Goal: Task Accomplishment & Management: Manage account settings

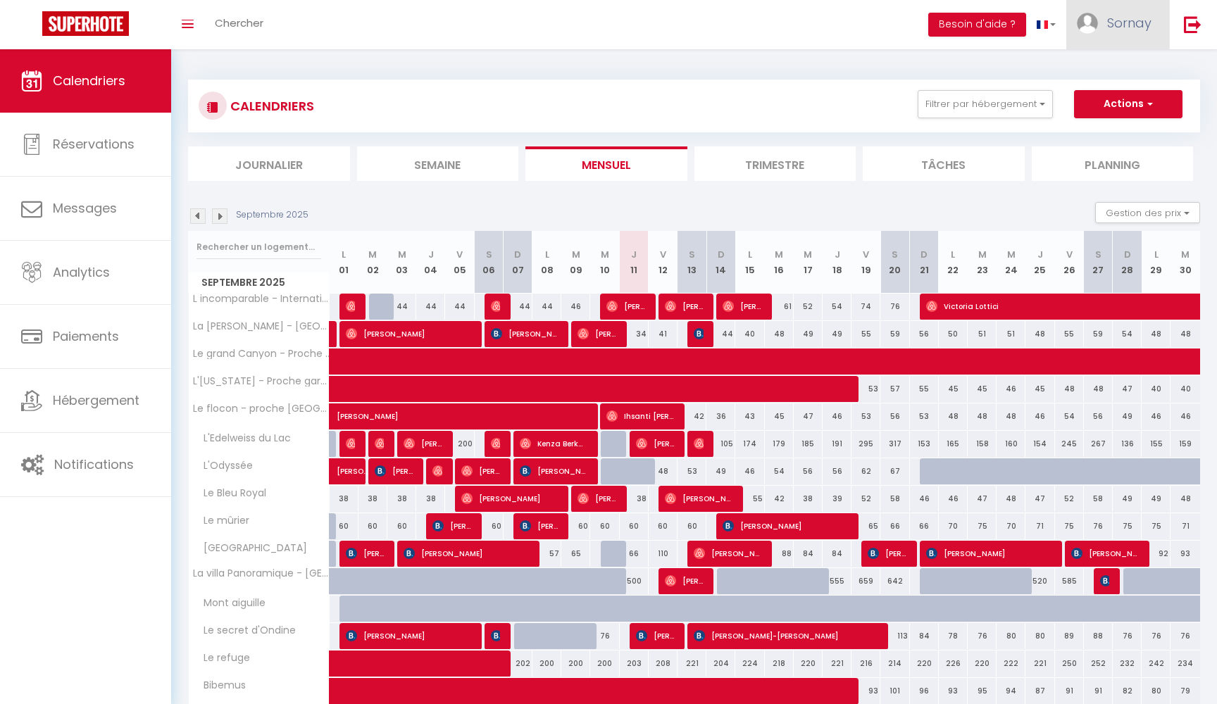
click at [1110, 29] on span "Sornay" at bounding box center [1129, 23] width 44 height 18
click at [1094, 72] on link "Paramètres" at bounding box center [1112, 70] width 104 height 24
select select "fr"
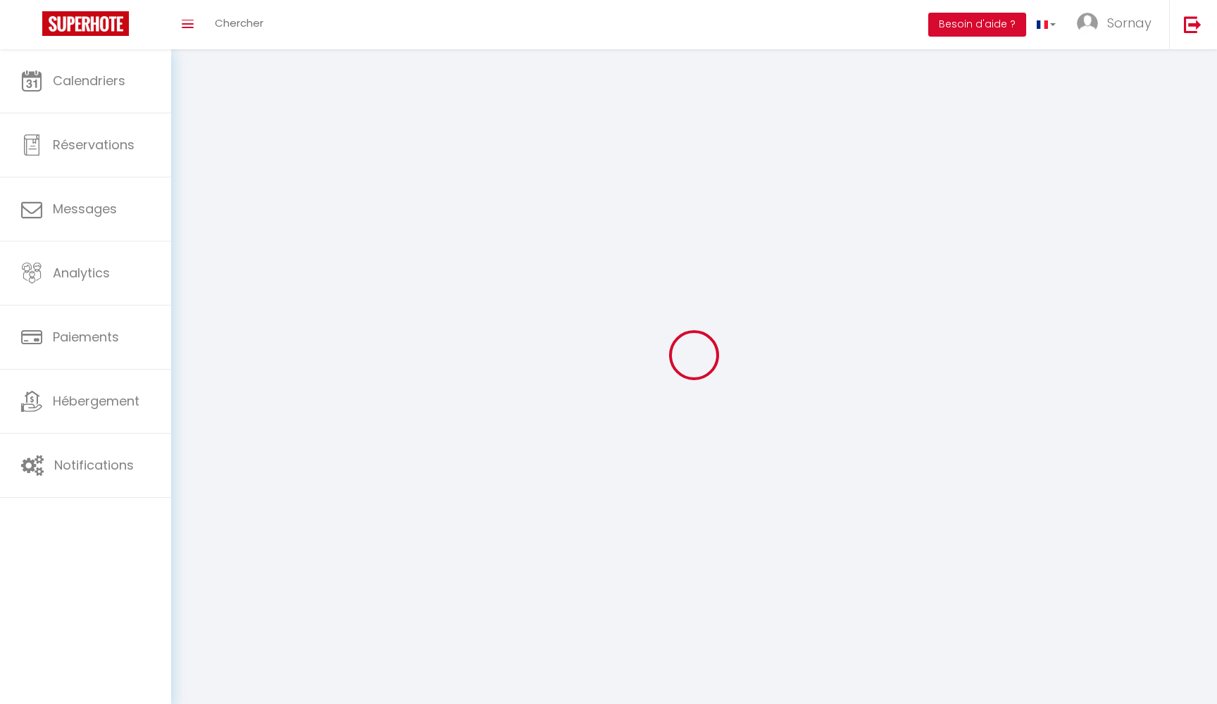
type input "Sornay"
type input "Investissement"
type input "0633212018"
type input "572 route de bois rond"
type input "73200"
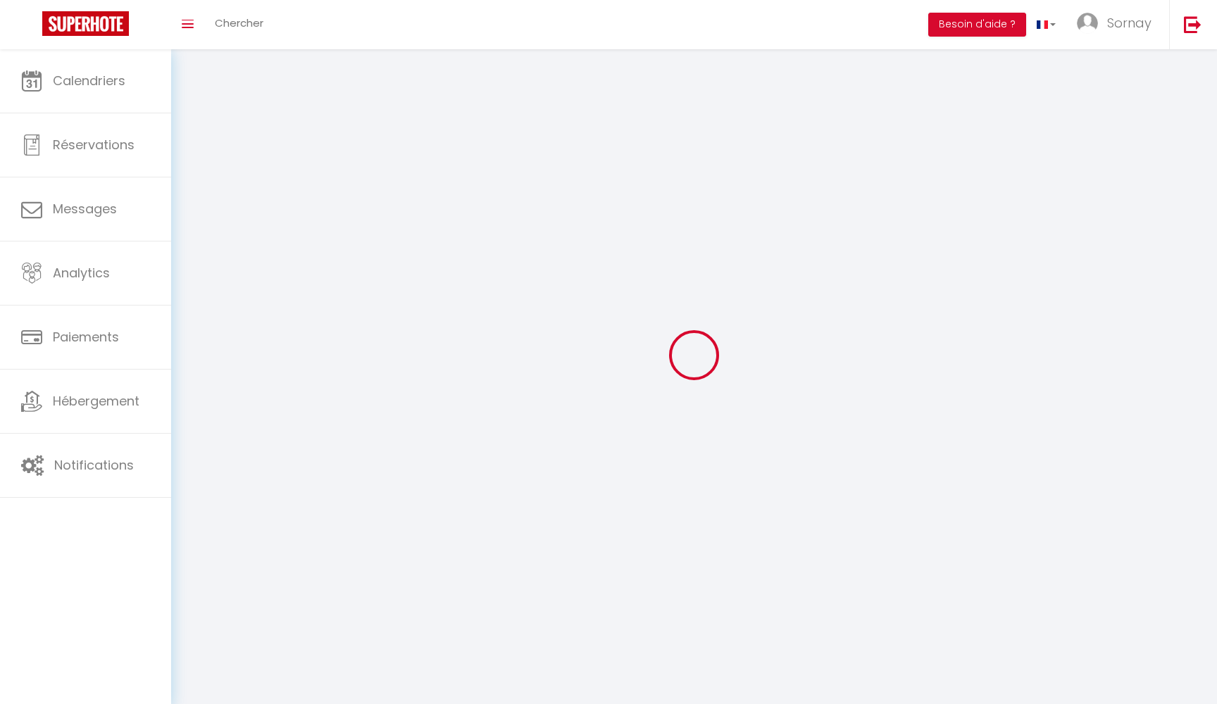
type input "mercury"
type input "yF6RdXNgpiIdkhCockaHXeawd"
type input "YMPC4mq5lulR67CqXIJU7X7IX"
type input "[URL][DOMAIN_NAME]"
select select "1"
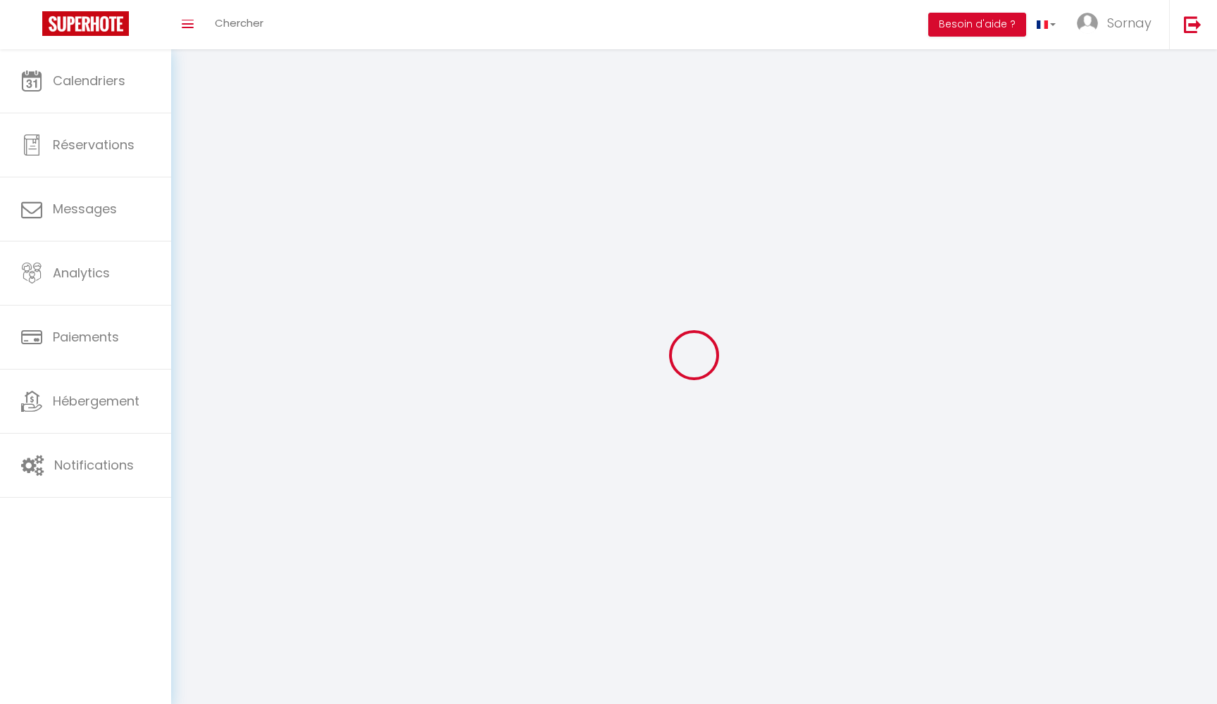
select select "28"
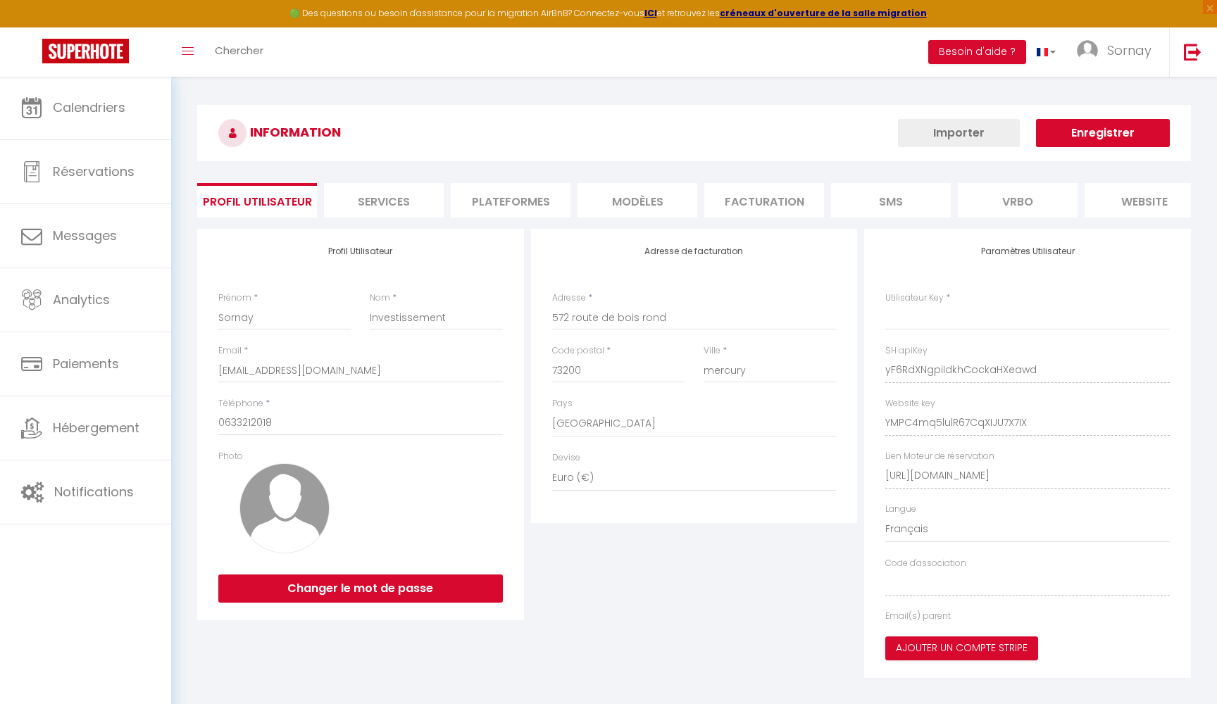
type input "yF6RdXNgpiIdkhCockaHXeawd"
type input "YMPC4mq5lulR67CqXIJU7X7IX"
type input "[URL][DOMAIN_NAME]"
select select "fr"
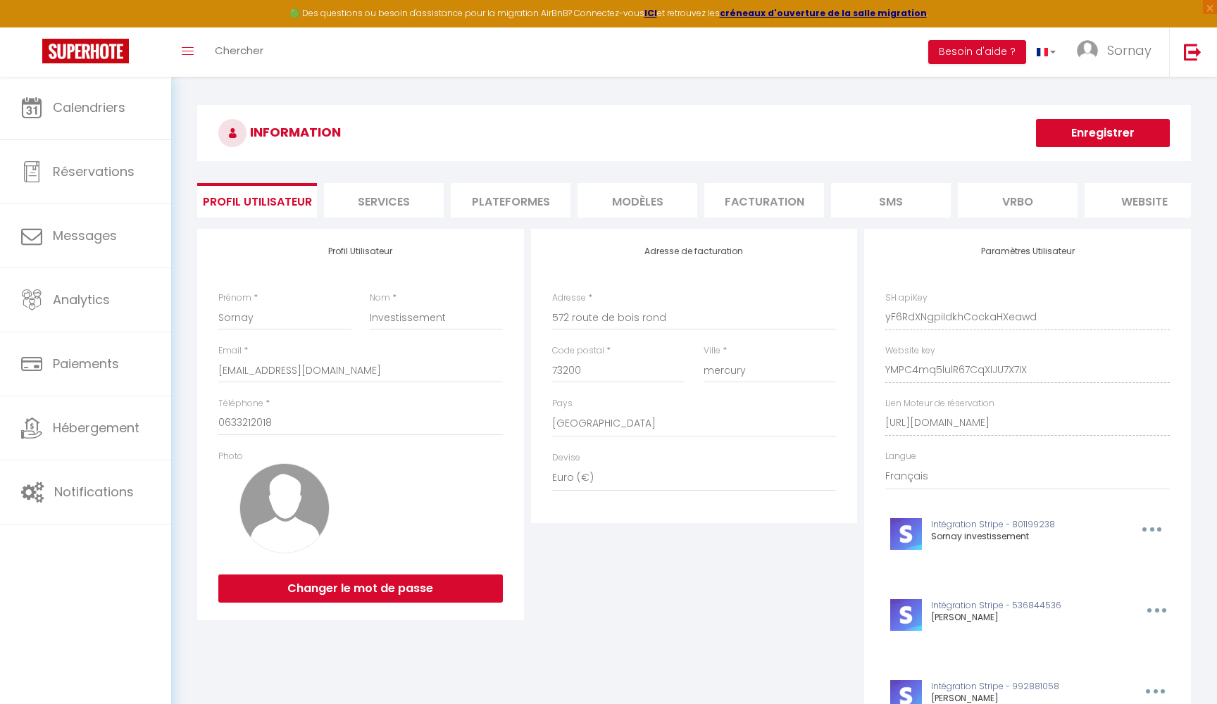
click at [527, 199] on li "Plateformes" at bounding box center [511, 200] width 120 height 35
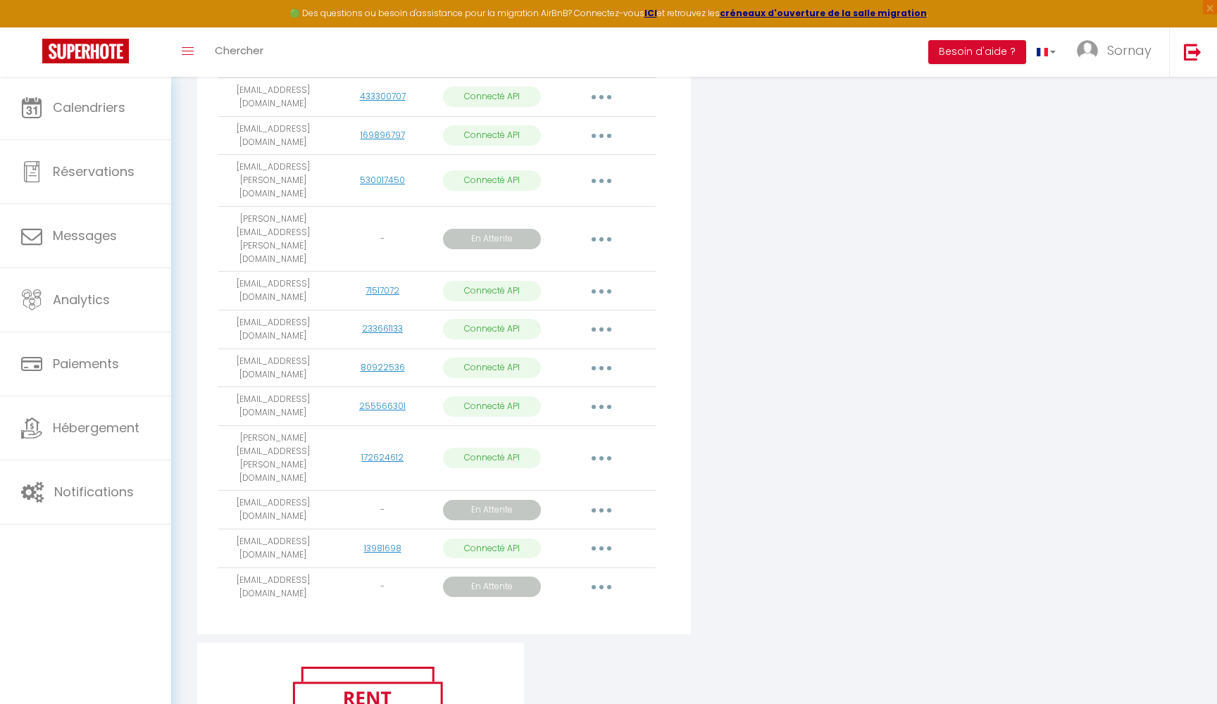
scroll to position [1053, 0]
click at [594, 538] on button "button" at bounding box center [601, 549] width 39 height 23
click at [563, 570] on link "Importer les appartements" at bounding box center [539, 582] width 156 height 24
select select
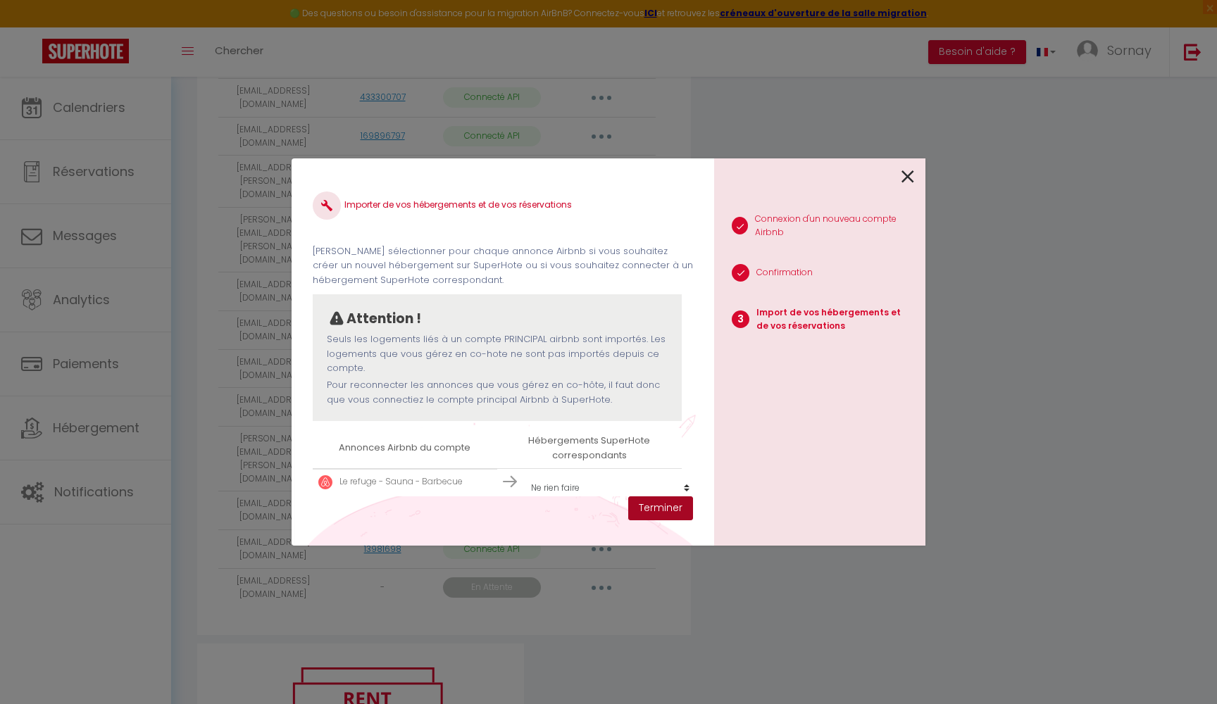
click at [668, 508] on button "Terminer" at bounding box center [660, 508] width 65 height 24
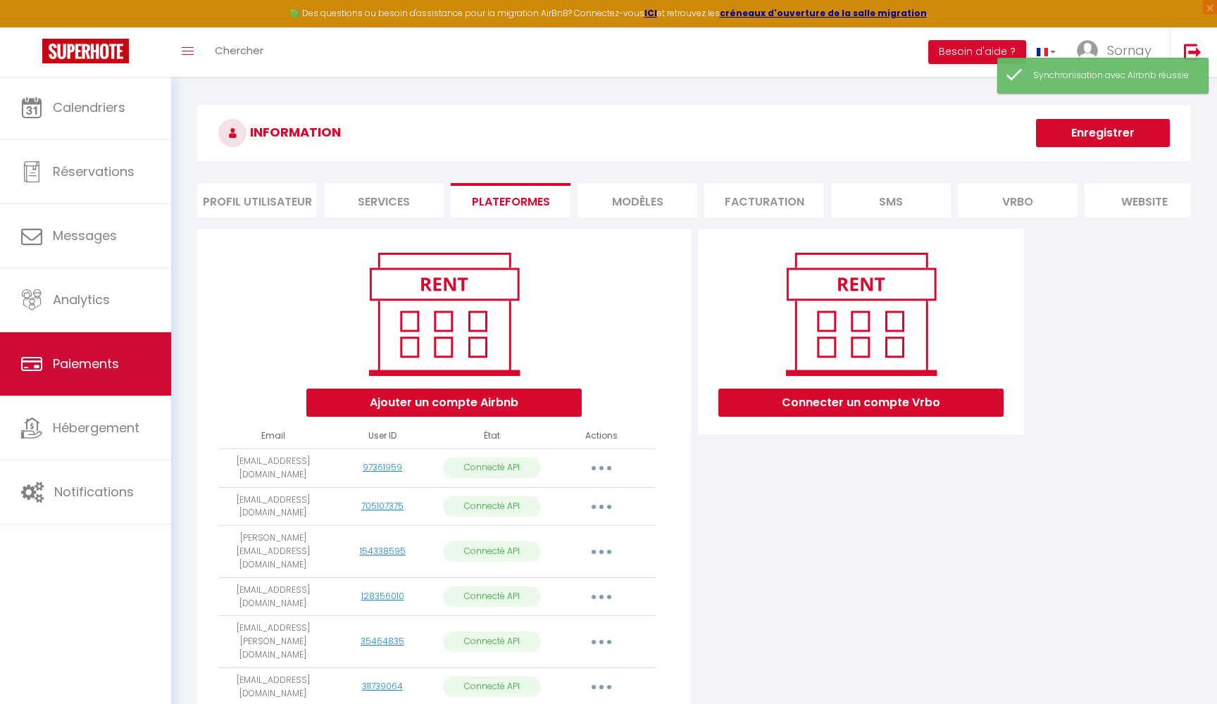
scroll to position [0, 0]
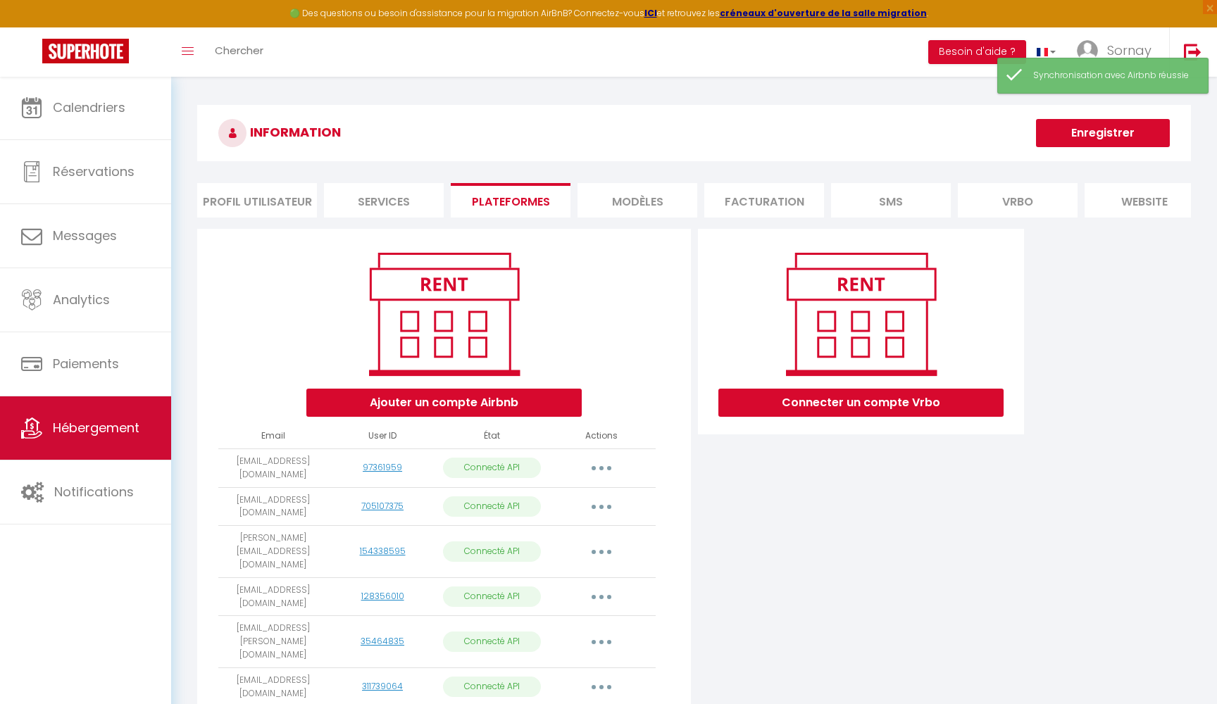
click at [96, 432] on span "Hébergement" at bounding box center [96, 428] width 87 height 18
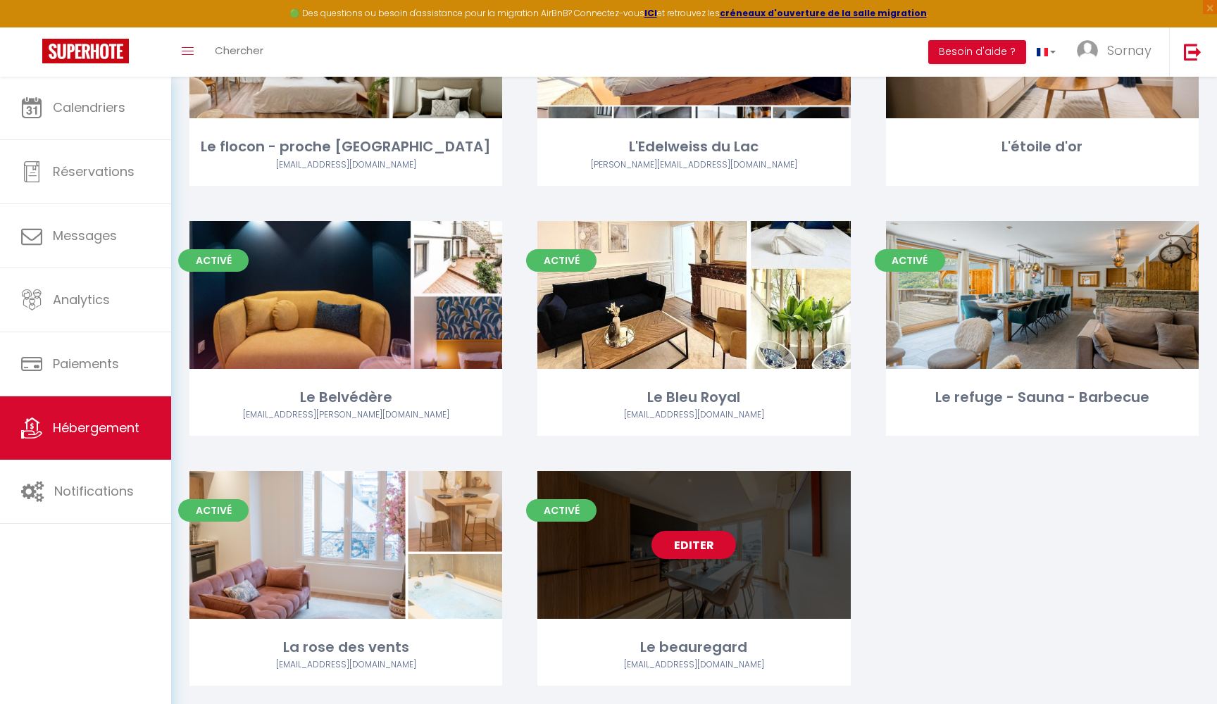
scroll to position [2815, 0]
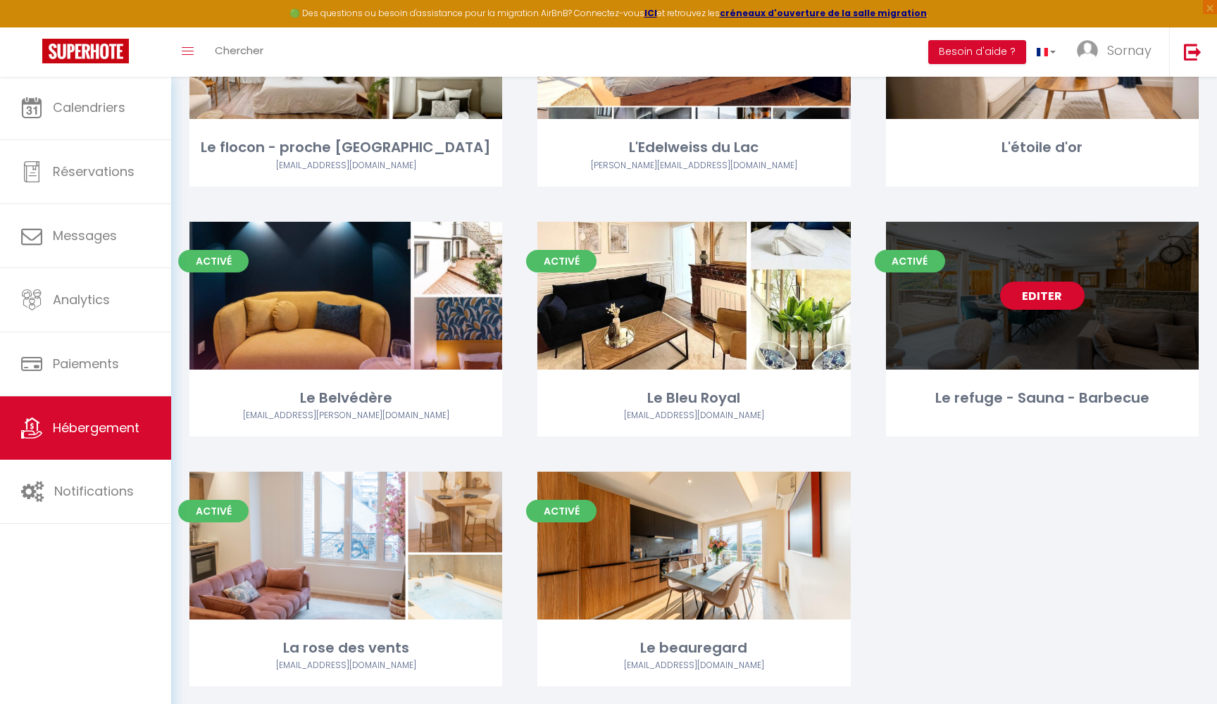
click at [1022, 282] on link "Editer" at bounding box center [1042, 296] width 84 height 28
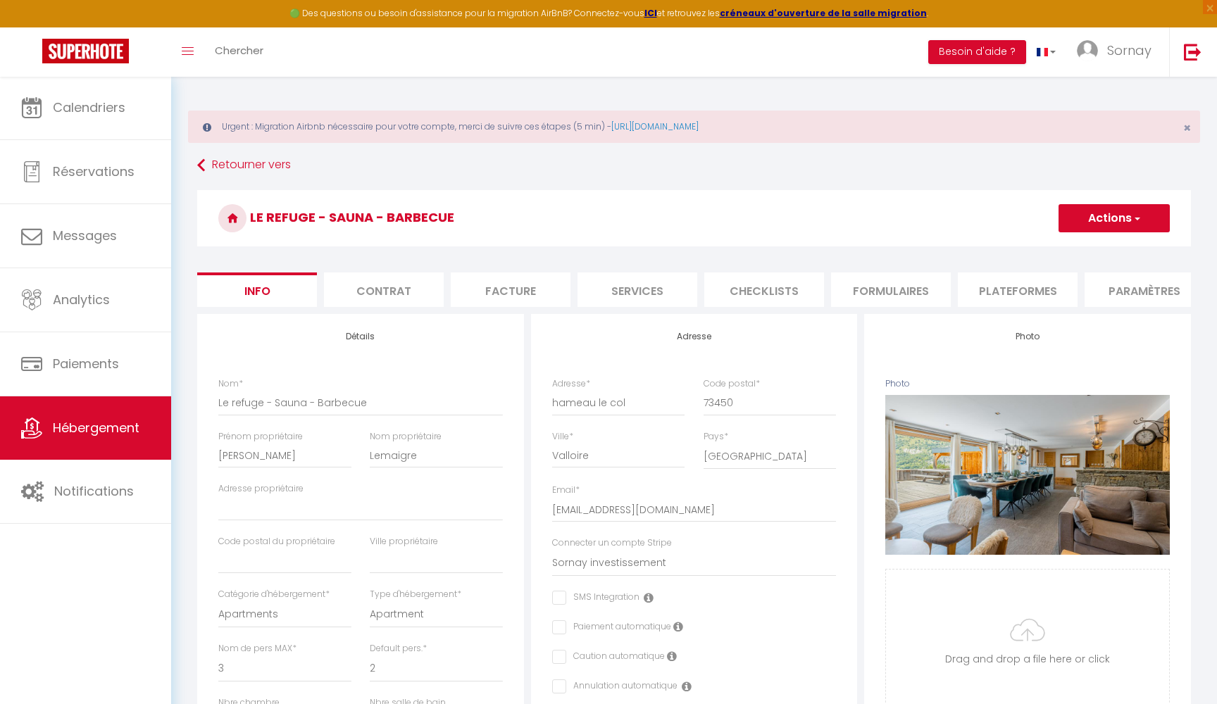
checkbox input "false"
click at [1037, 292] on li "Plateformes" at bounding box center [1018, 290] width 120 height 35
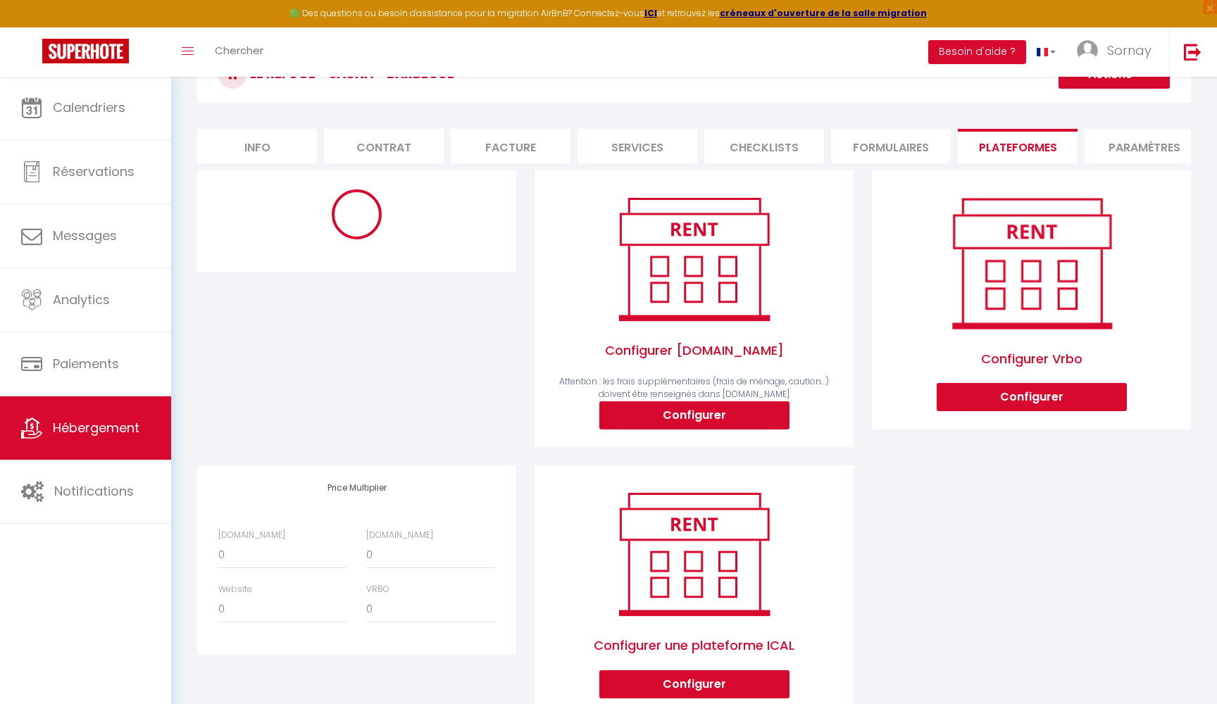
scroll to position [146, 0]
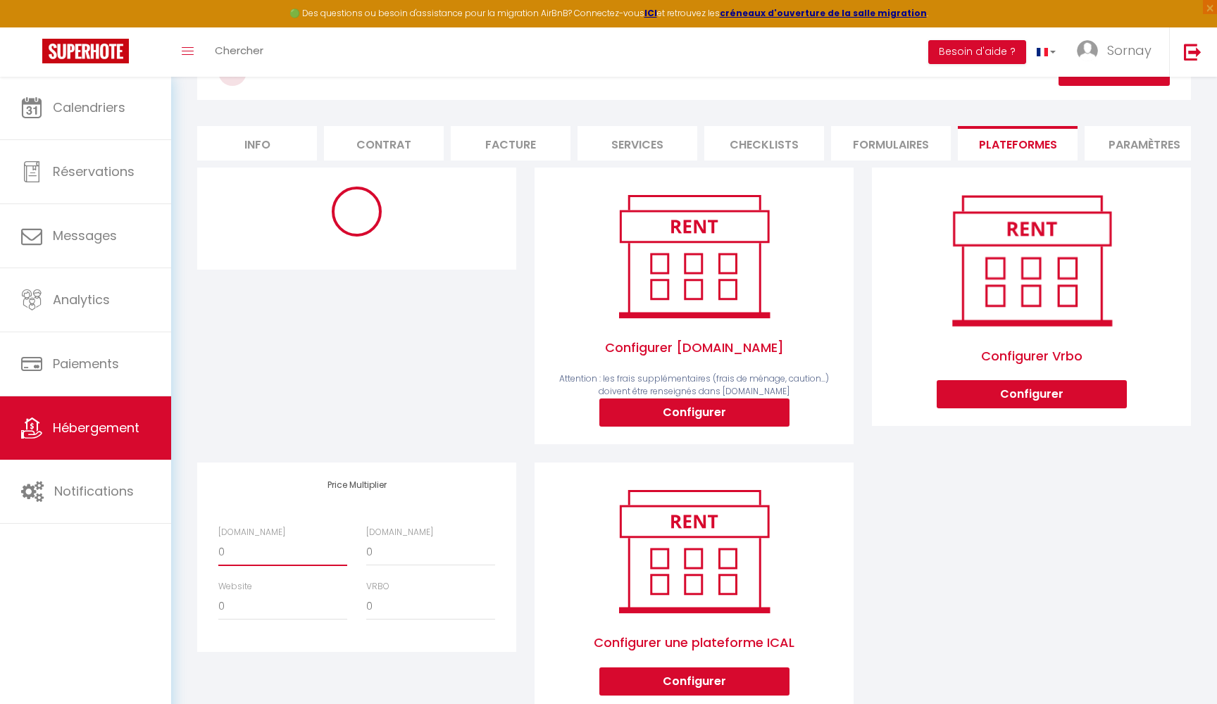
select select "+ 18 %"
select select "+ 50 %"
select select "+ 7 %"
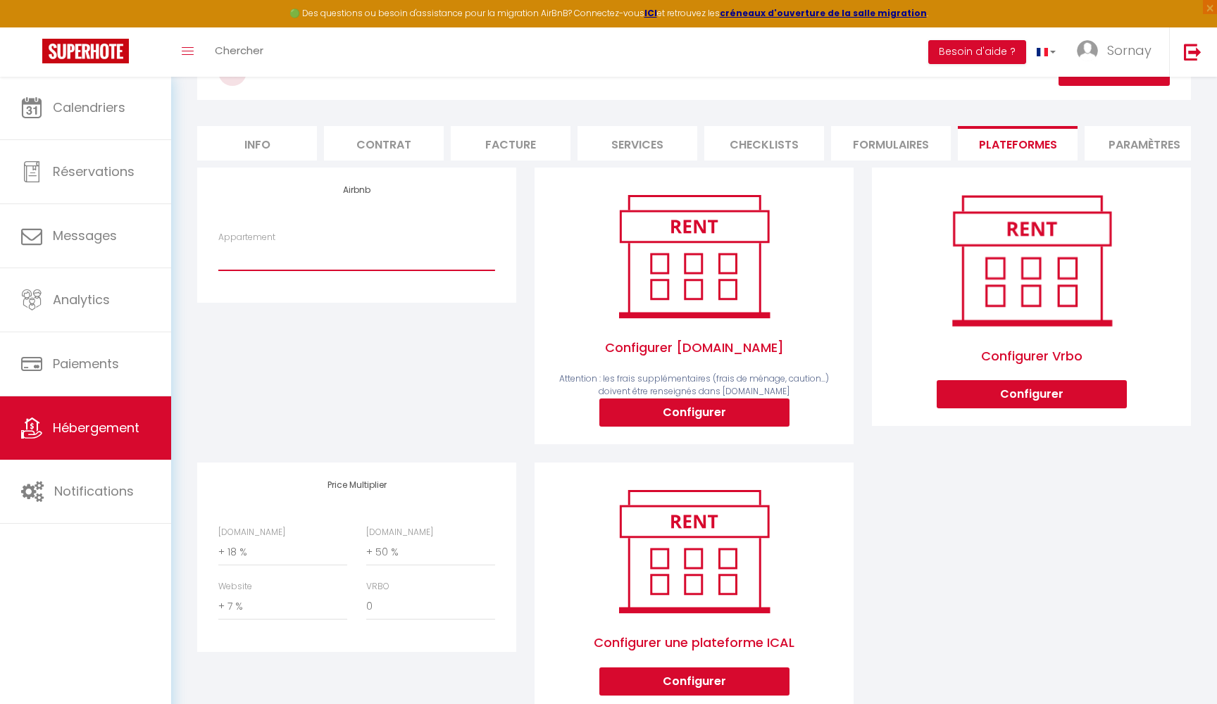
select select "18165-5251216"
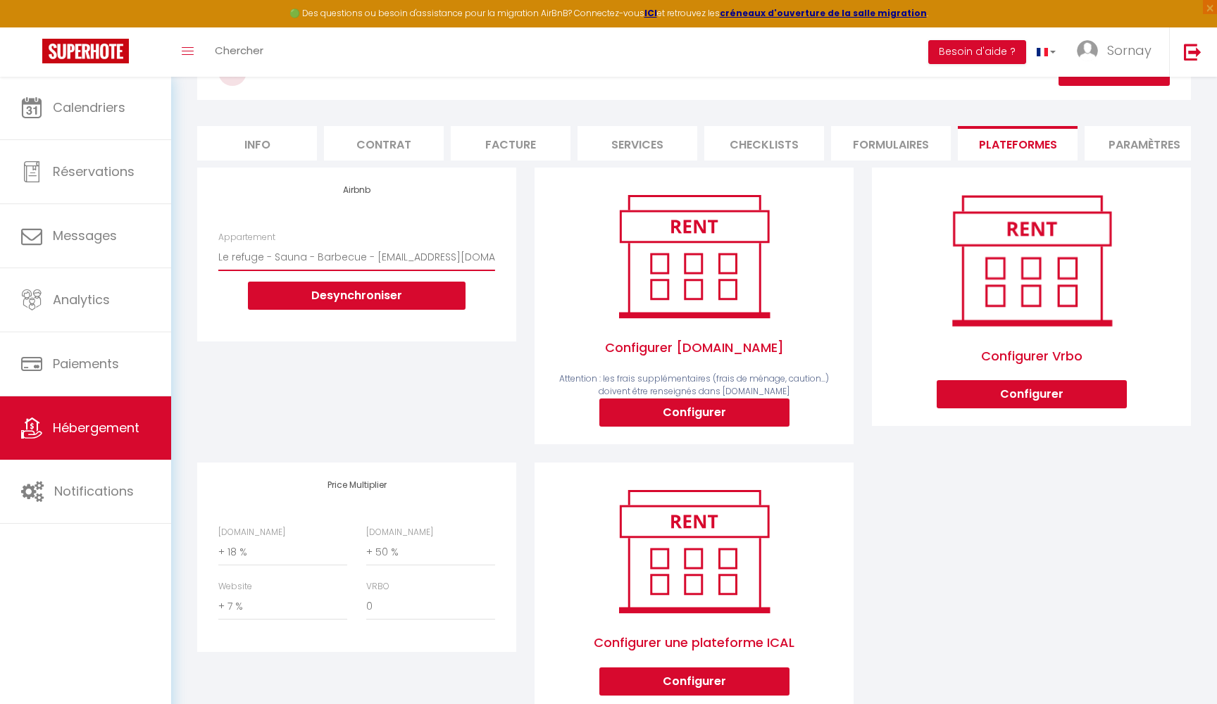
scroll to position [87, 0]
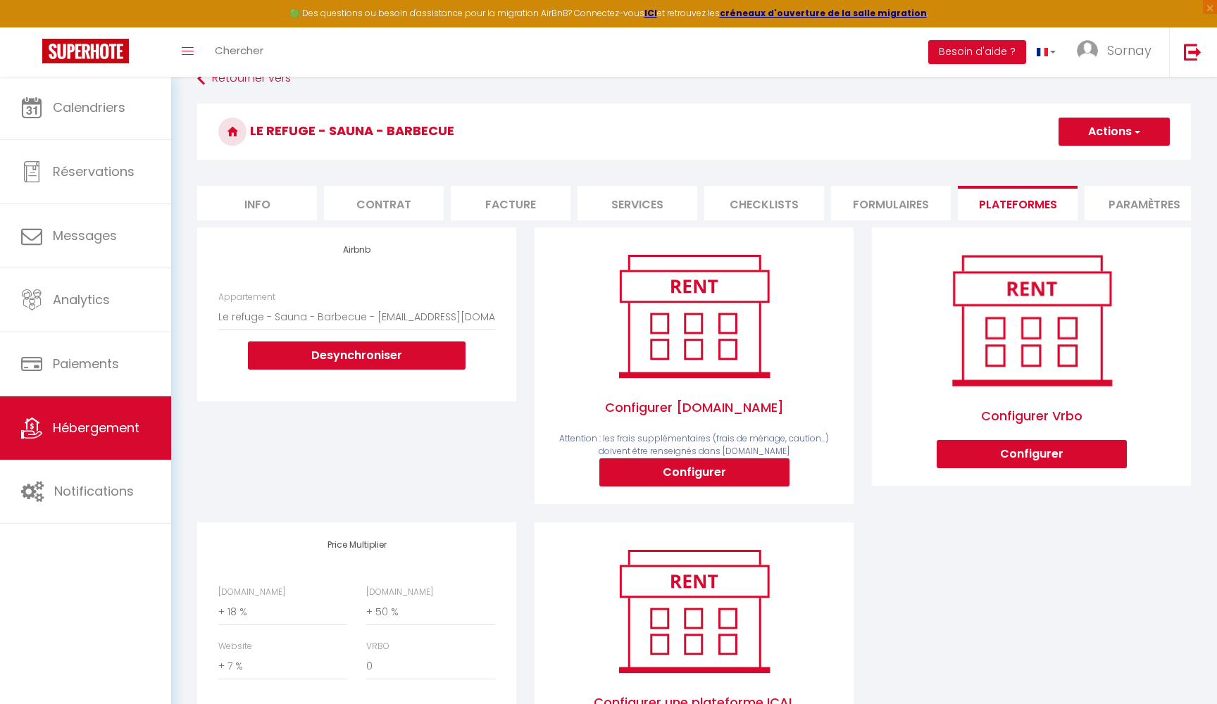
click at [1106, 131] on button "Actions" at bounding box center [1113, 132] width 111 height 28
click at [1106, 159] on link "Enregistrer" at bounding box center [1113, 163] width 111 height 18
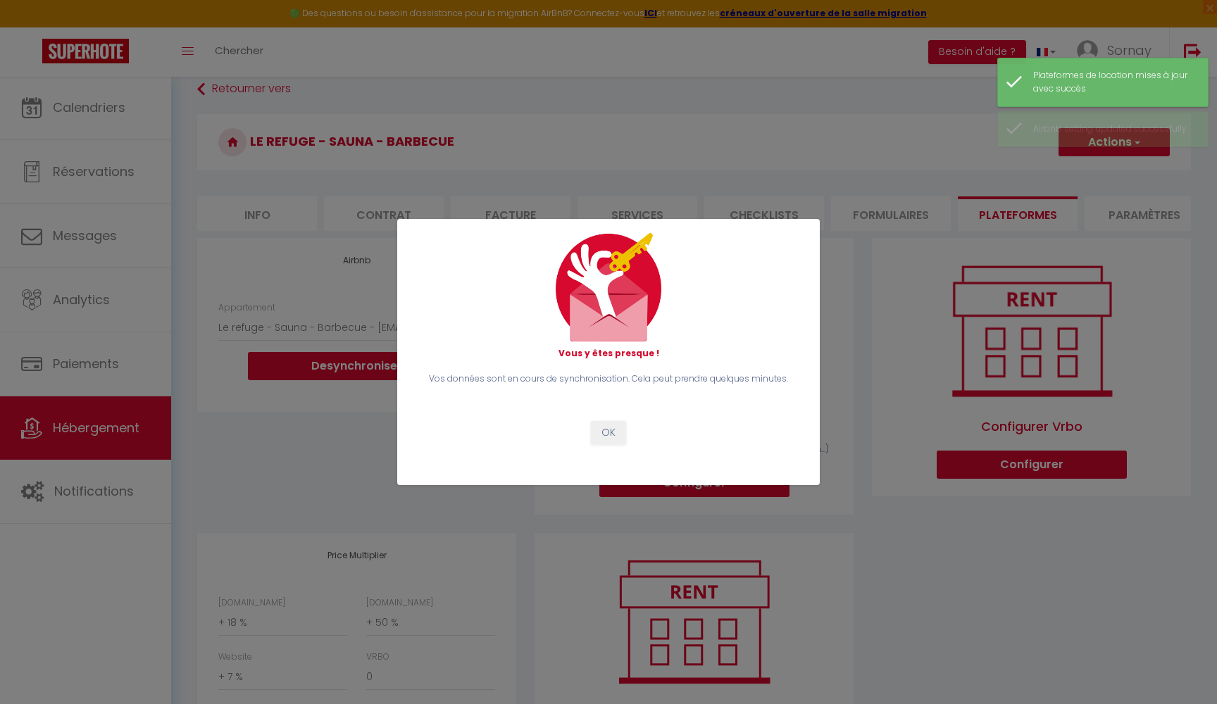
click at [606, 430] on button "OK" at bounding box center [608, 433] width 35 height 24
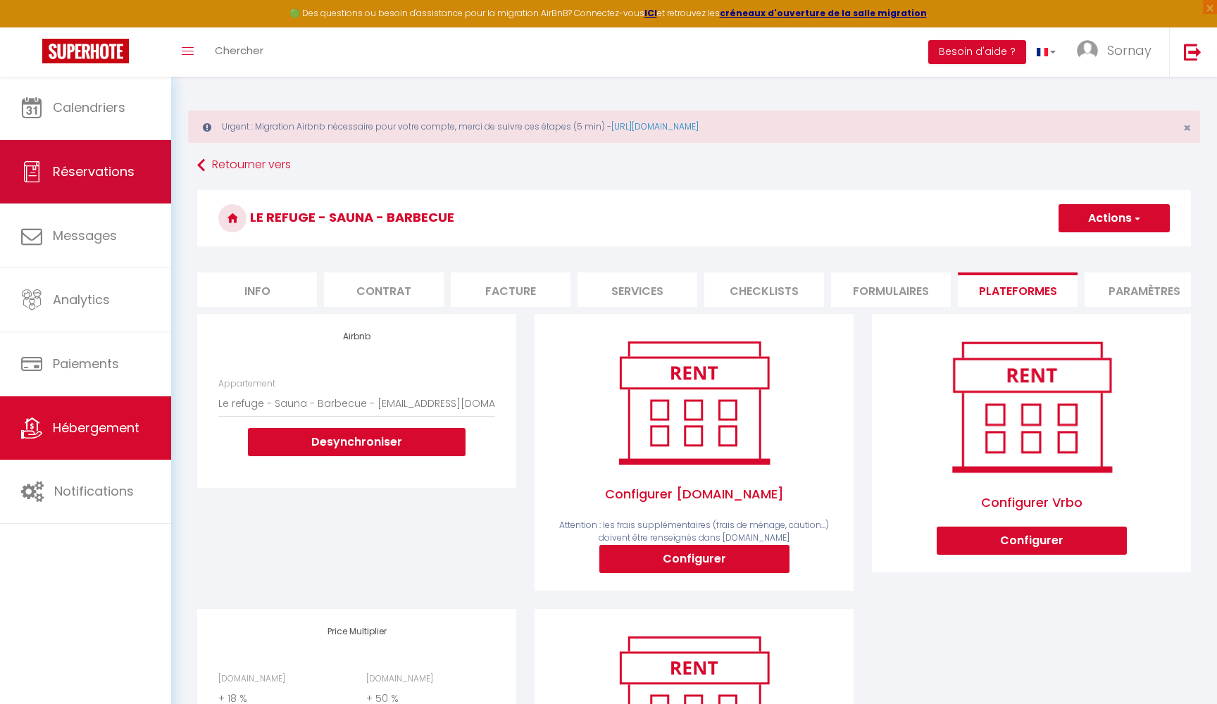
scroll to position [0, 0]
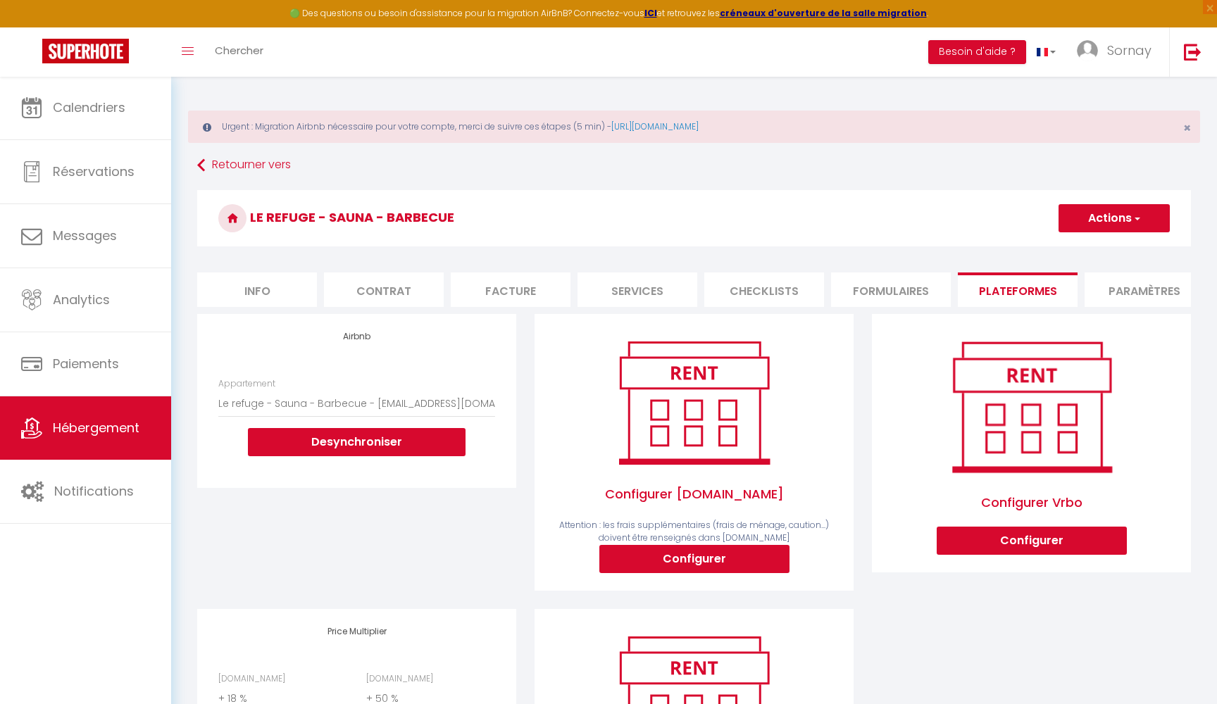
click at [625, 283] on li "Services" at bounding box center [637, 290] width 120 height 35
select select
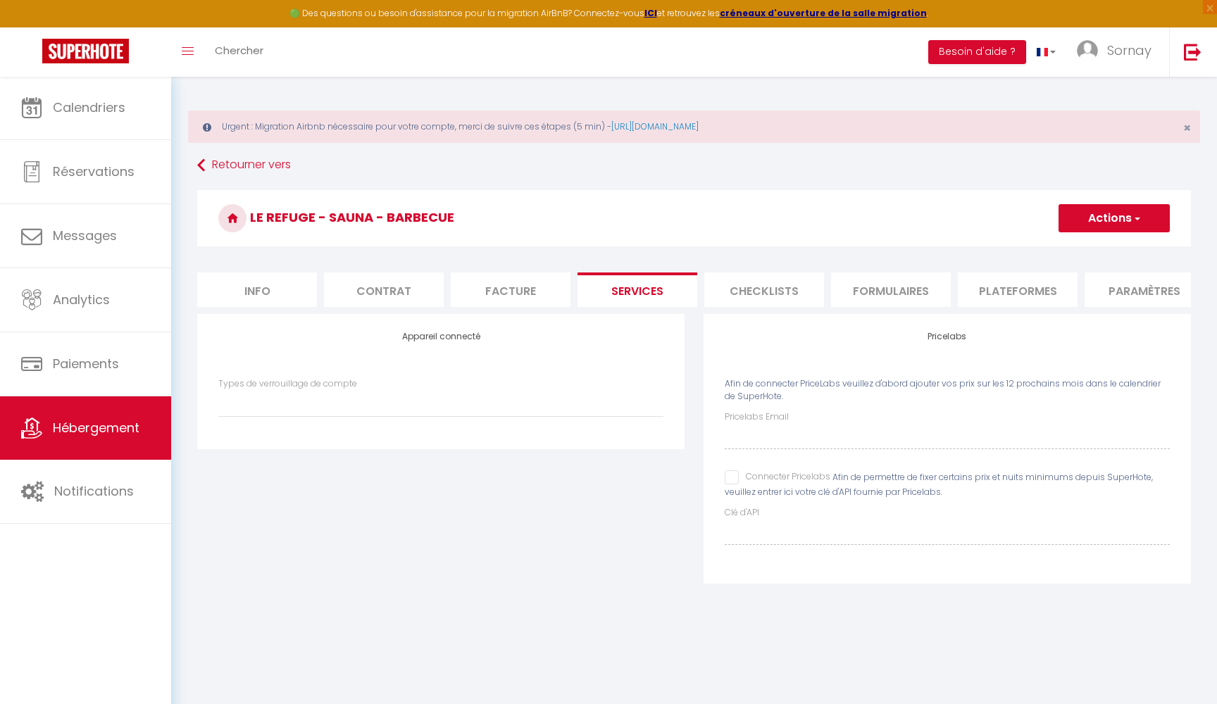
click at [736, 475] on input "Connecter Pricelabs" at bounding box center [778, 477] width 106 height 14
checkbox input "true"
select select
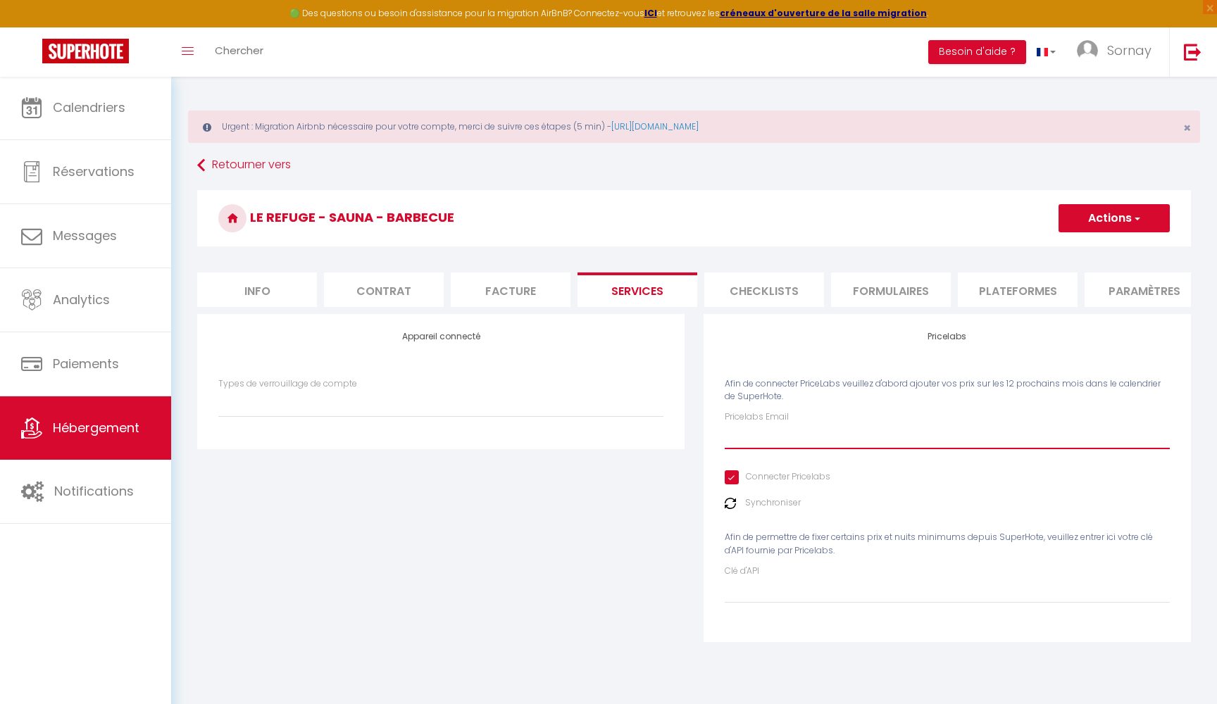
click at [750, 436] on input "Pricelabs Email" at bounding box center [947, 436] width 445 height 25
type input "l"
select select
type input "le"
select select
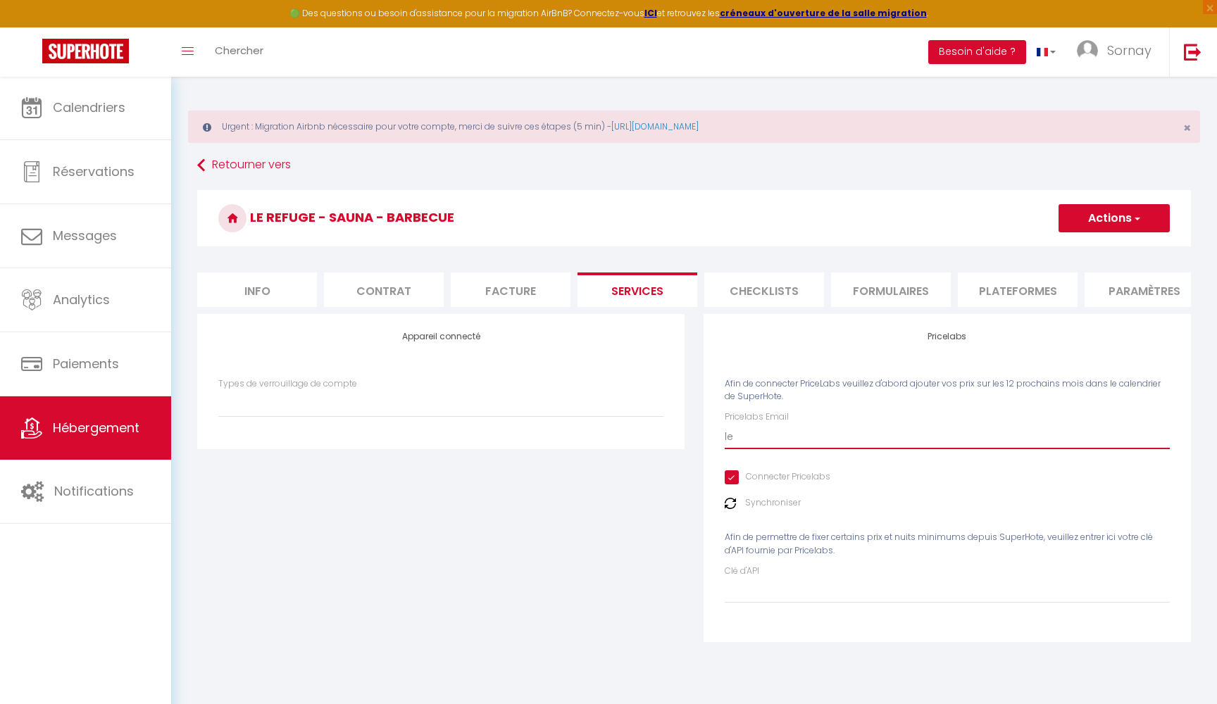
type input "lea"
select select
type input "lea."
select select
type input "[EMAIL_ADDRESS][DOMAIN_NAME]"
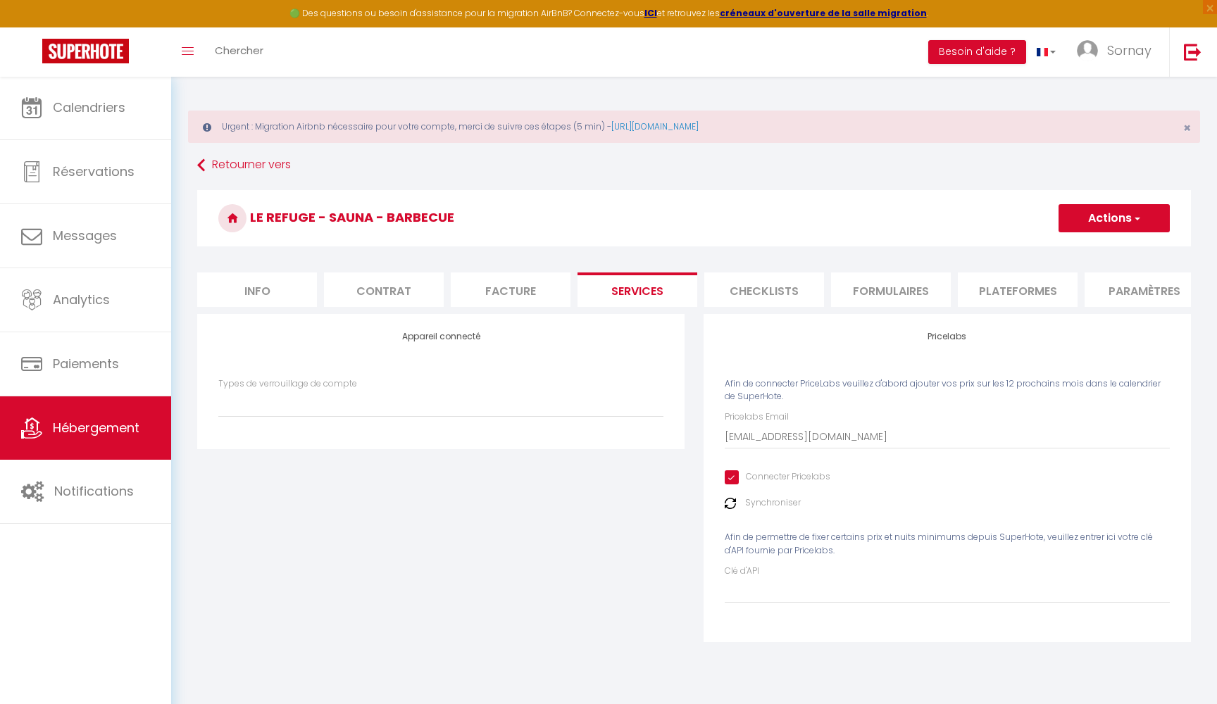
select select
click at [1121, 224] on button "Actions" at bounding box center [1113, 218] width 111 height 28
click at [1101, 246] on link "Enregistrer" at bounding box center [1113, 249] width 111 height 18
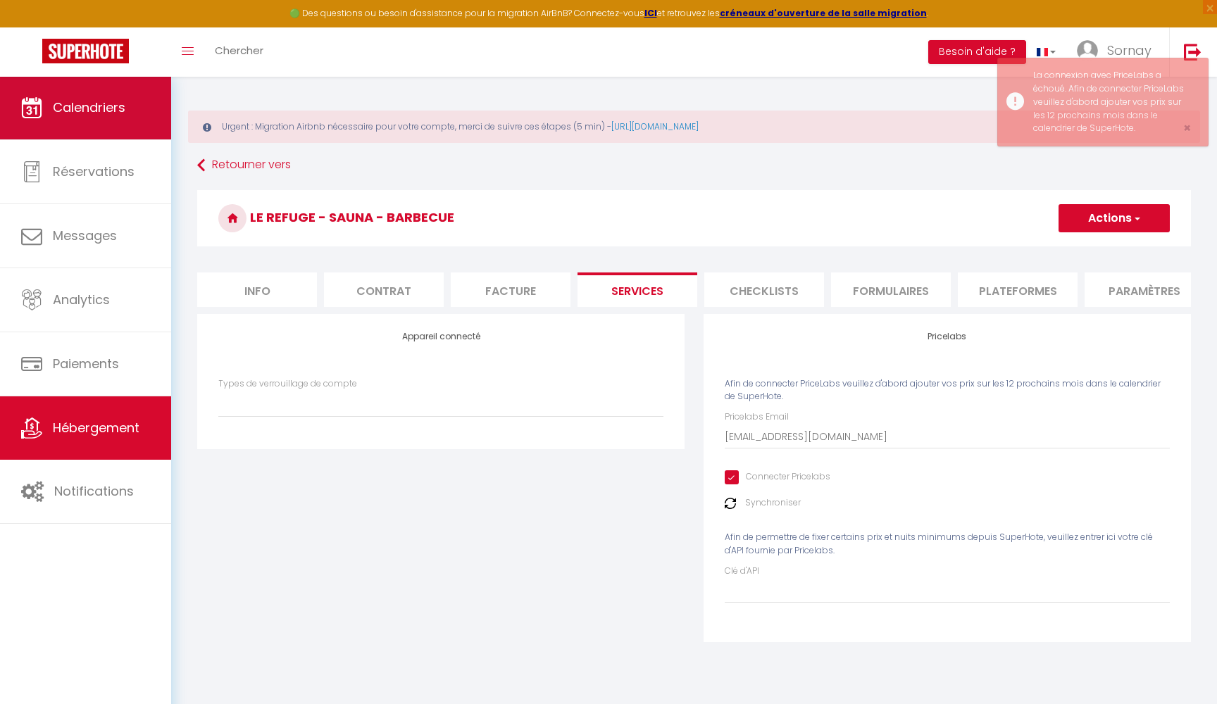
click at [104, 107] on span "Calendriers" at bounding box center [89, 108] width 73 height 18
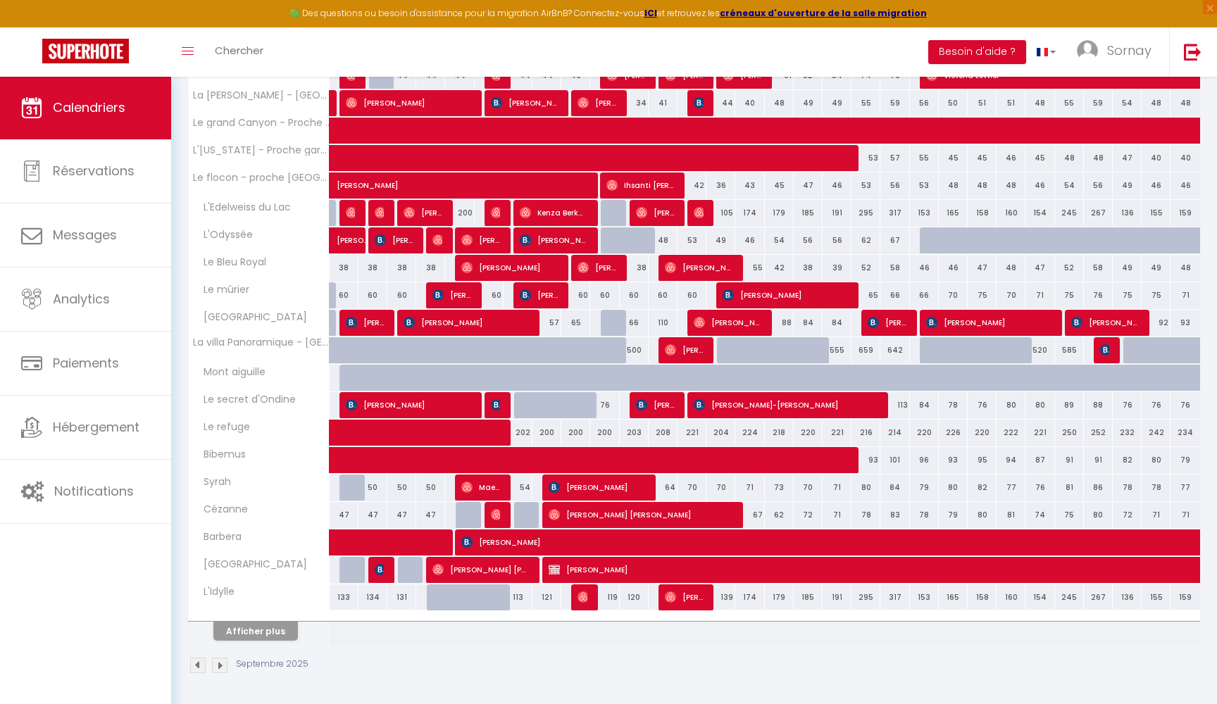
scroll to position [317, 0]
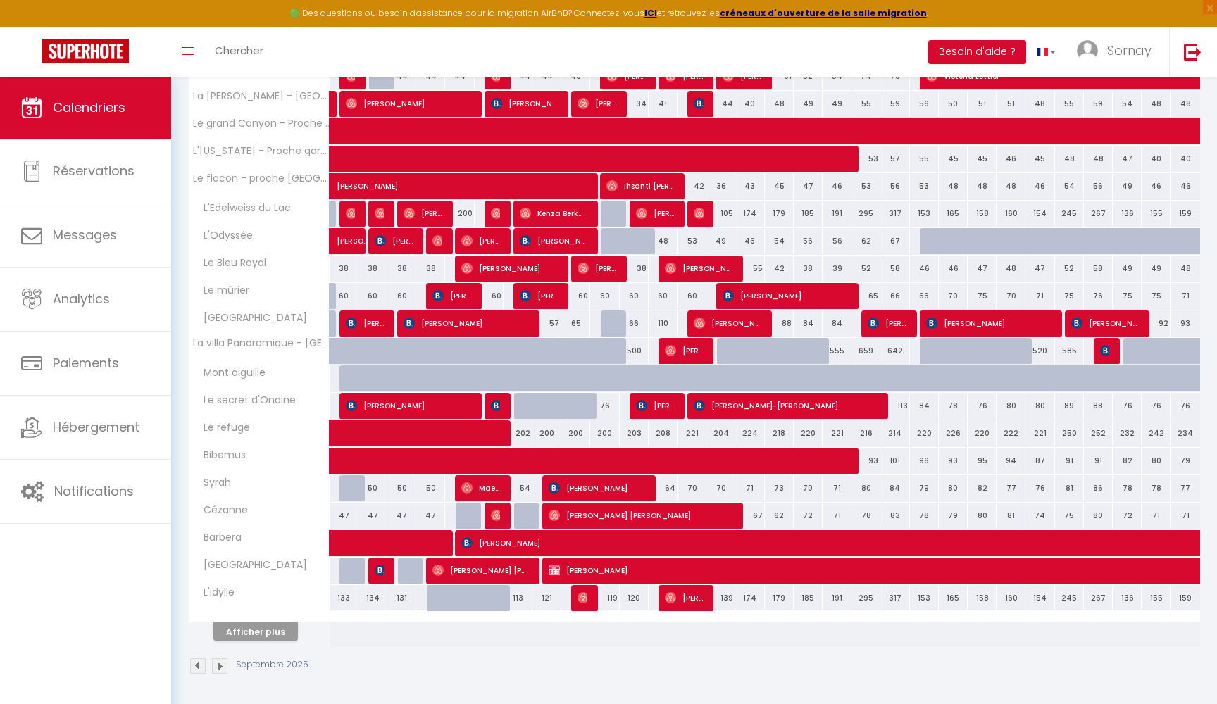
click at [239, 634] on button "Afficher plus" at bounding box center [255, 631] width 84 height 19
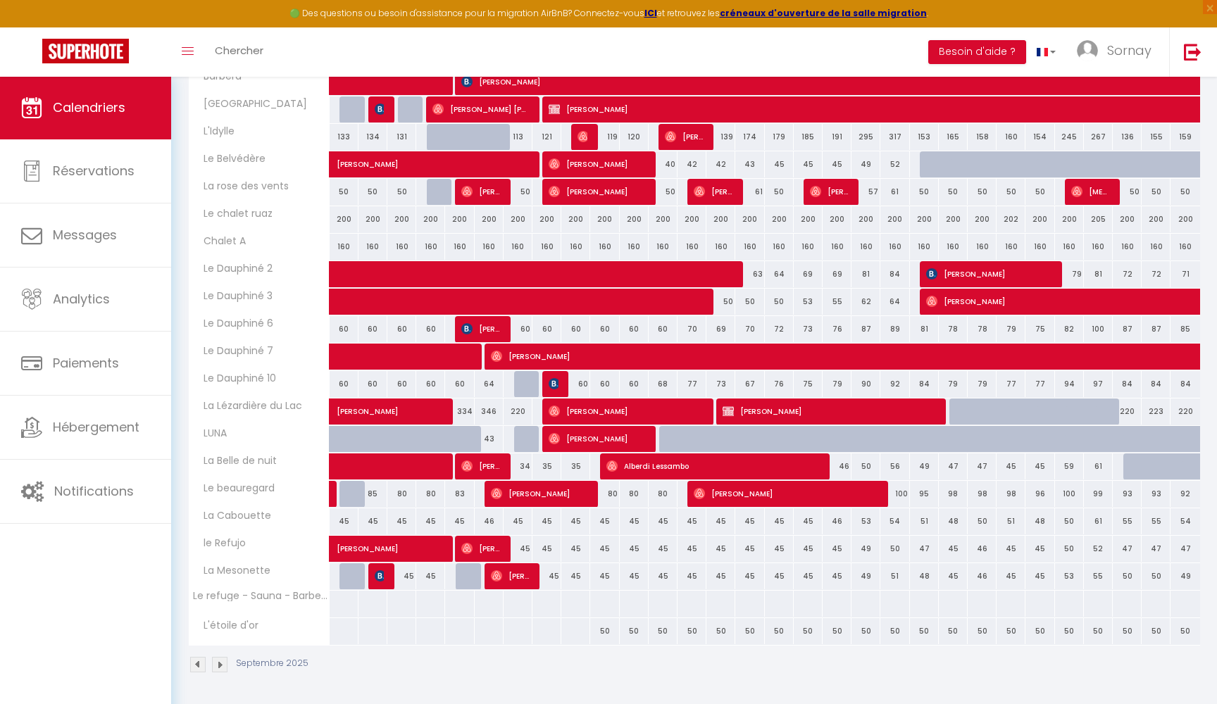
scroll to position [777, 0]
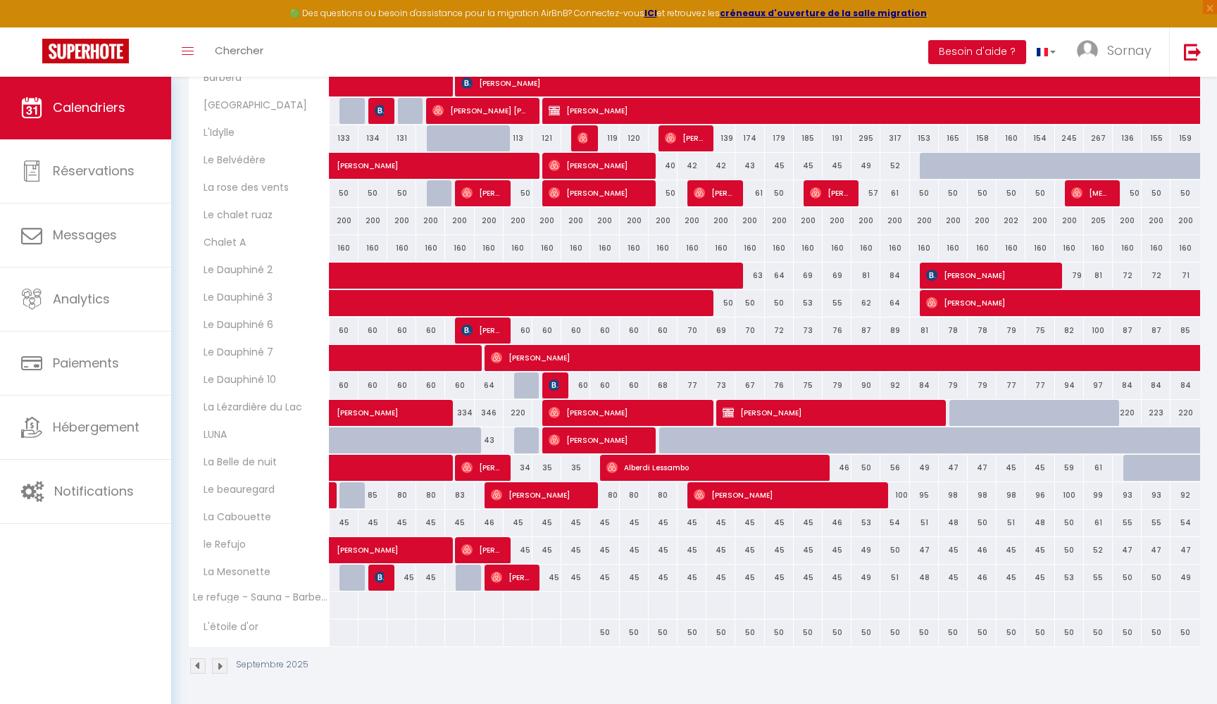
click at [633, 600] on div at bounding box center [634, 605] width 30 height 26
type input "Jeu 11 Septembre 2025"
type input "Ven 12 Septembre 2025"
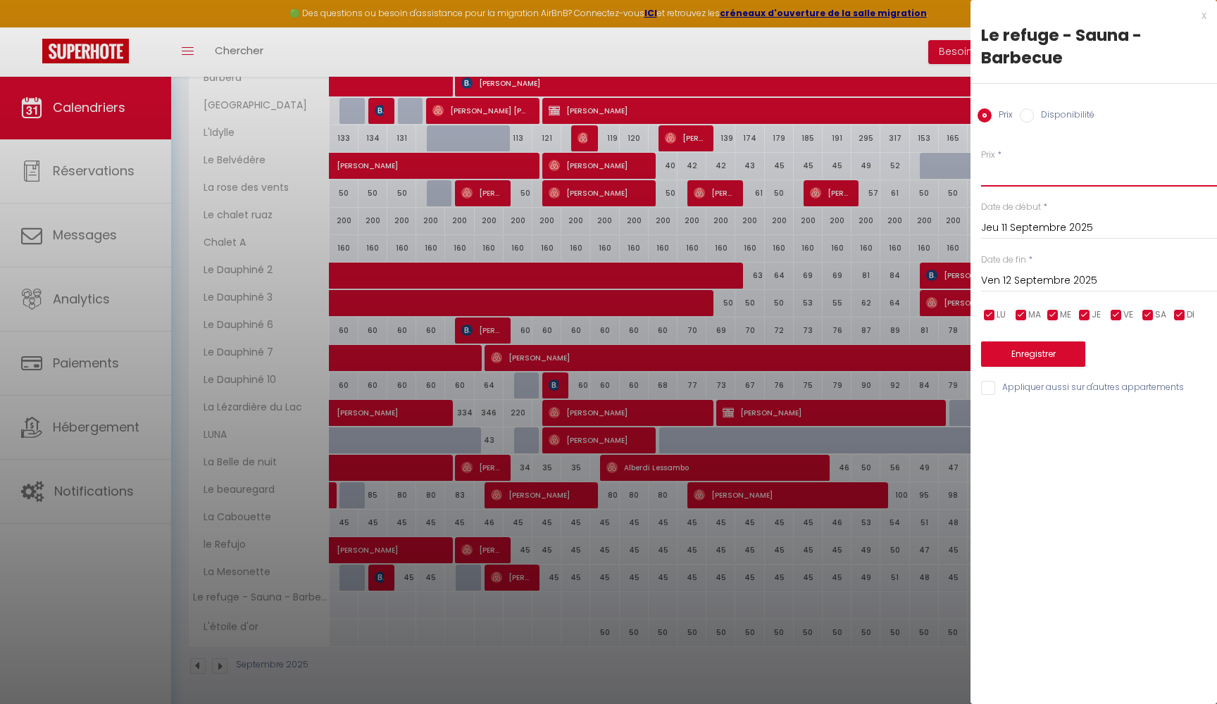
click at [996, 171] on input "Prix" at bounding box center [1099, 173] width 236 height 25
type input "500"
click at [1025, 282] on input "Ven 12 Septembre 2025" at bounding box center [1099, 281] width 236 height 18
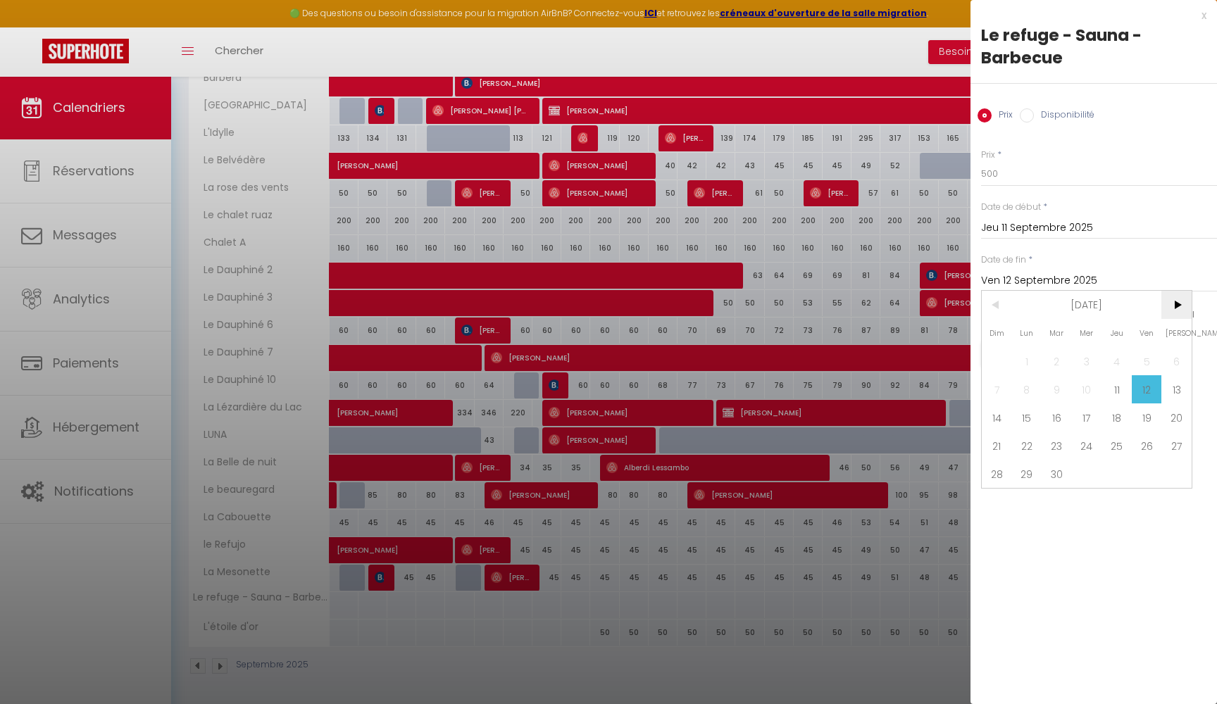
click at [1184, 304] on span ">" at bounding box center [1176, 305] width 30 height 28
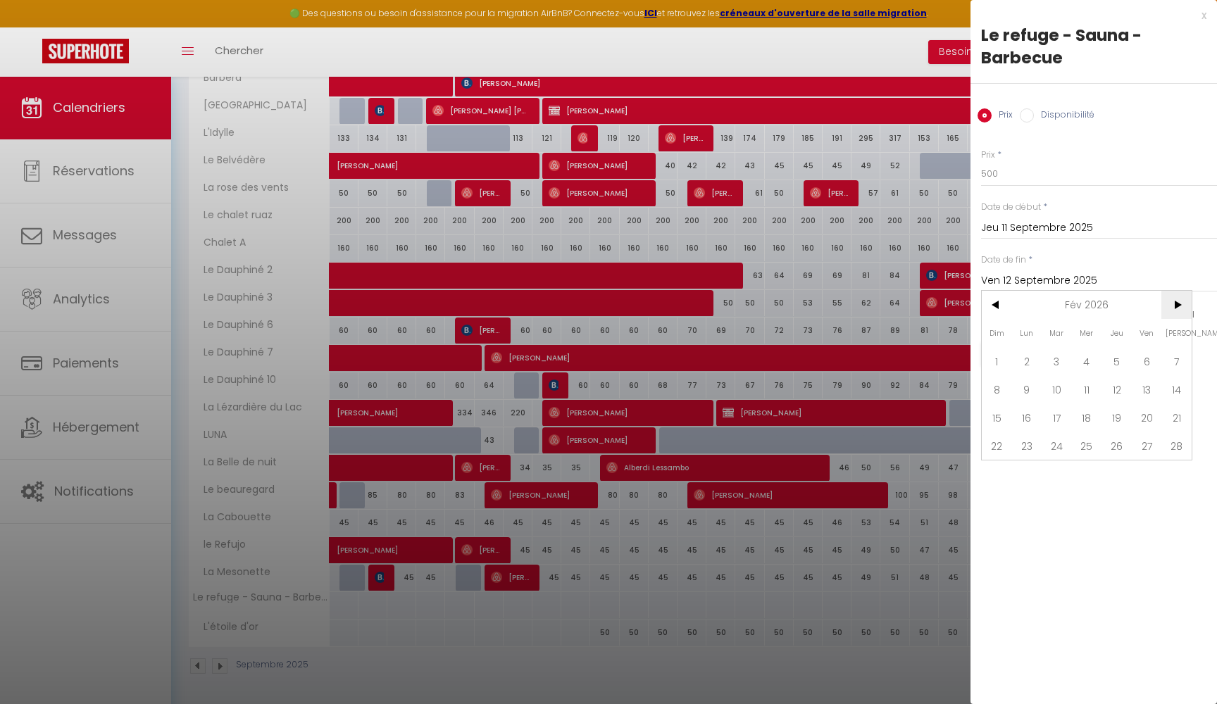
click at [1184, 304] on span ">" at bounding box center [1176, 305] width 30 height 28
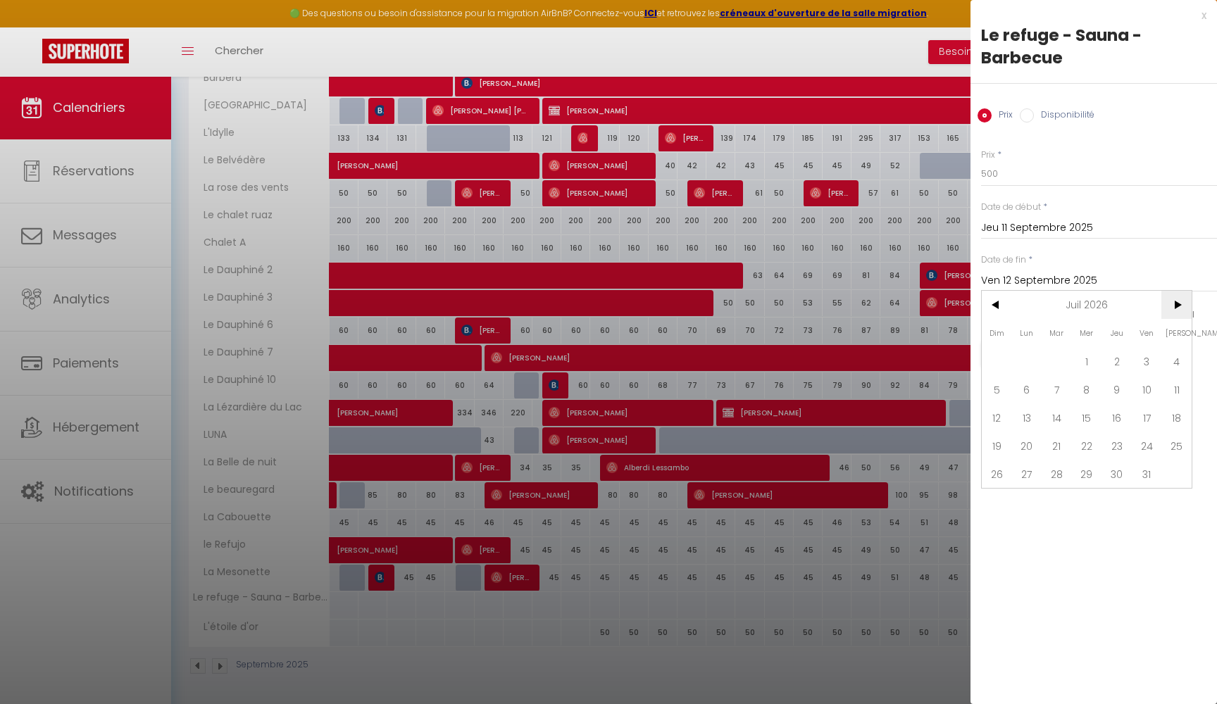
click at [1184, 304] on span ">" at bounding box center [1176, 305] width 30 height 28
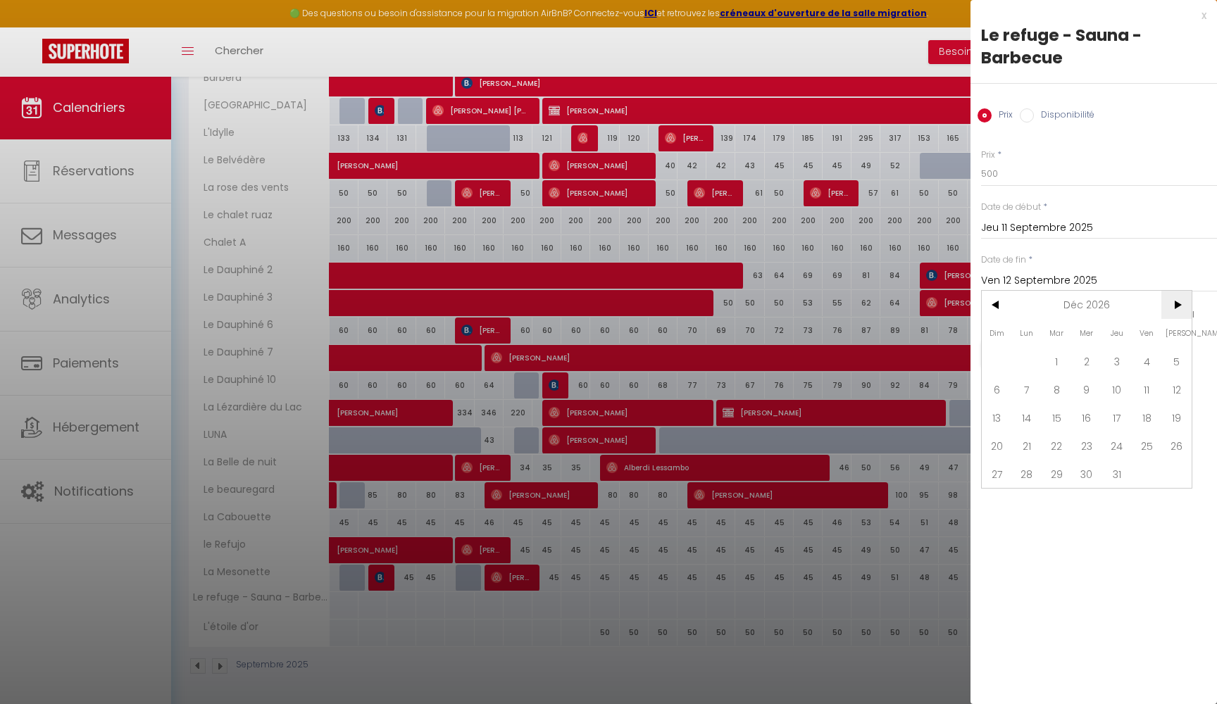
click at [1184, 304] on span ">" at bounding box center [1176, 305] width 30 height 28
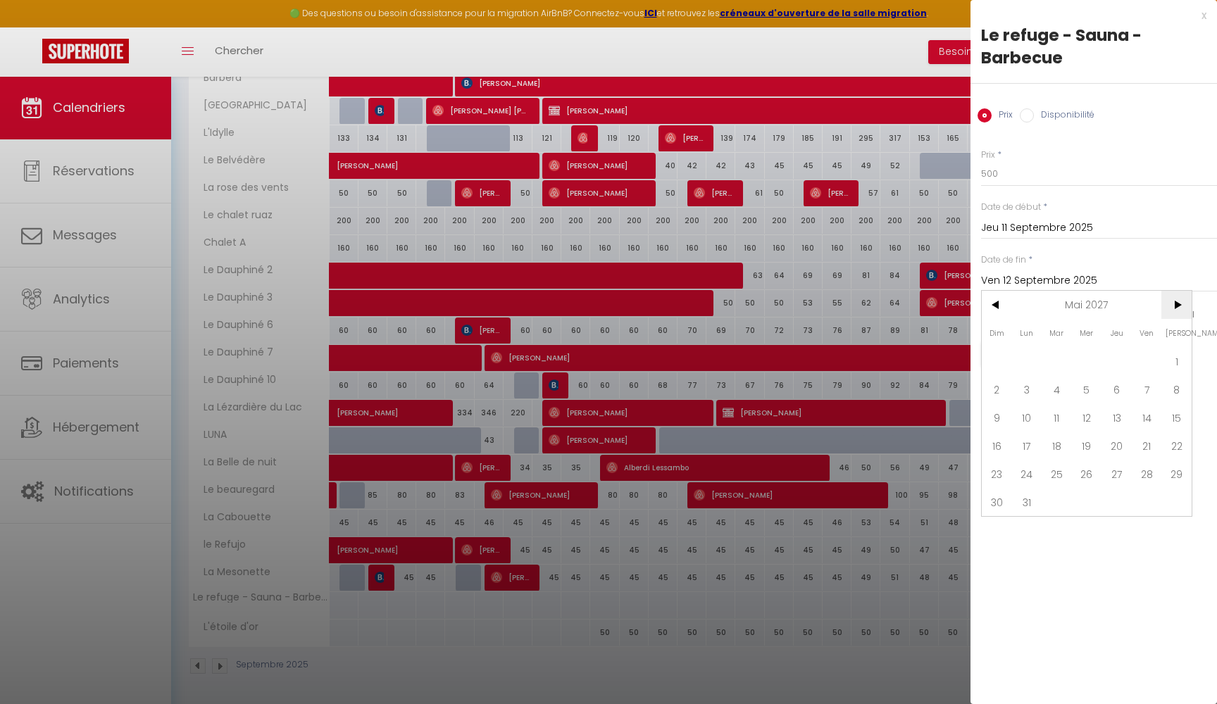
click at [1184, 304] on span ">" at bounding box center [1176, 305] width 30 height 28
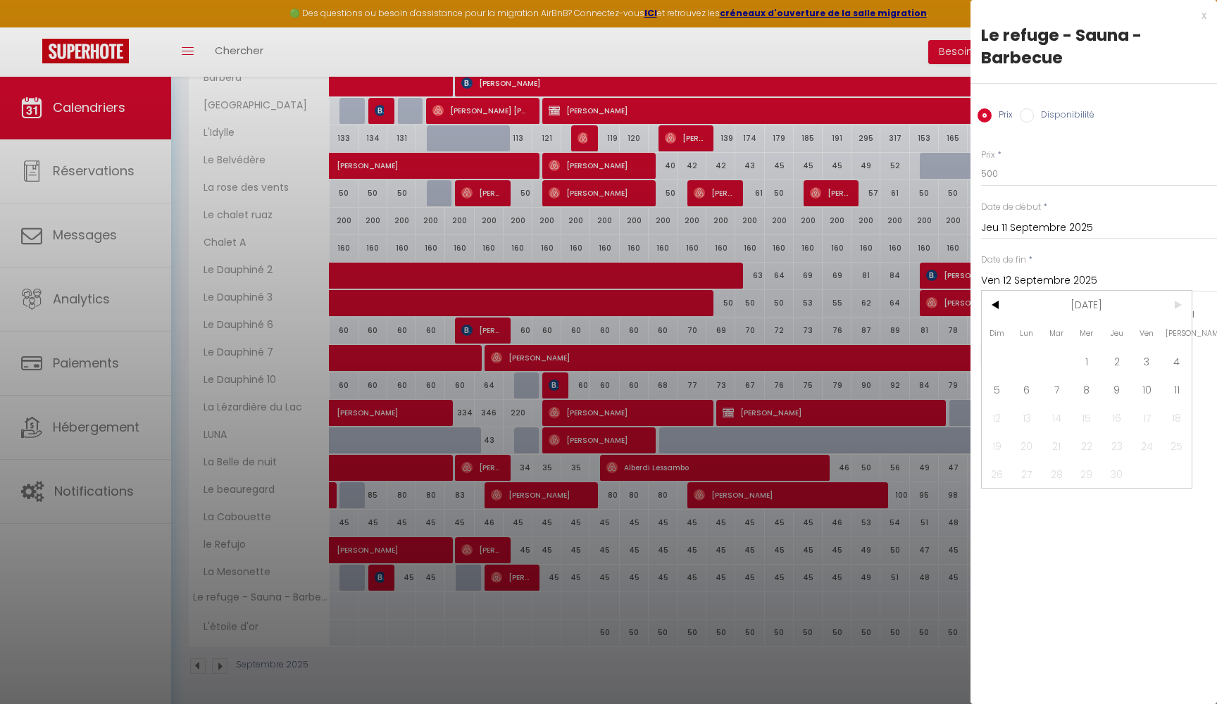
click at [1184, 304] on span ">" at bounding box center [1176, 305] width 30 height 28
click at [1174, 390] on span "11" at bounding box center [1176, 389] width 30 height 28
type input "[PERSON_NAME] 11 Septembre 2027"
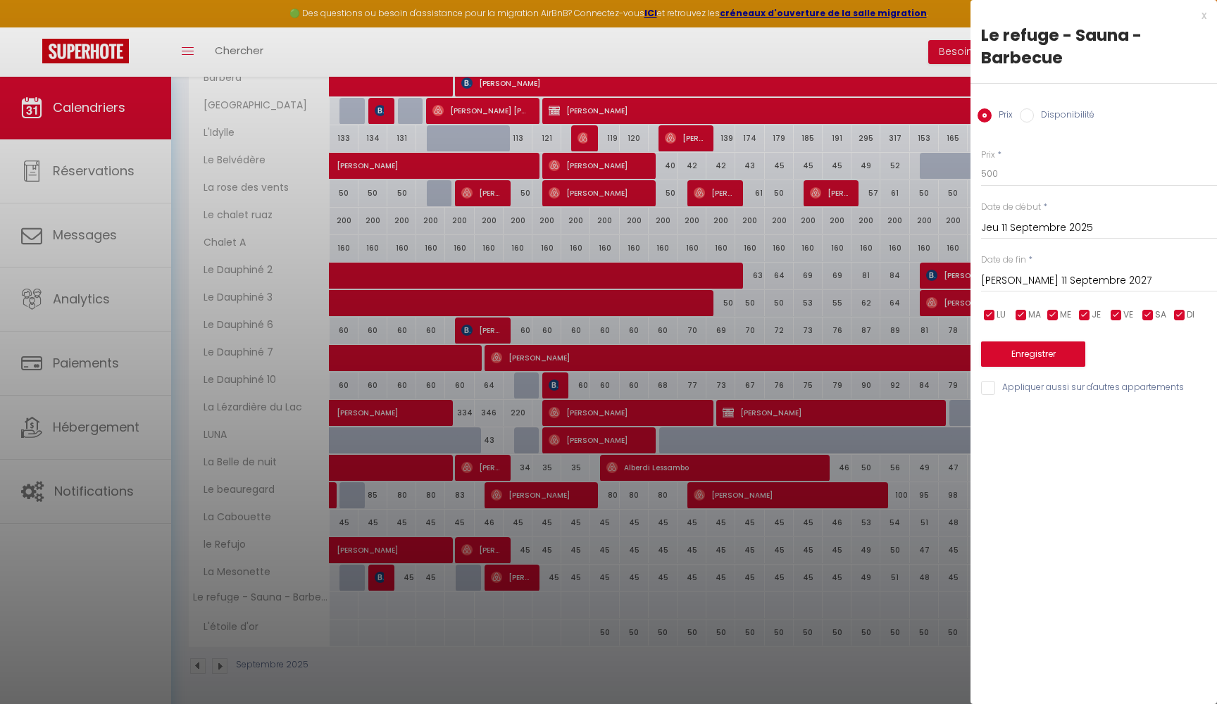
click at [1043, 351] on button "Enregistrer" at bounding box center [1033, 354] width 104 height 25
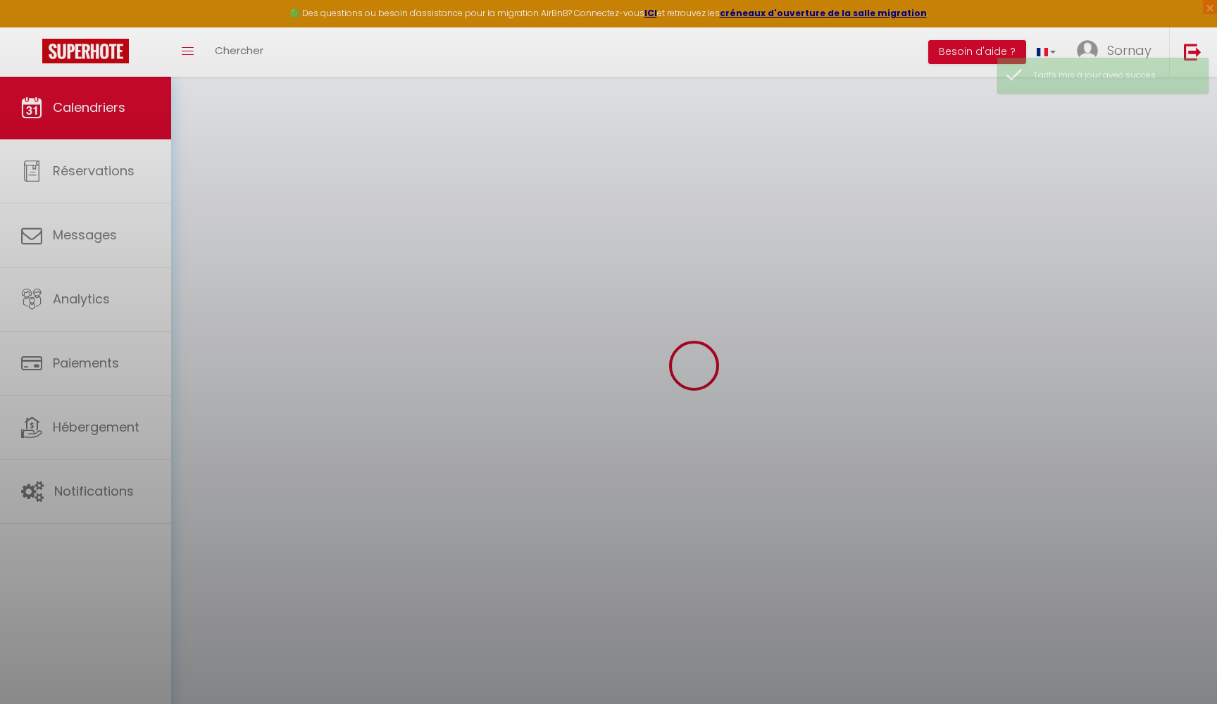
scroll to position [76, 0]
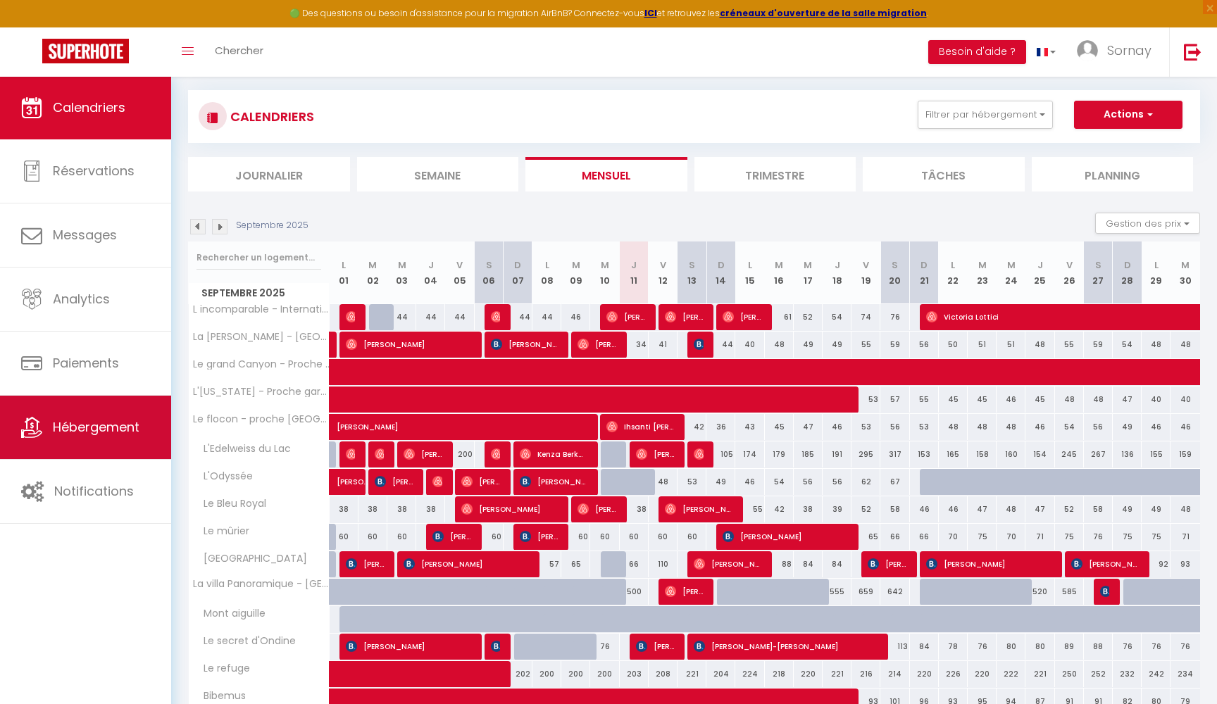
click at [108, 431] on span "Hébergement" at bounding box center [96, 427] width 87 height 18
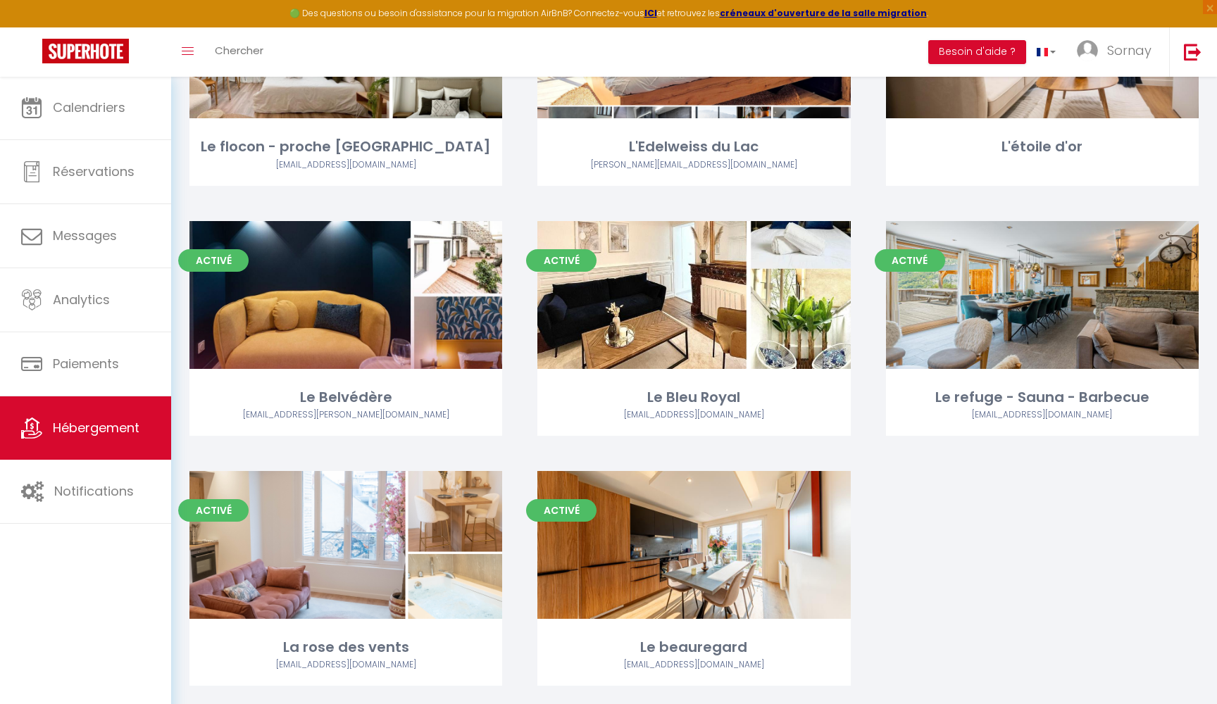
scroll to position [2815, 0]
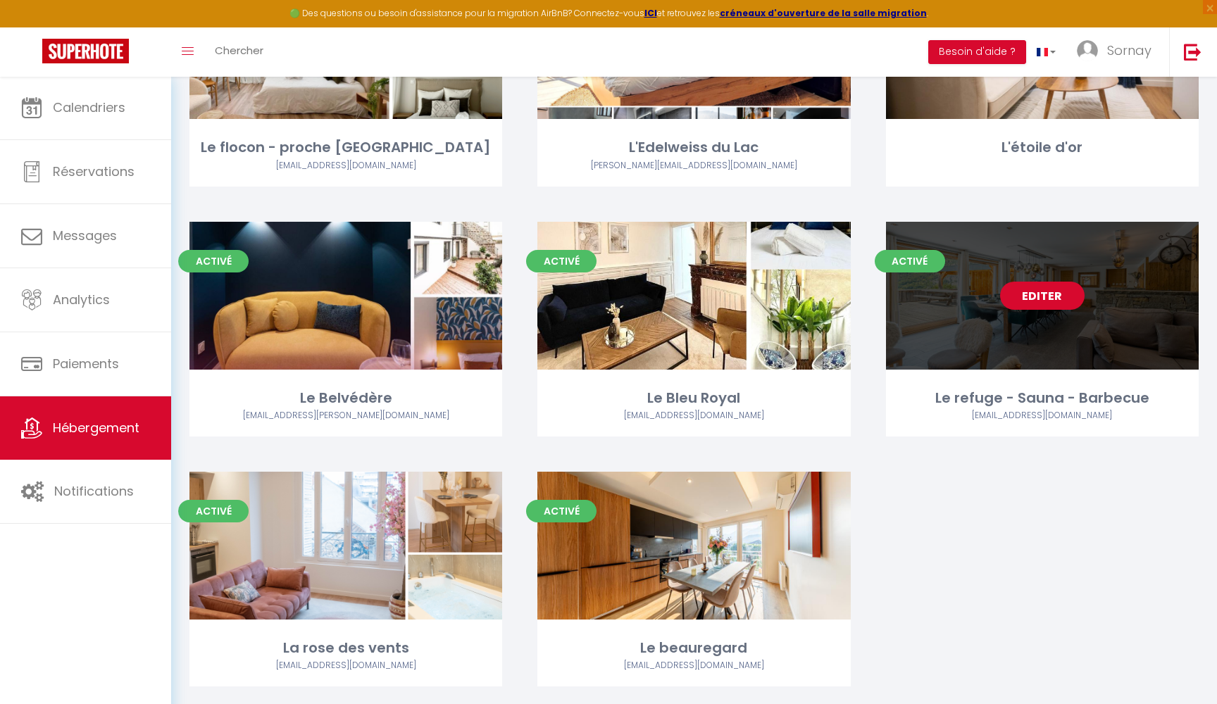
click at [1046, 282] on link "Editer" at bounding box center [1042, 296] width 84 height 28
select select "3"
select select "2"
select select "1"
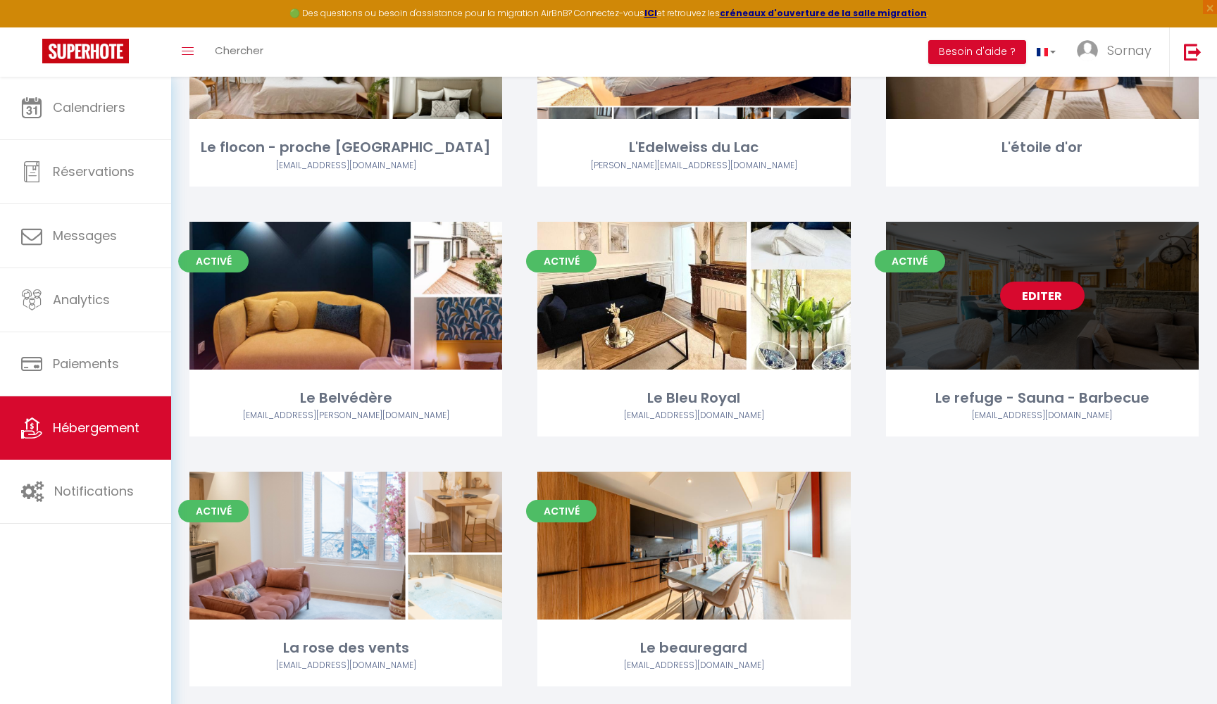
select select
select select "28"
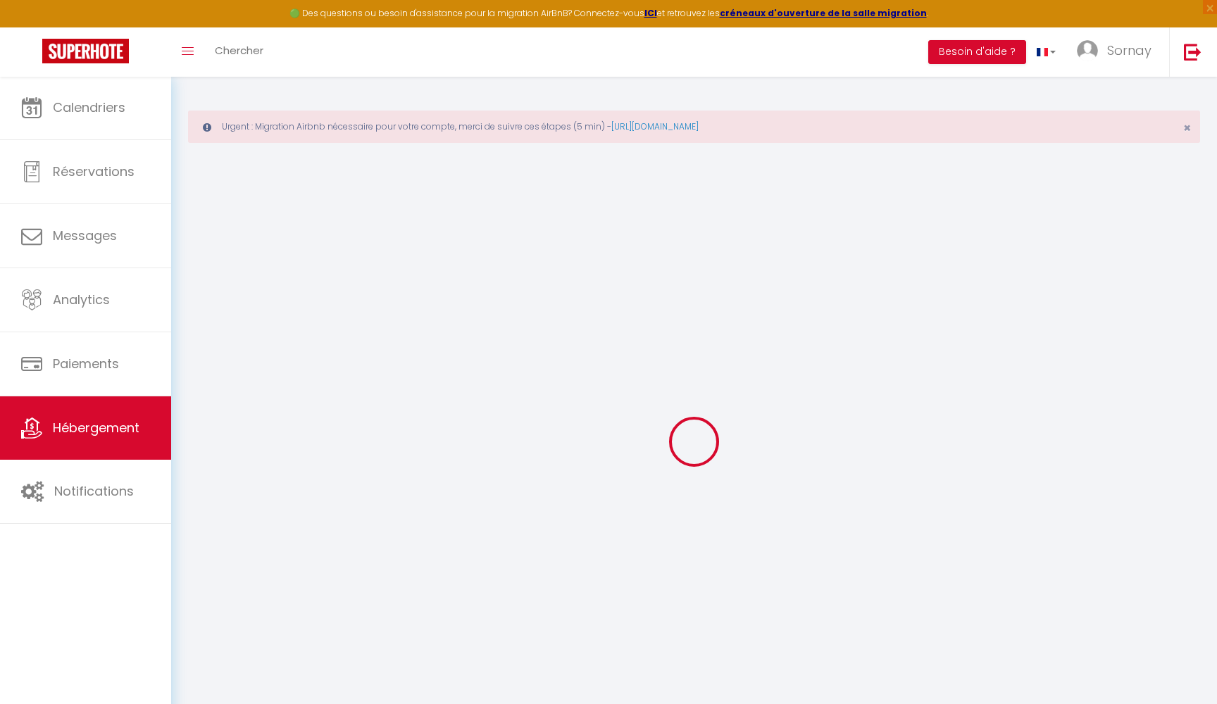
select select
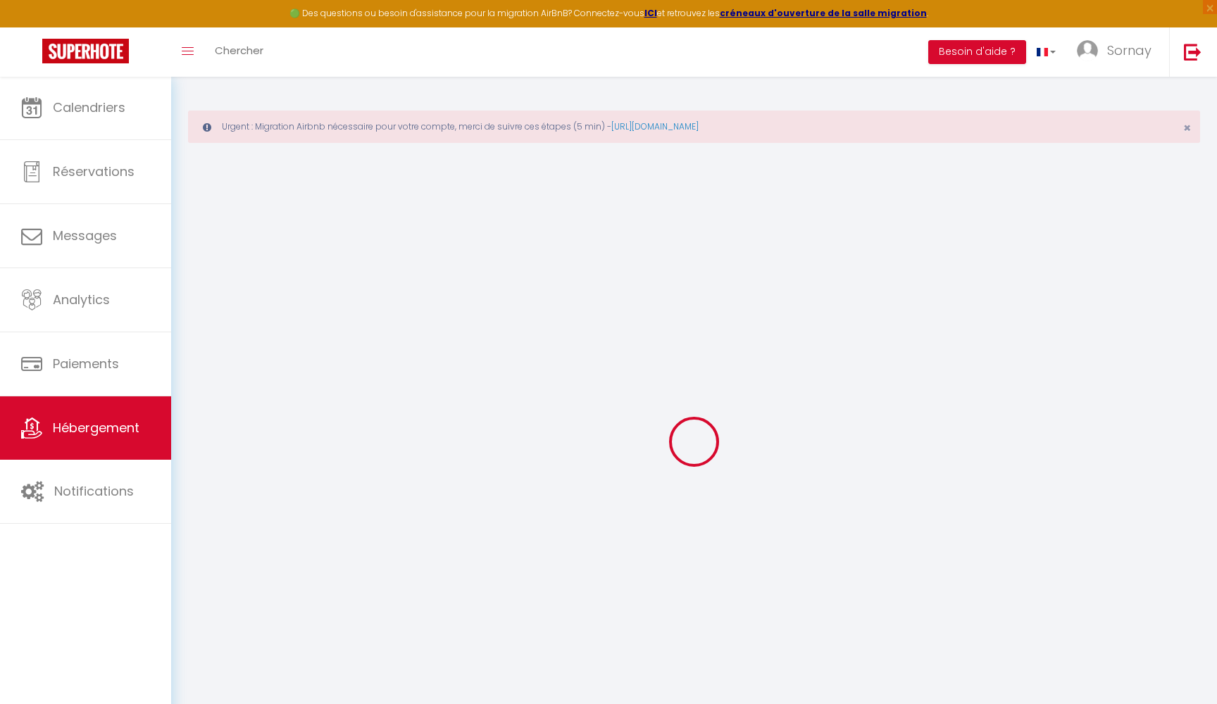
select select
checkbox input "false"
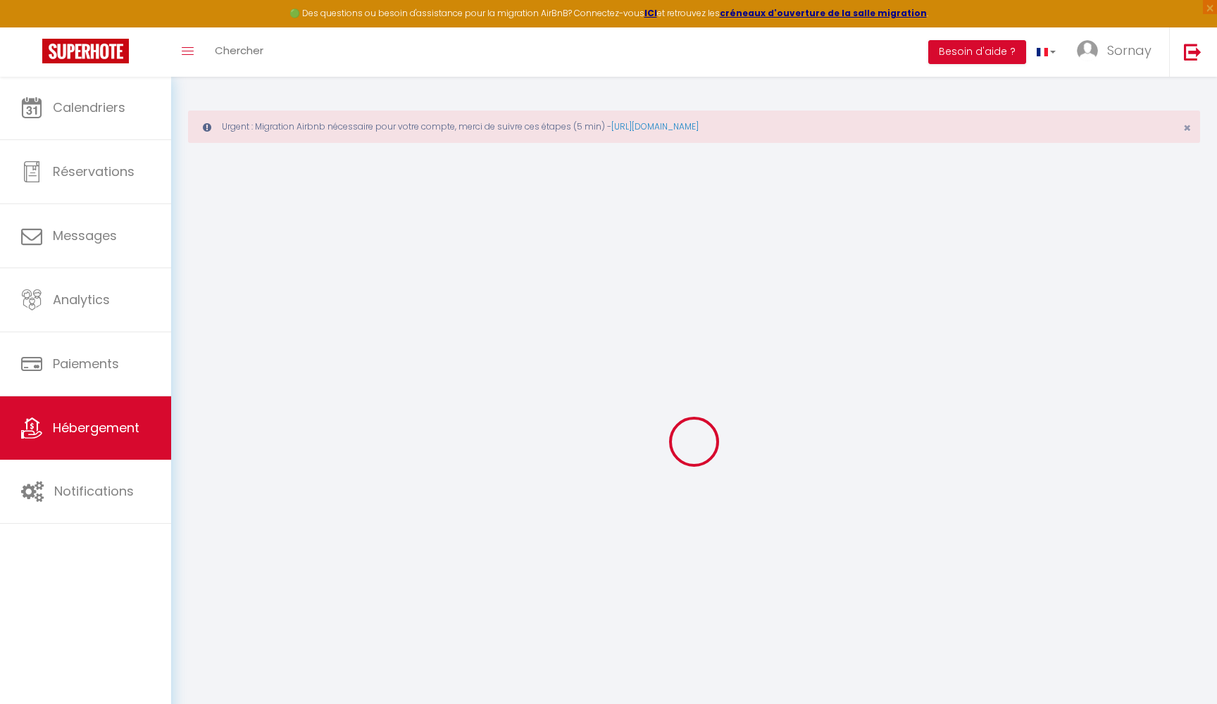
select select
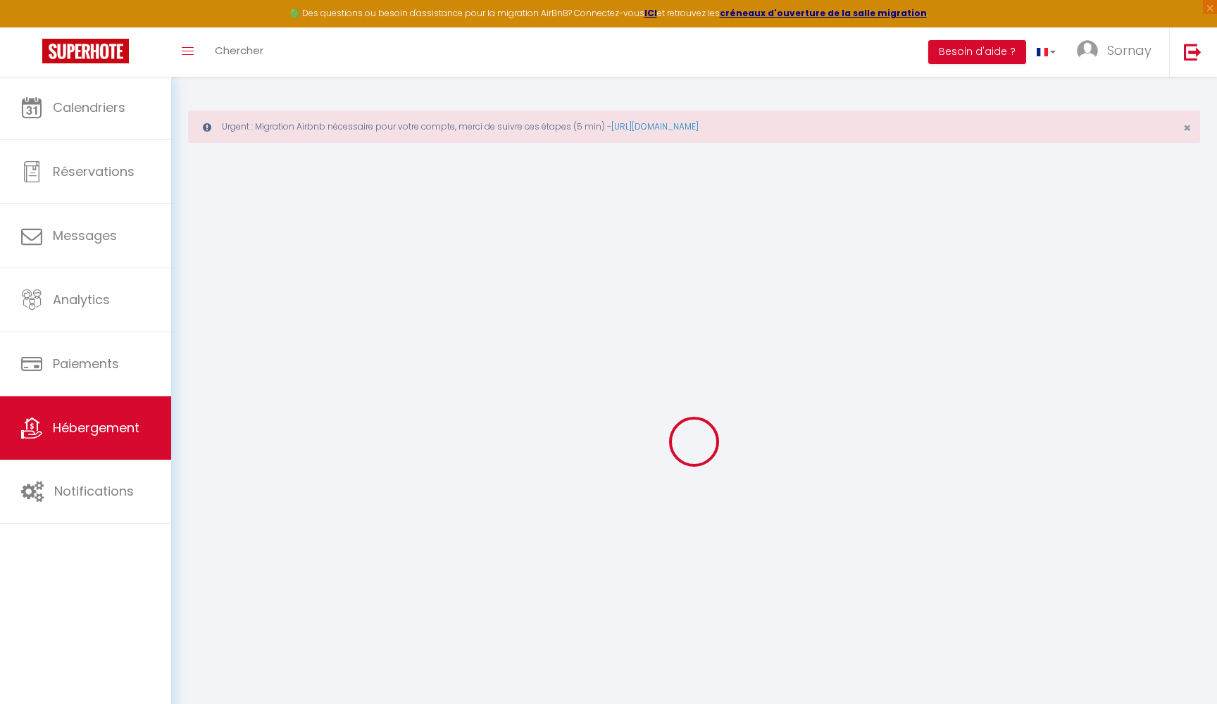
select select
checkbox input "false"
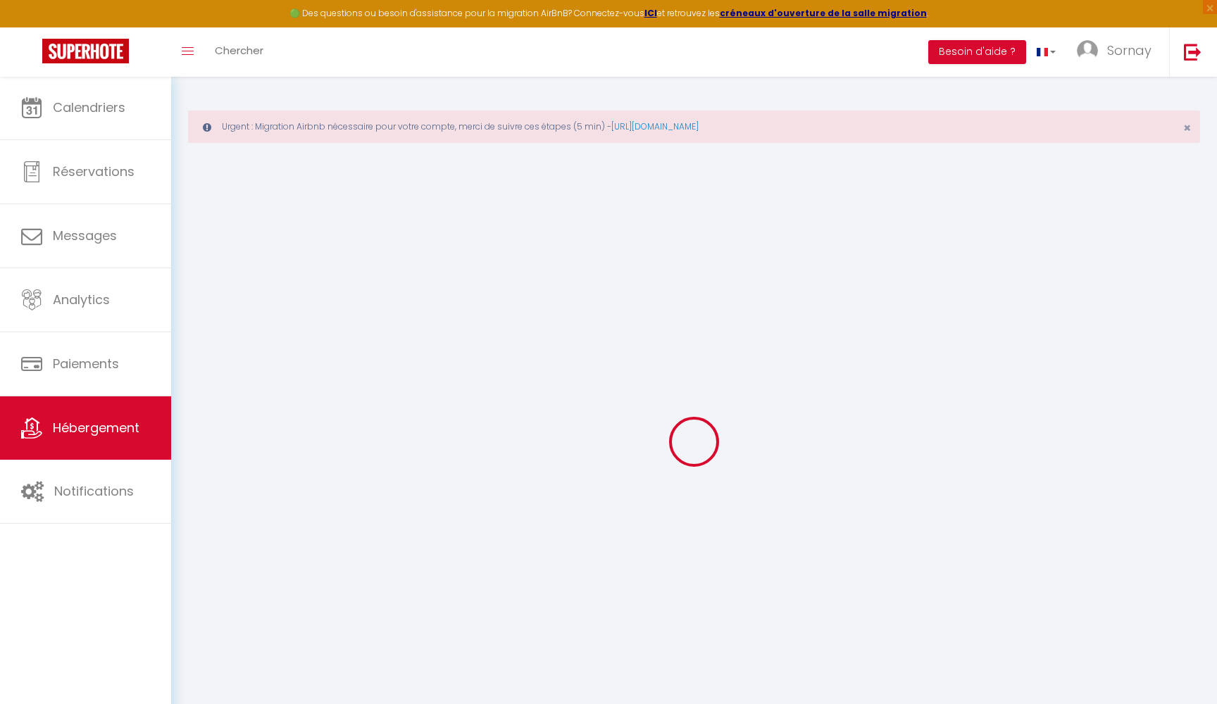
checkbox input "false"
select select
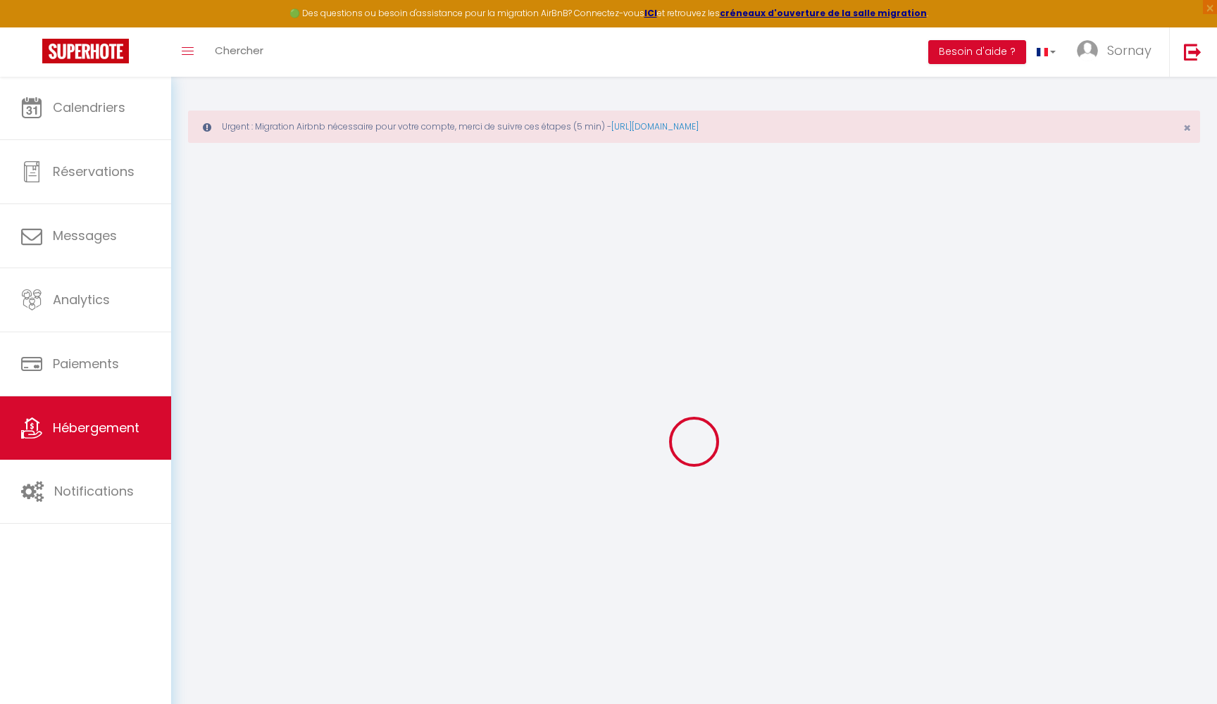
select select
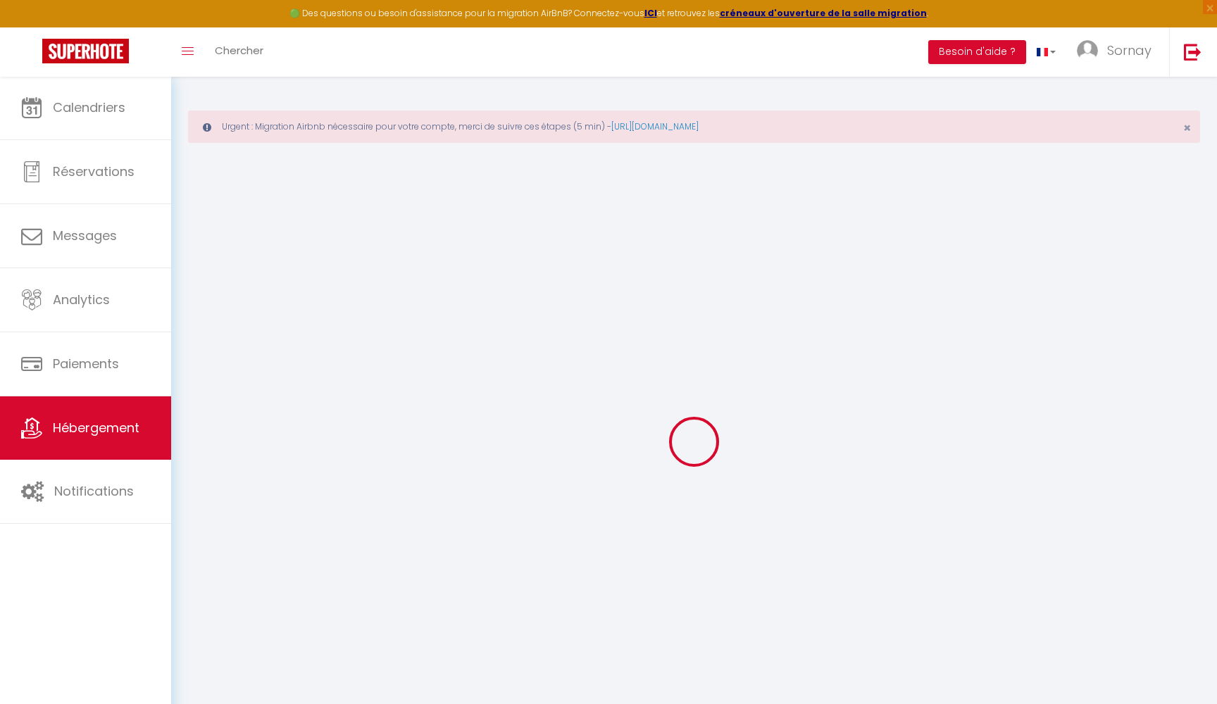
checkbox input "false"
select select
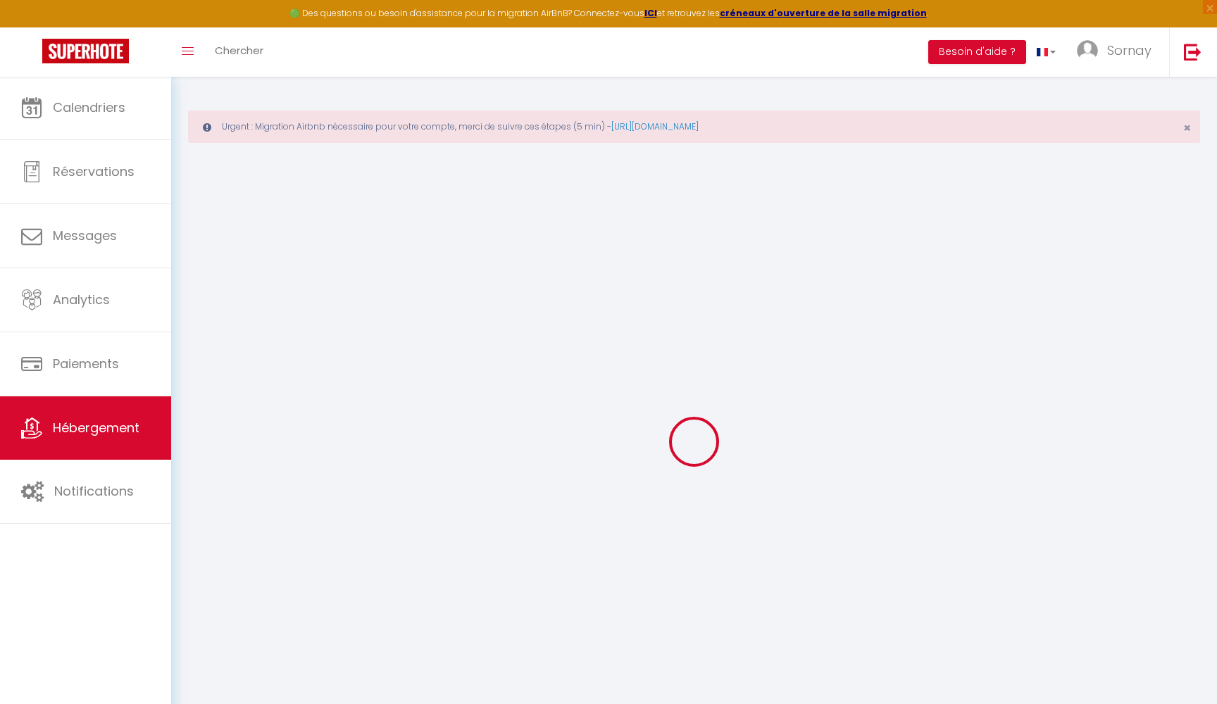
select select
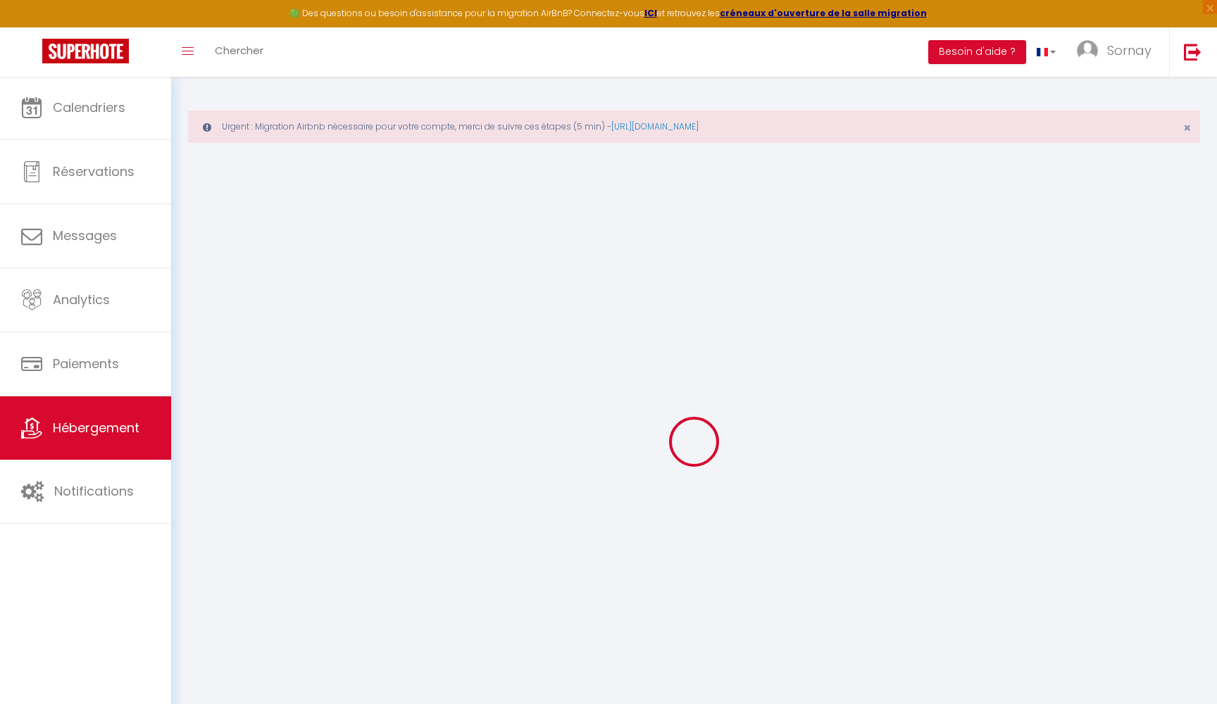
select select
checkbox input "false"
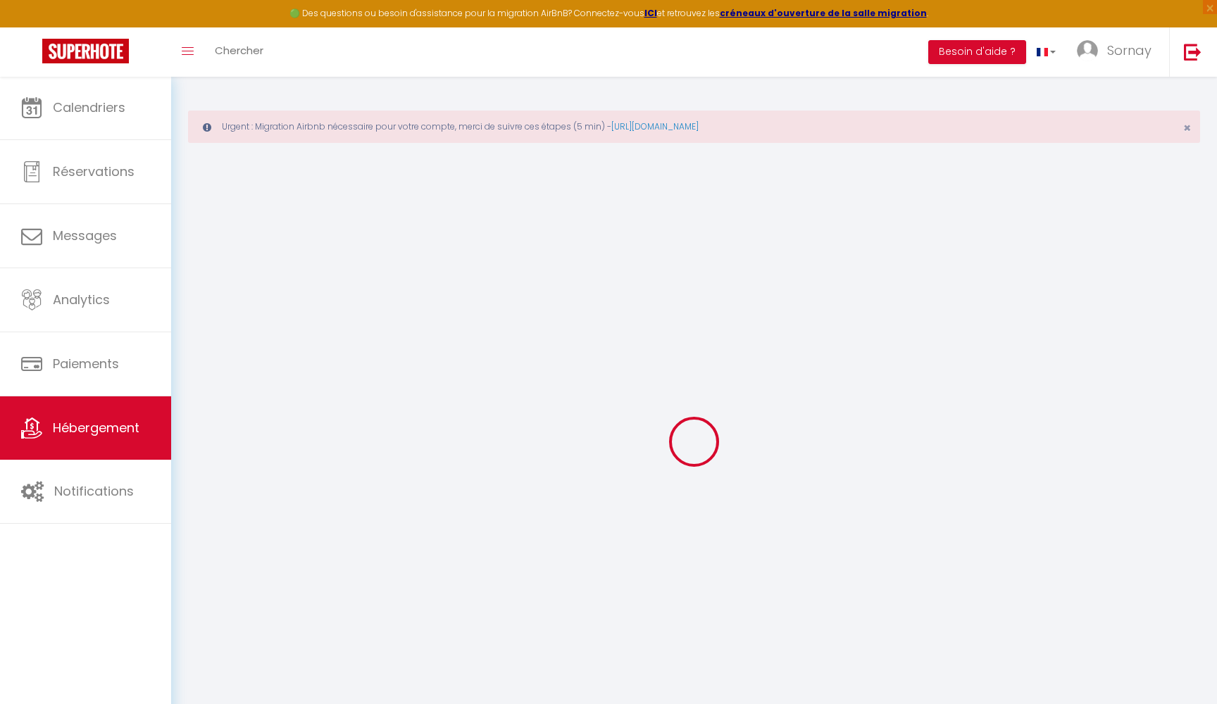
checkbox input "false"
select select
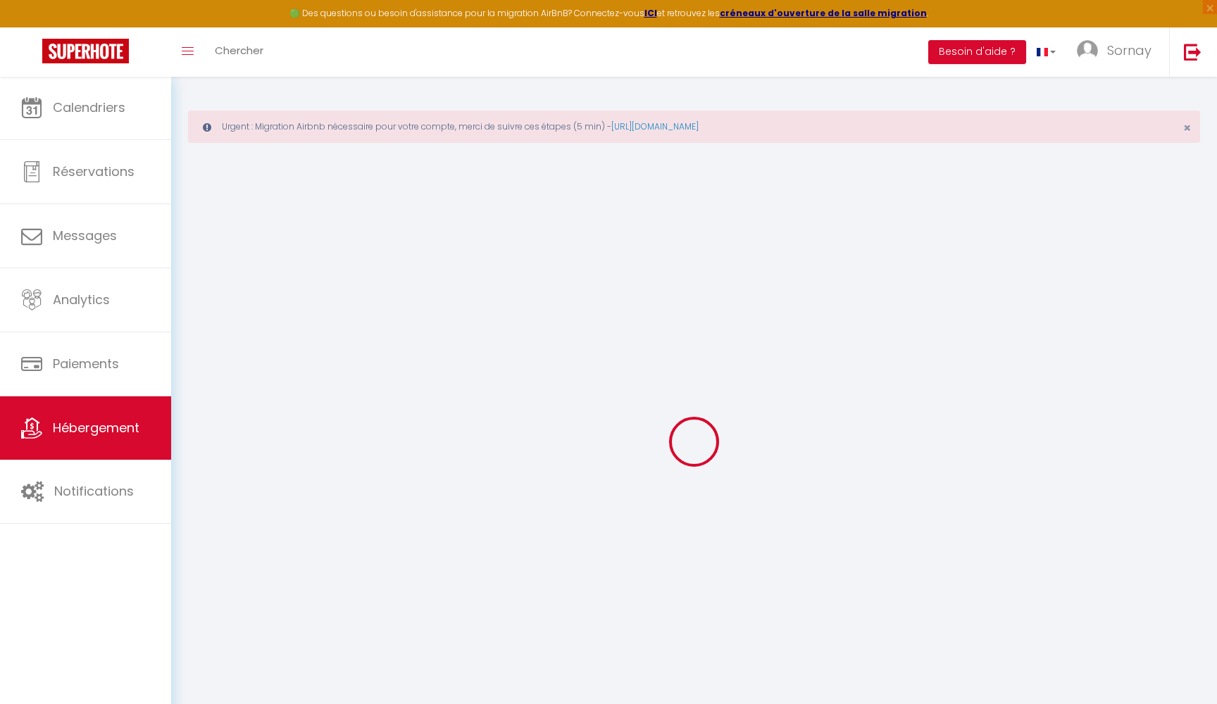
select select
checkbox input "false"
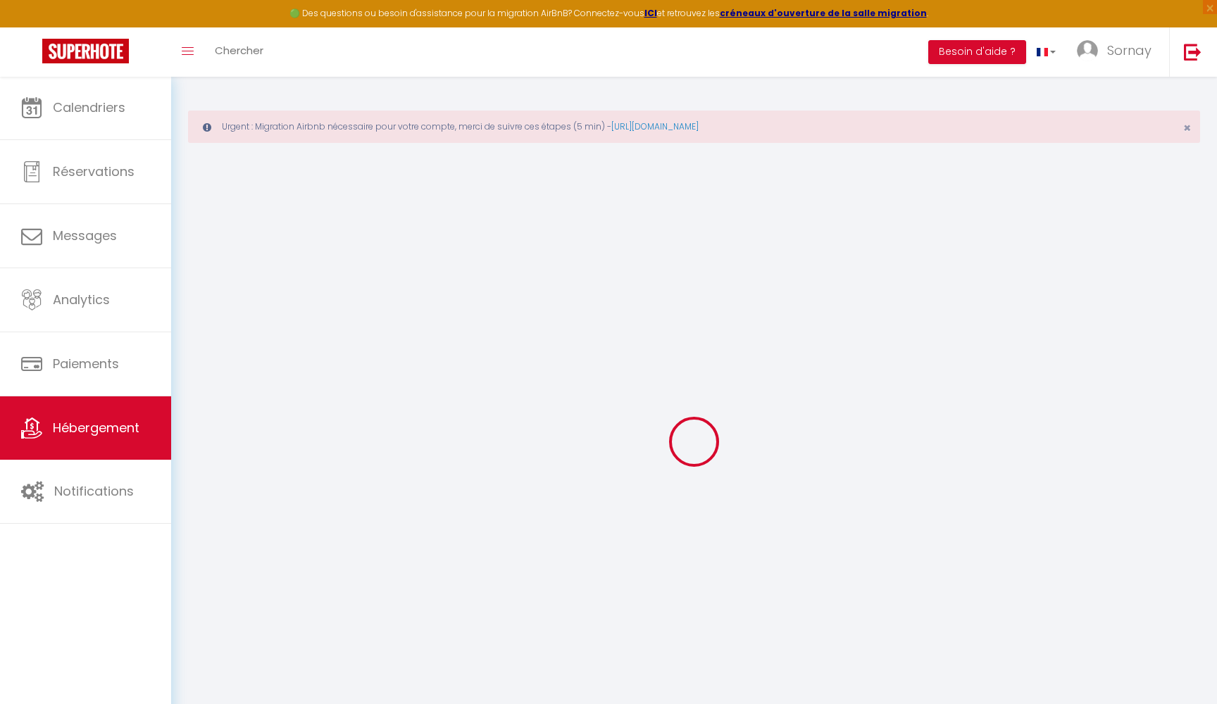
checkbox input "false"
select select
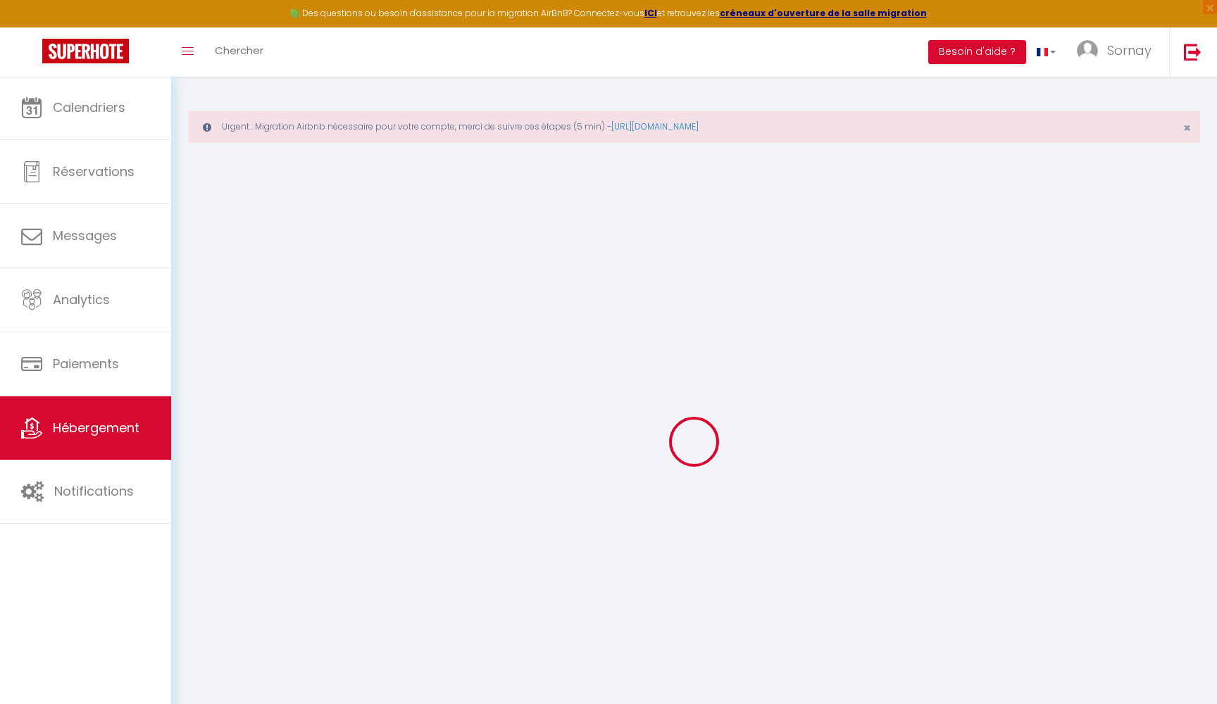
select select "18165-5251216"
checkbox input "false"
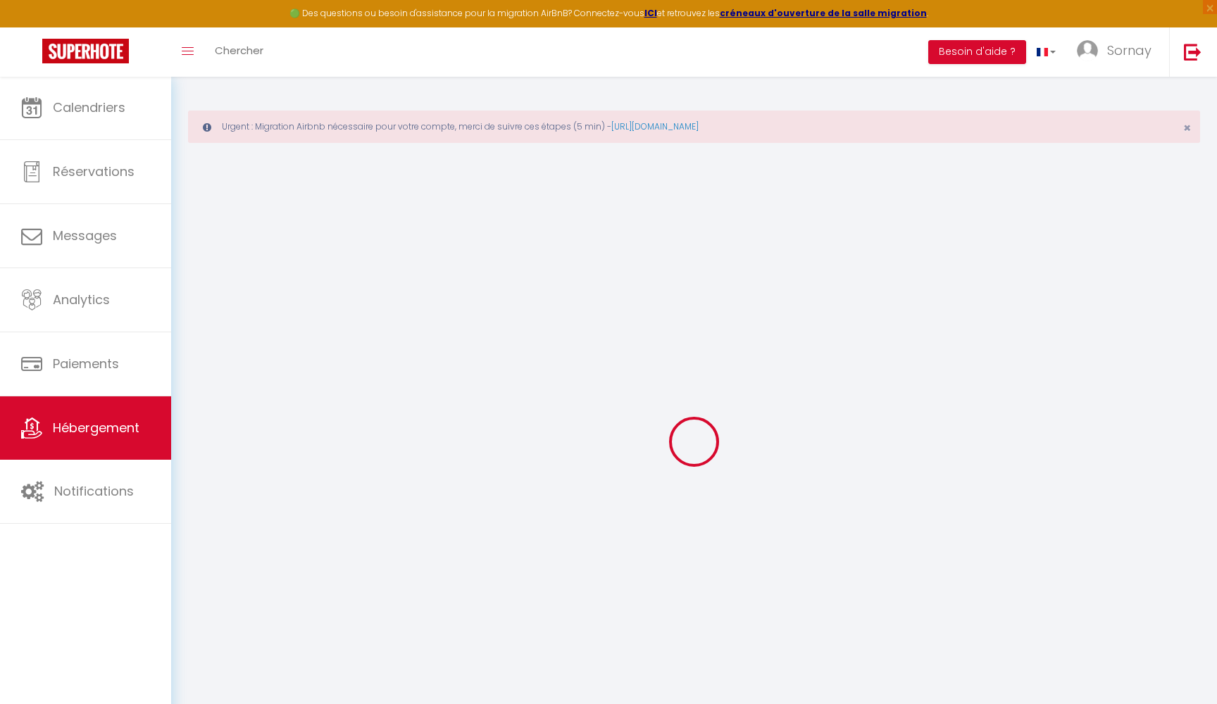
select select "365"
select select "EUR"
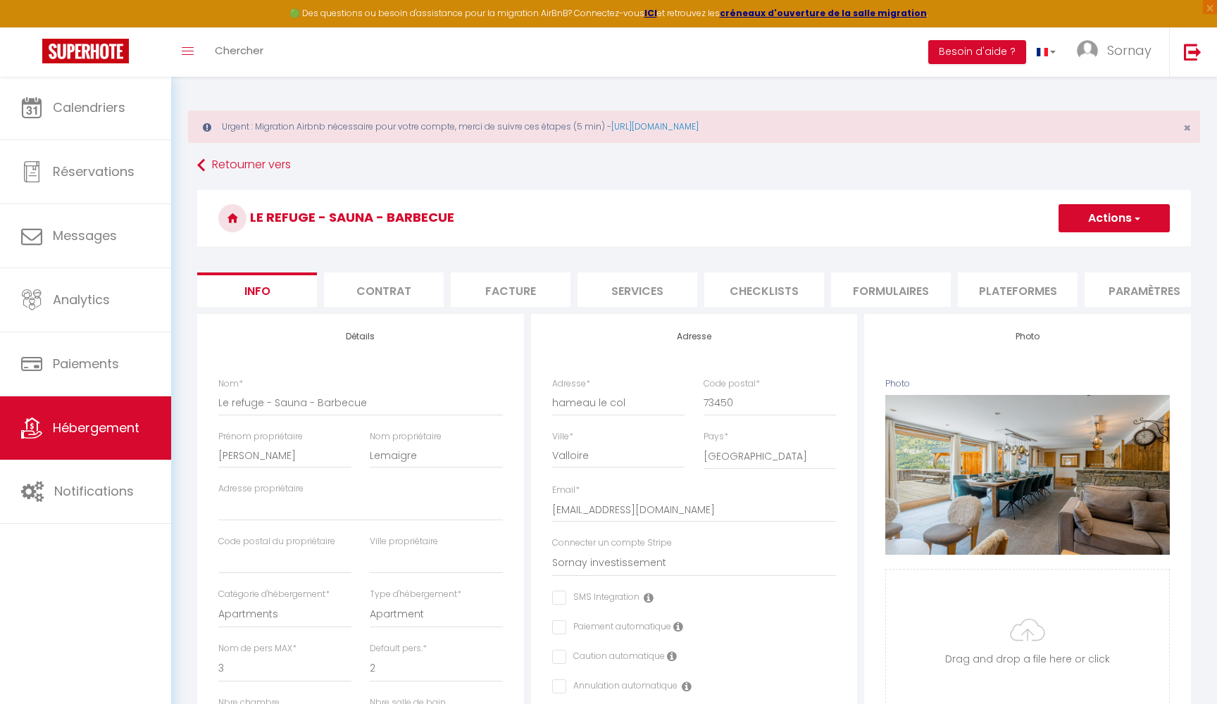
click at [1031, 287] on li "Plateformes" at bounding box center [1018, 290] width 120 height 35
select select
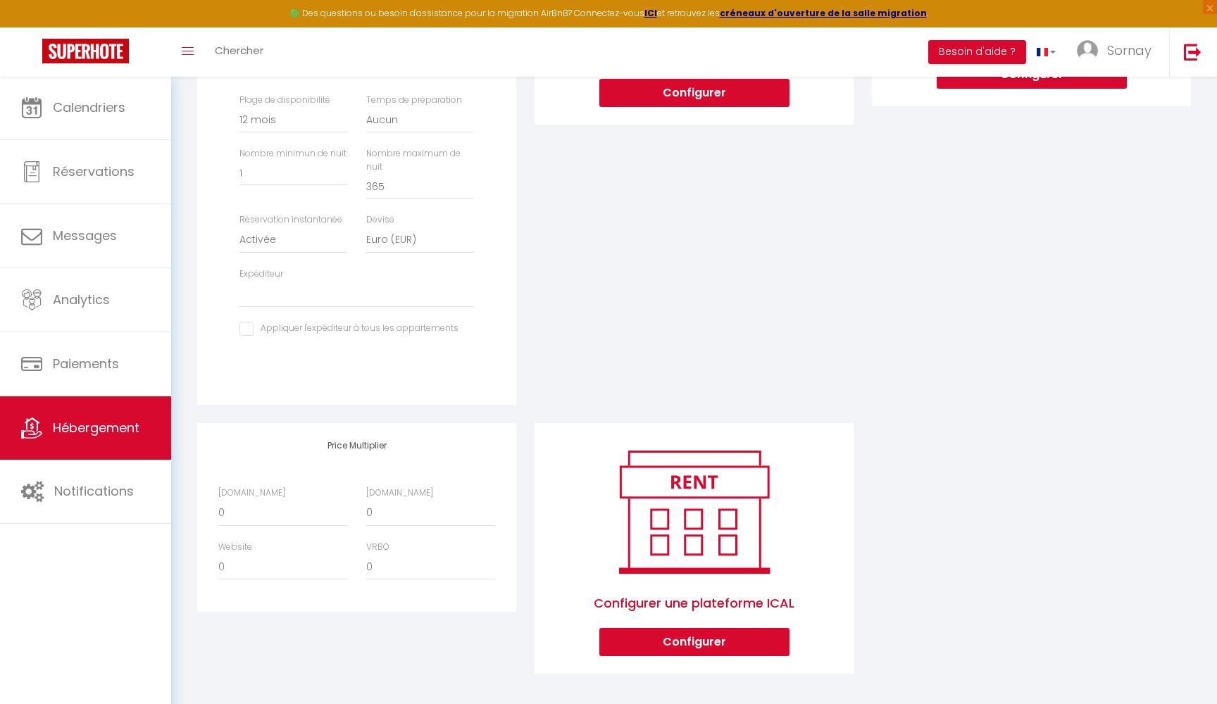
scroll to position [465, 0]
select select "+ 50 %"
select select
select select "+ 7 %"
select select
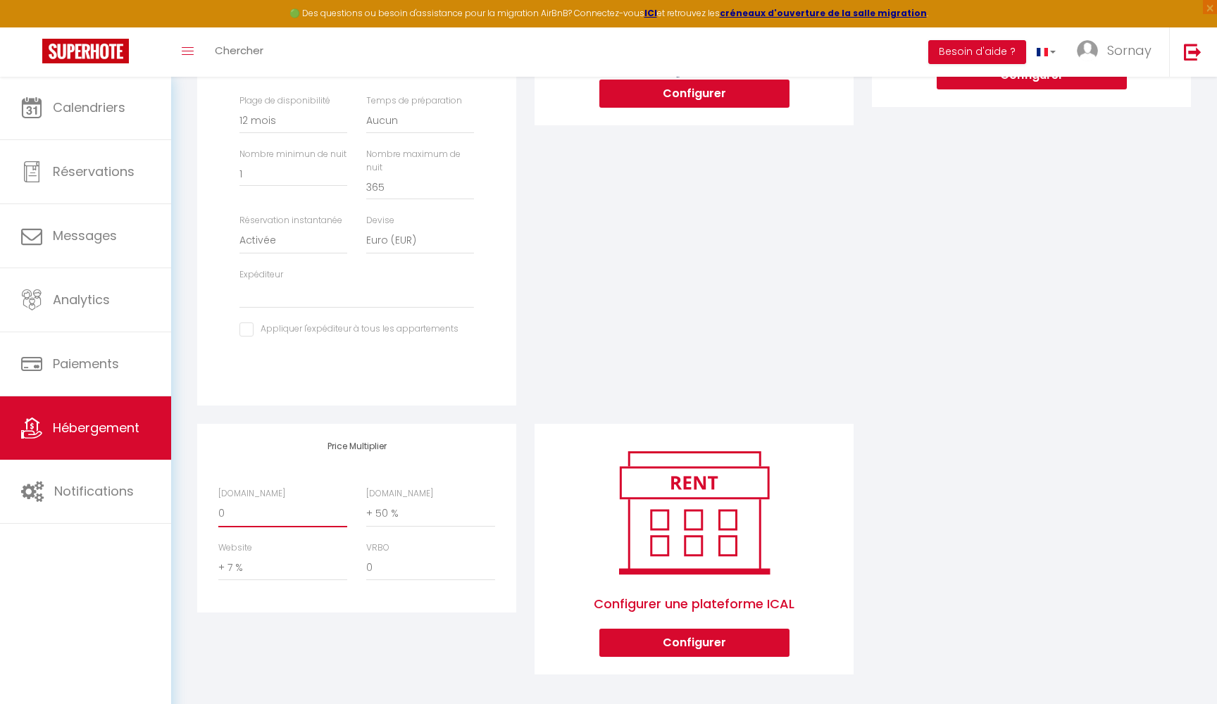
select select "+ 18 %"
select select
click at [739, 326] on div "Configurer [DOMAIN_NAME] Attention : les frais supplémentaires (frais de ménage…" at bounding box center [693, 136] width 337 height 575
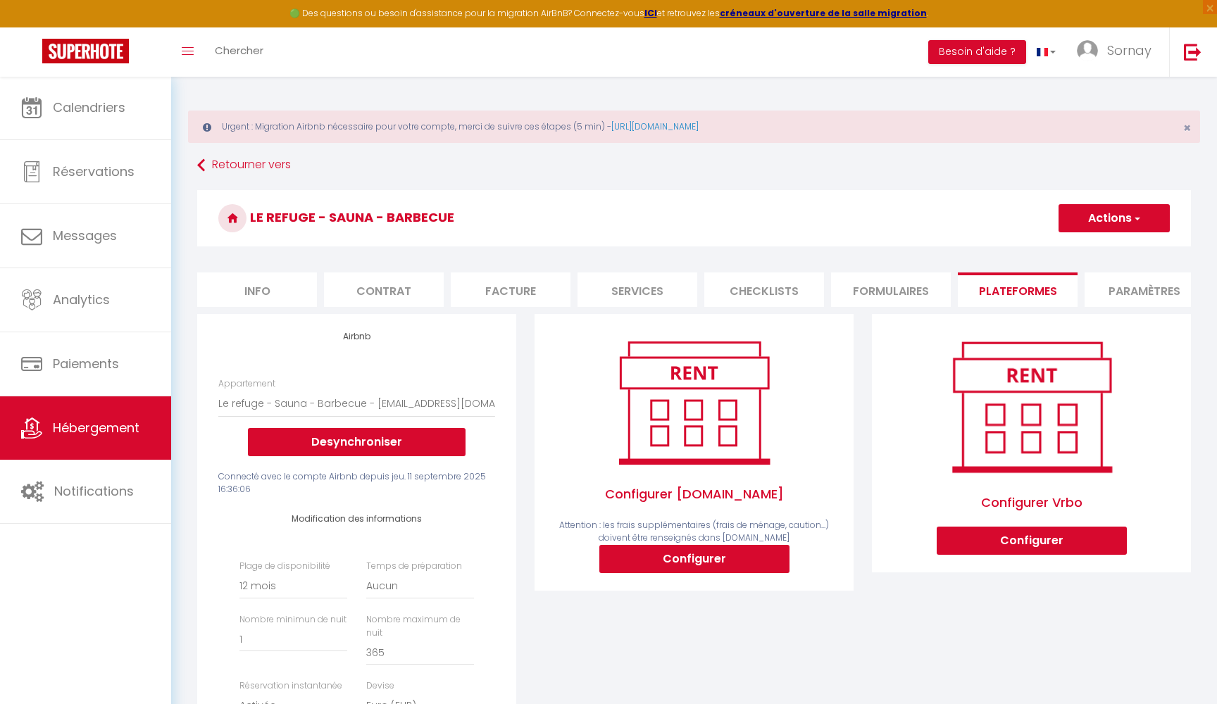
scroll to position [0, 0]
click at [1134, 222] on span "button" at bounding box center [1136, 218] width 9 height 14
click at [1107, 248] on link "Enregistrer" at bounding box center [1113, 249] width 111 height 18
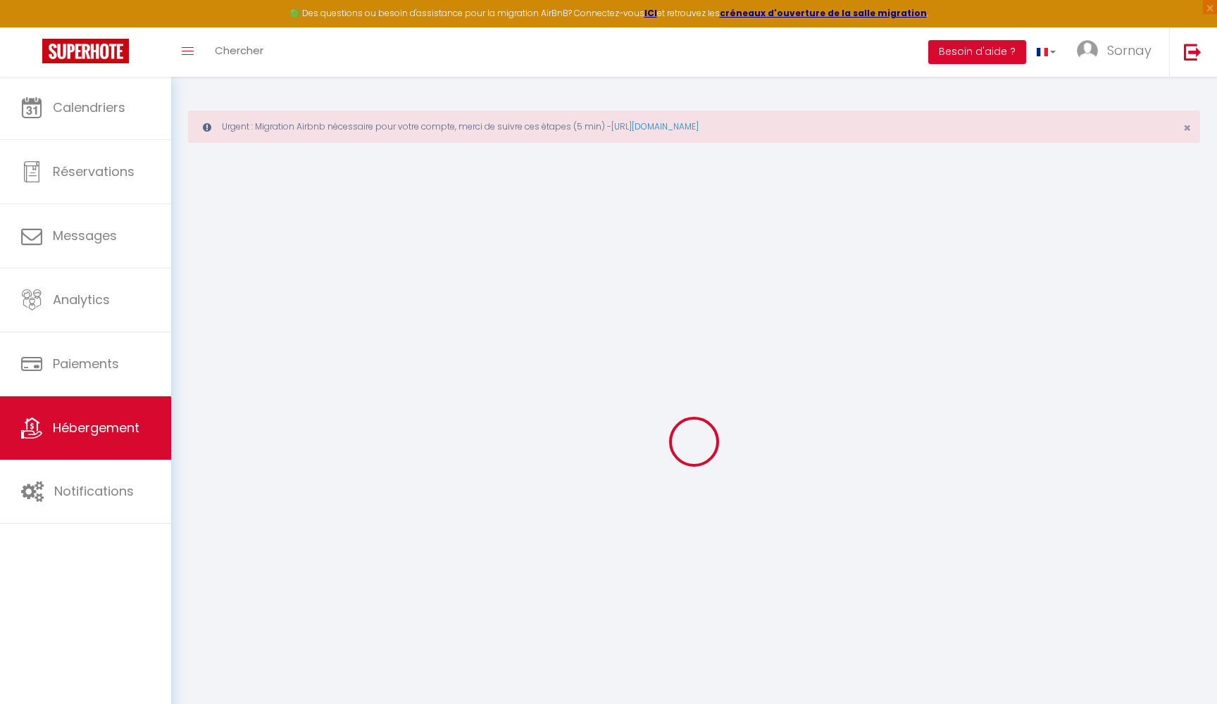
select select "365"
select select "EUR"
select select
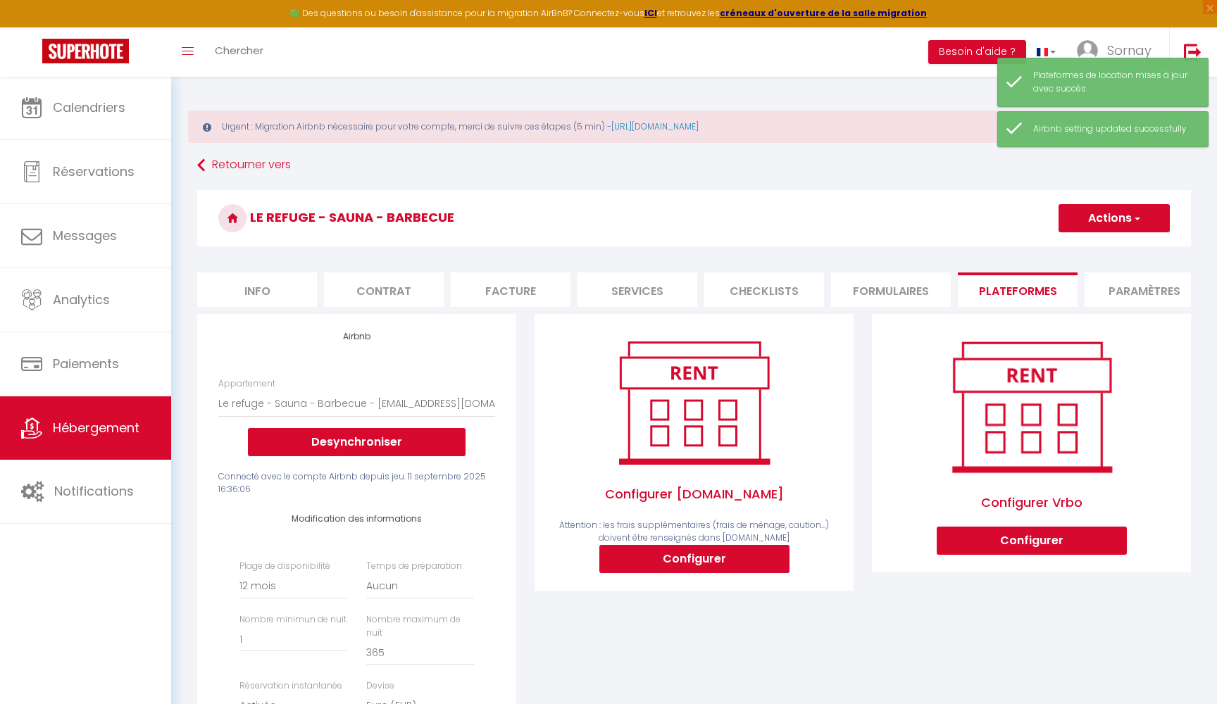
click at [679, 288] on li "Services" at bounding box center [637, 290] width 120 height 35
select select
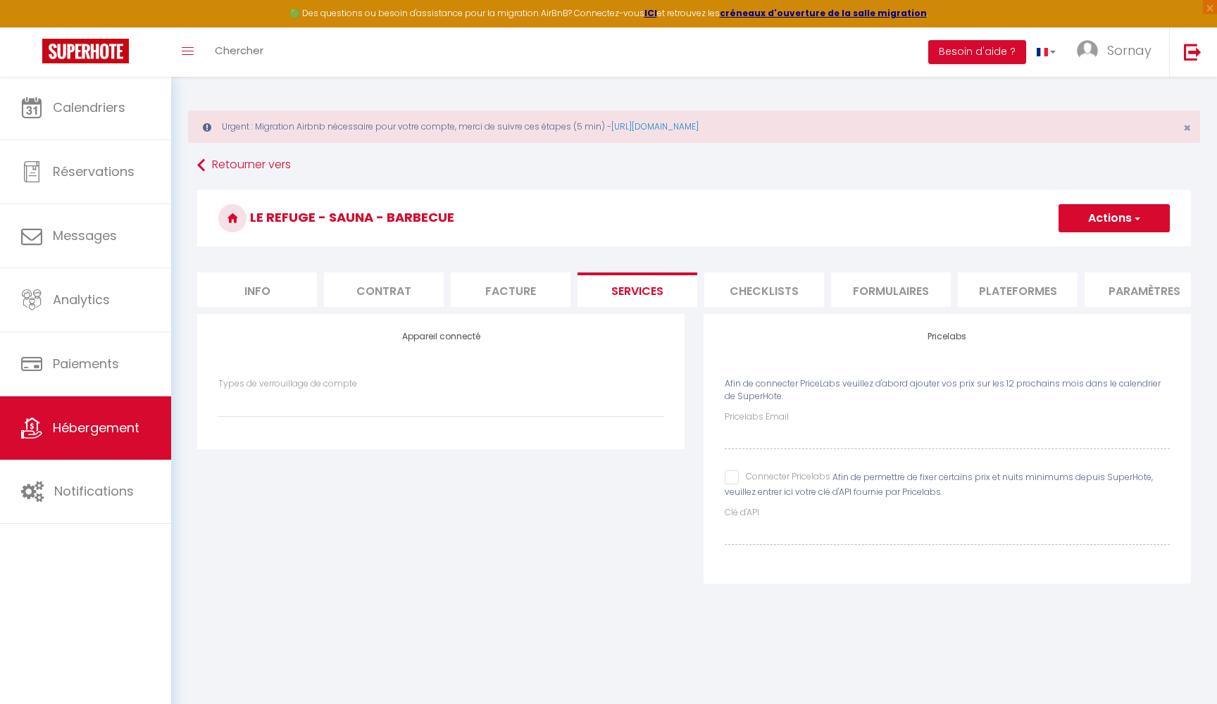
click at [731, 478] on input "Connecter Pricelabs" at bounding box center [778, 477] width 106 height 14
checkbox input "true"
select select
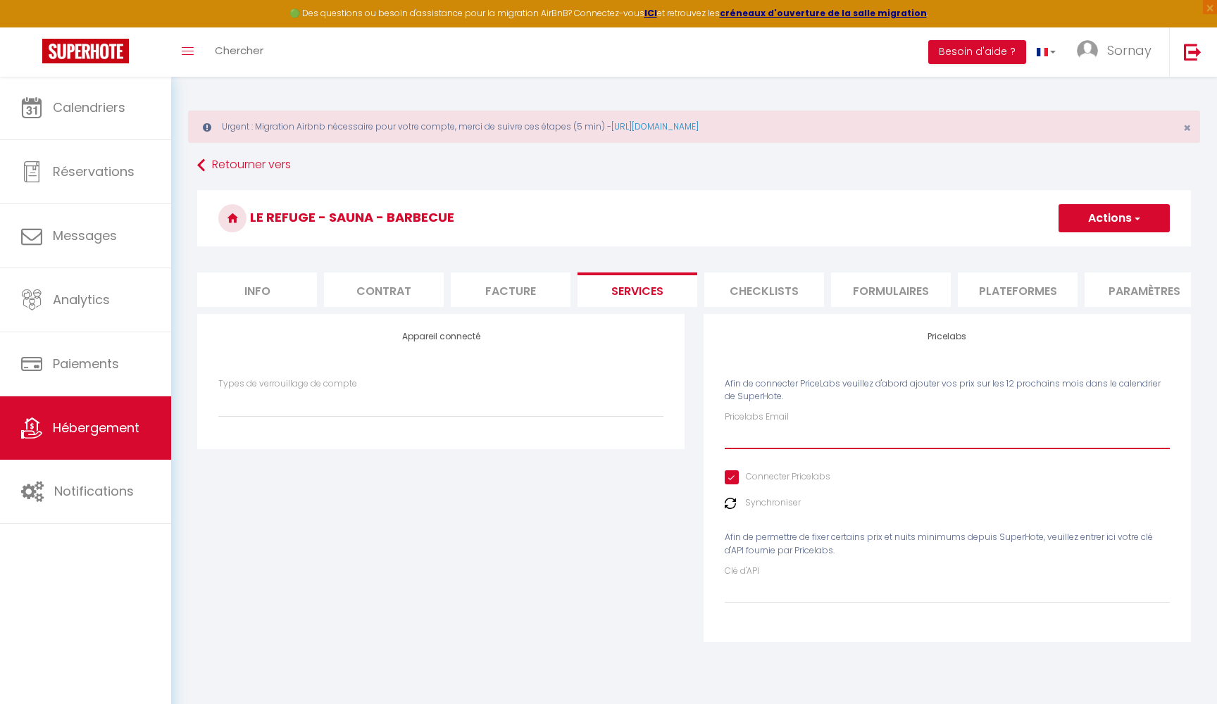
click at [753, 432] on input "Pricelabs Email" at bounding box center [947, 436] width 445 height 25
type input "l"
select select
type input "le"
select select
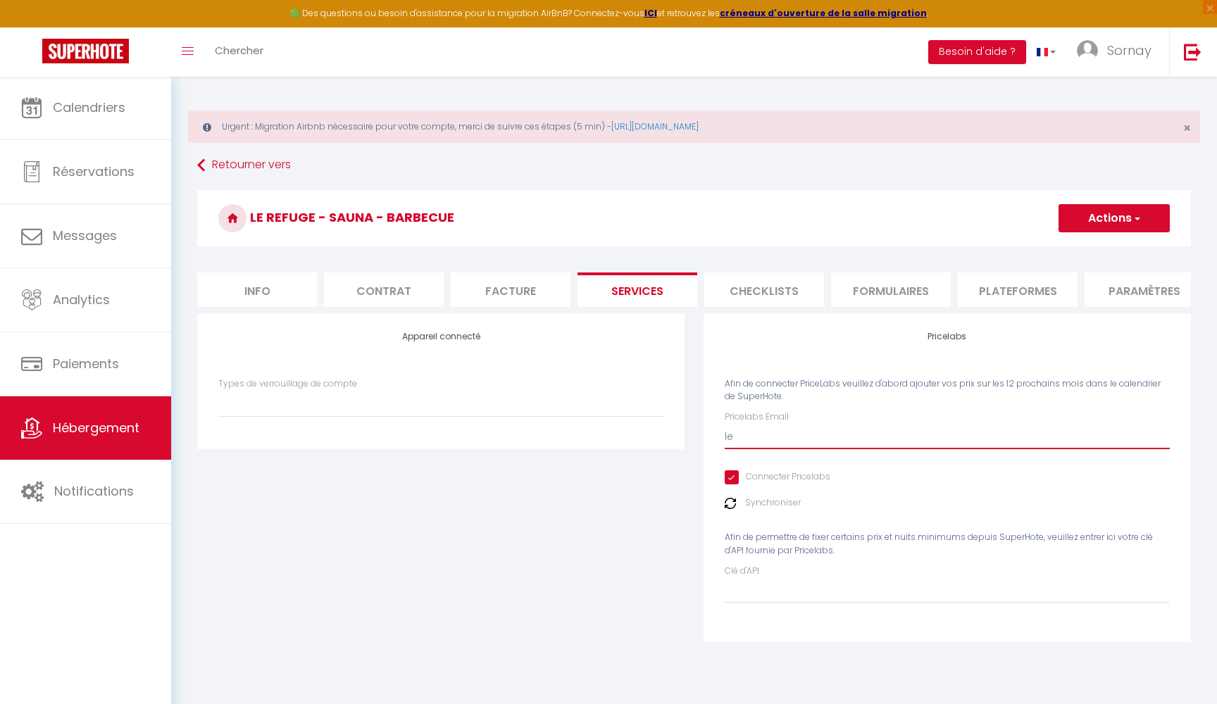
type input "lea"
select select
type input "[EMAIL_ADDRESS][DOMAIN_NAME]"
select select
click at [1102, 223] on button "Actions" at bounding box center [1113, 218] width 111 height 28
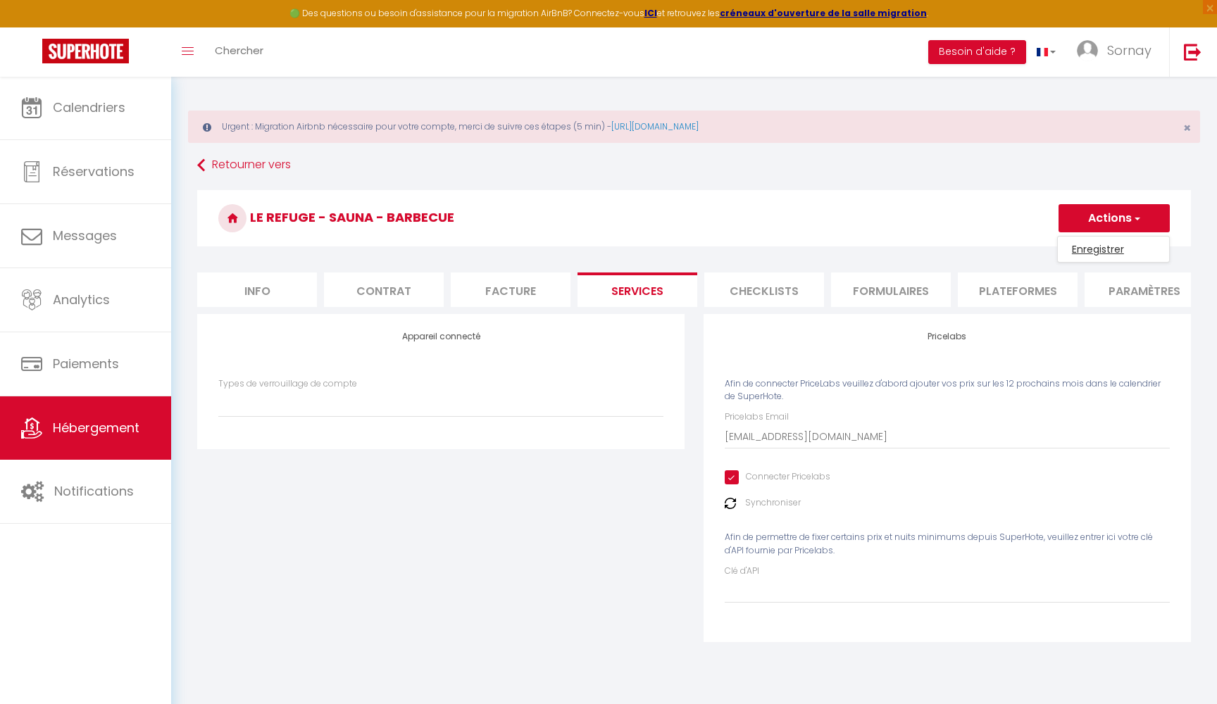
click at [1090, 240] on link "Enregistrer" at bounding box center [1113, 249] width 111 height 18
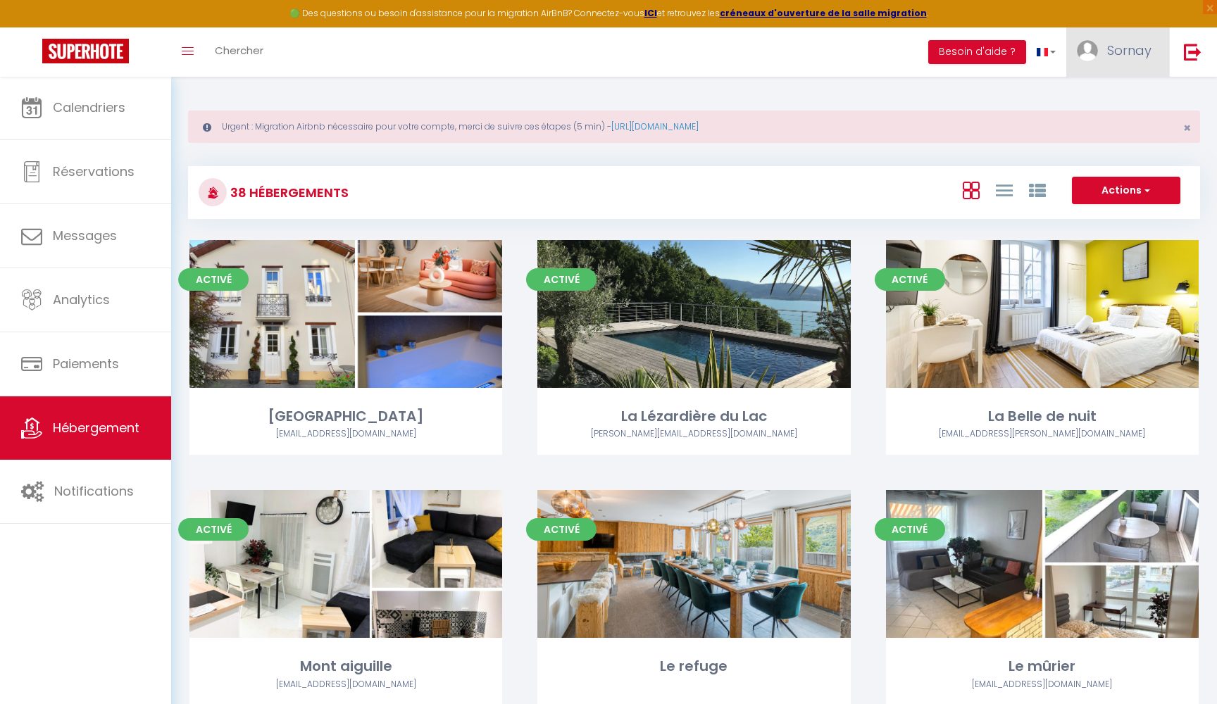
click at [1130, 50] on span "Sornay" at bounding box center [1129, 51] width 44 height 18
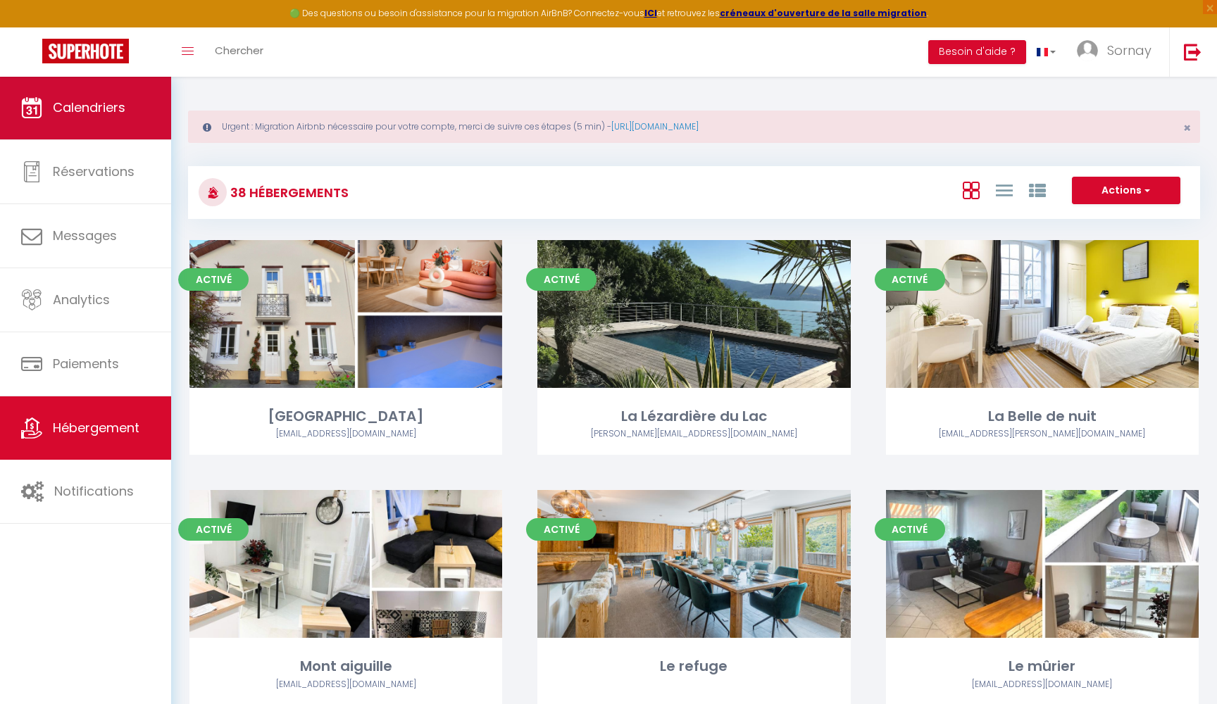
click at [132, 126] on link "Calendriers" at bounding box center [85, 107] width 171 height 63
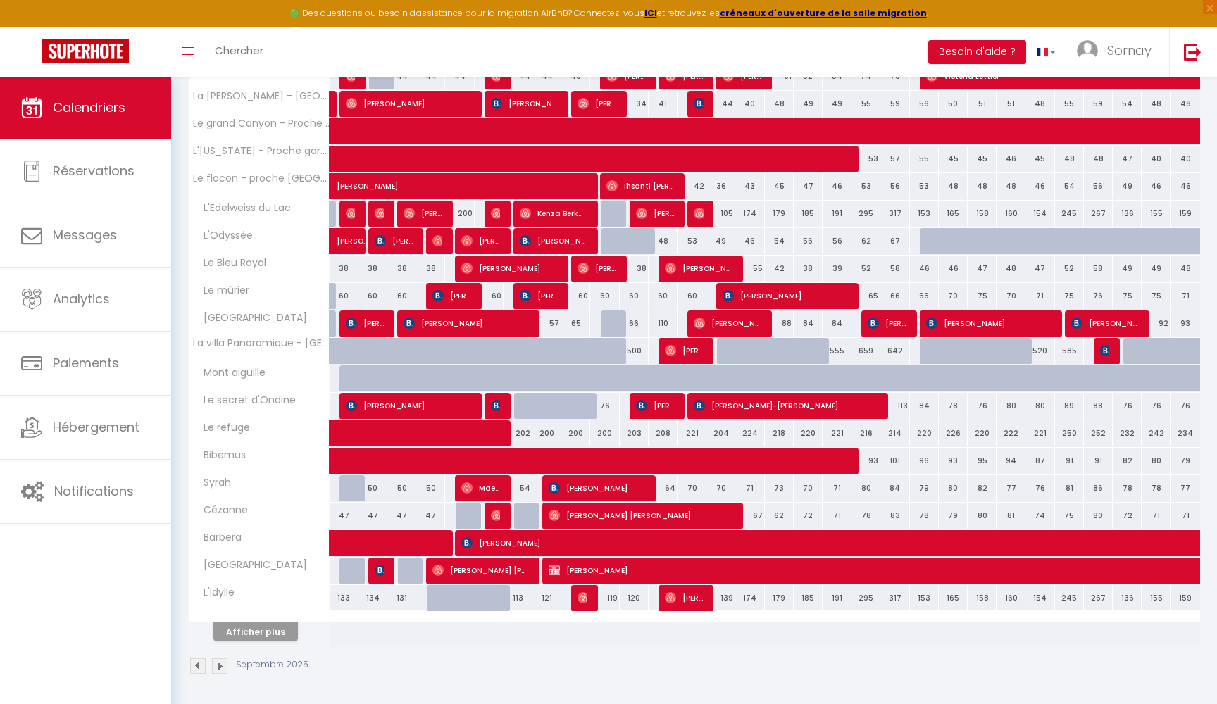
click at [271, 631] on button "Afficher plus" at bounding box center [255, 631] width 84 height 19
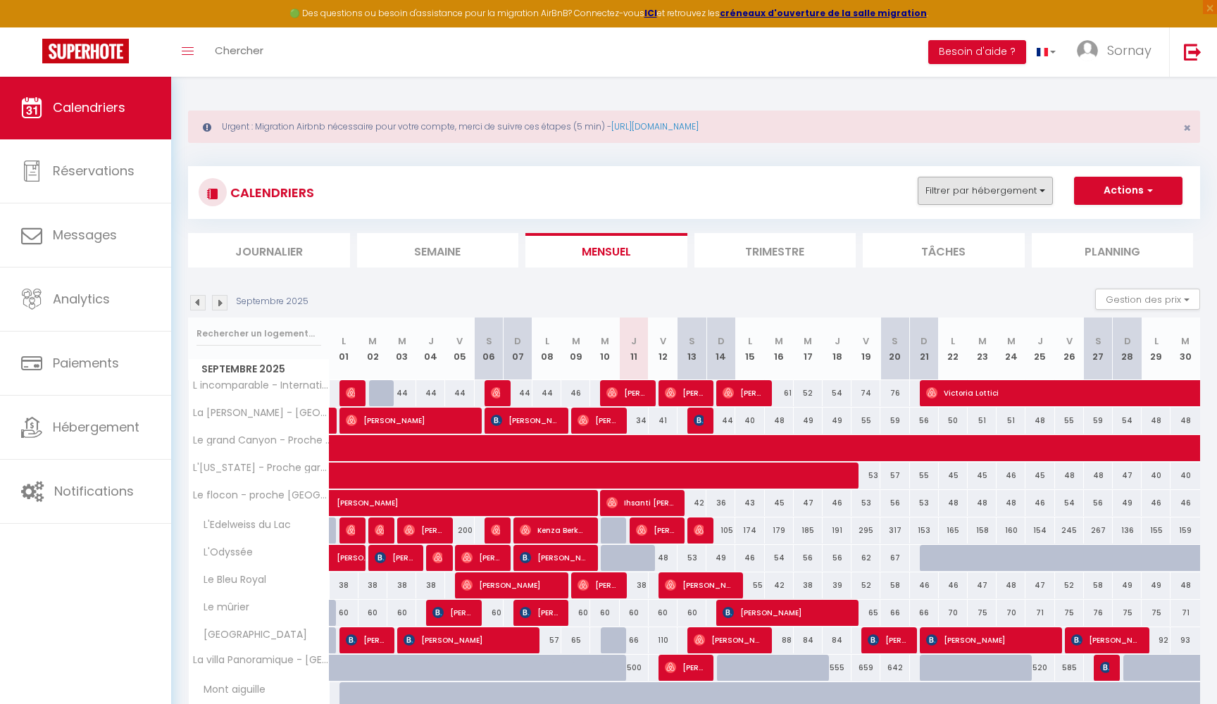
click at [1012, 181] on button "Filtrer par hébergement" at bounding box center [985, 191] width 135 height 28
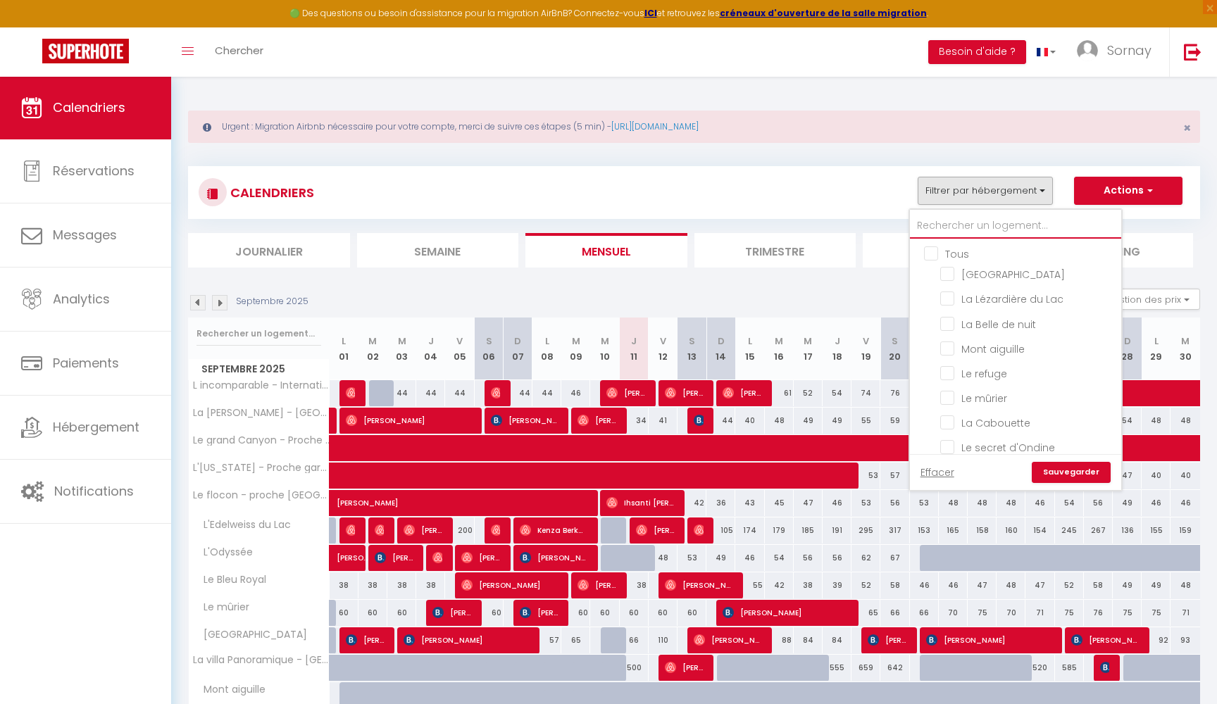
click at [969, 225] on input "text" at bounding box center [1015, 225] width 211 height 25
type input "r"
checkbox input "false"
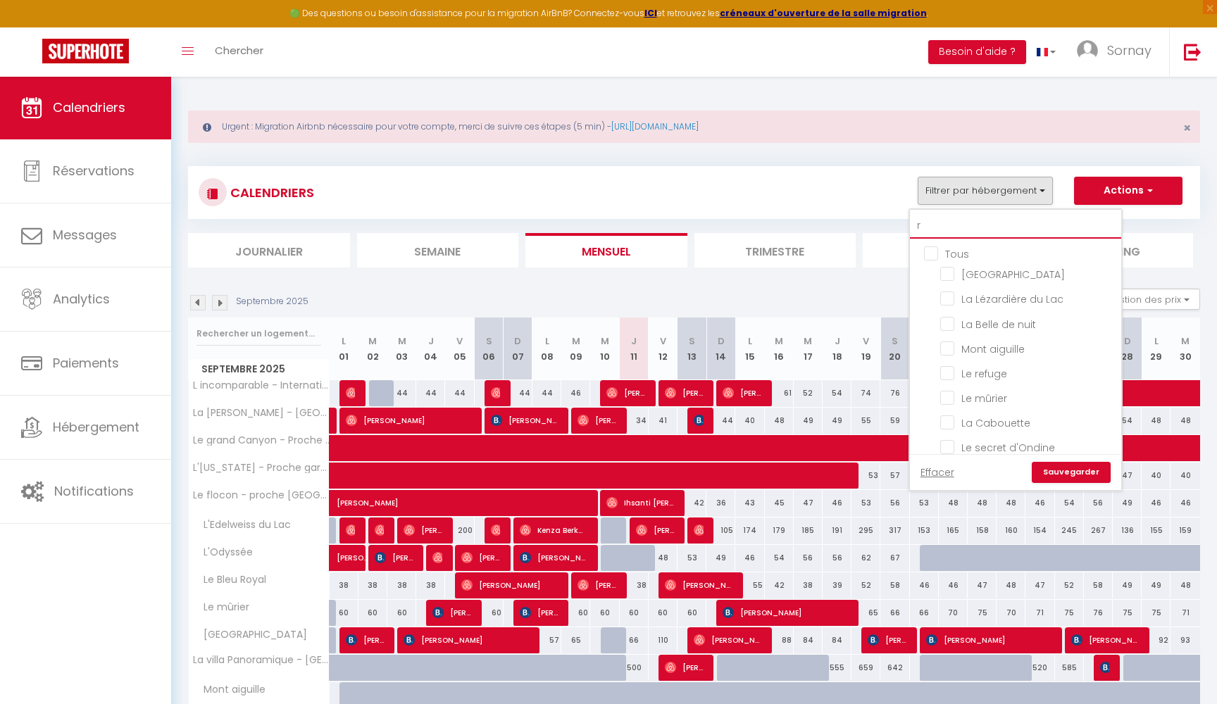
checkbox input "false"
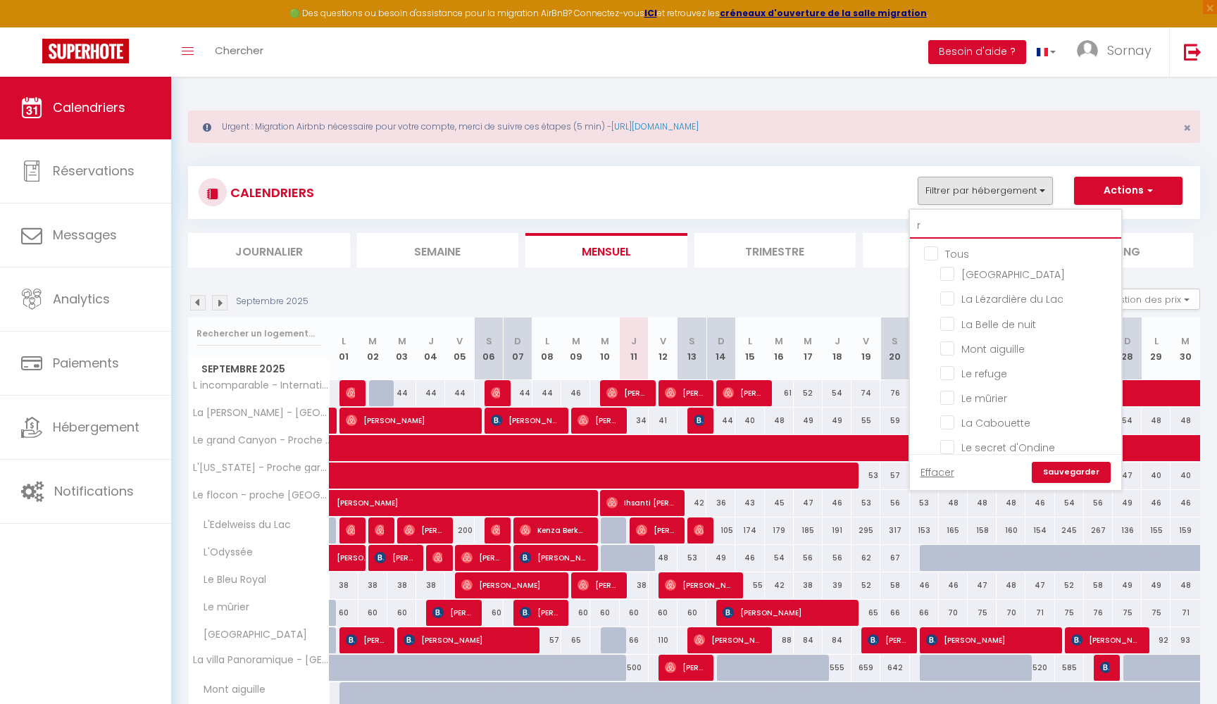
checkbox input "false"
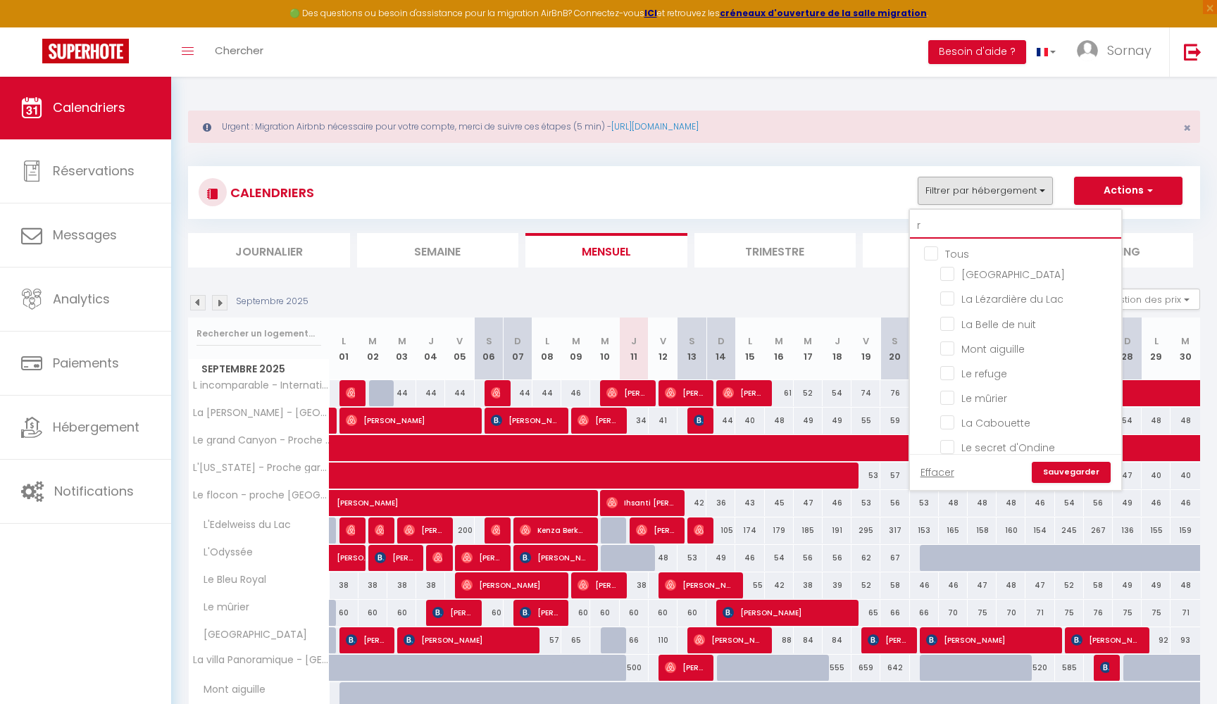
checkbox input "false"
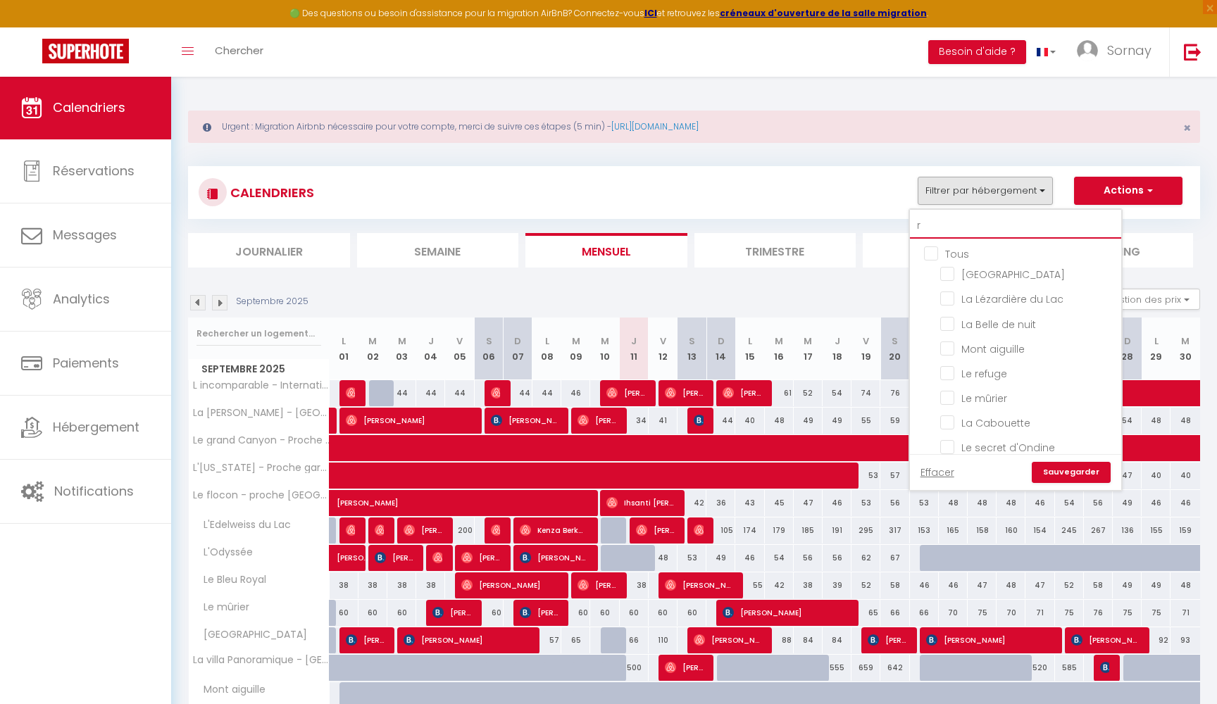
checkbox input "false"
type input "re"
checkbox input "false"
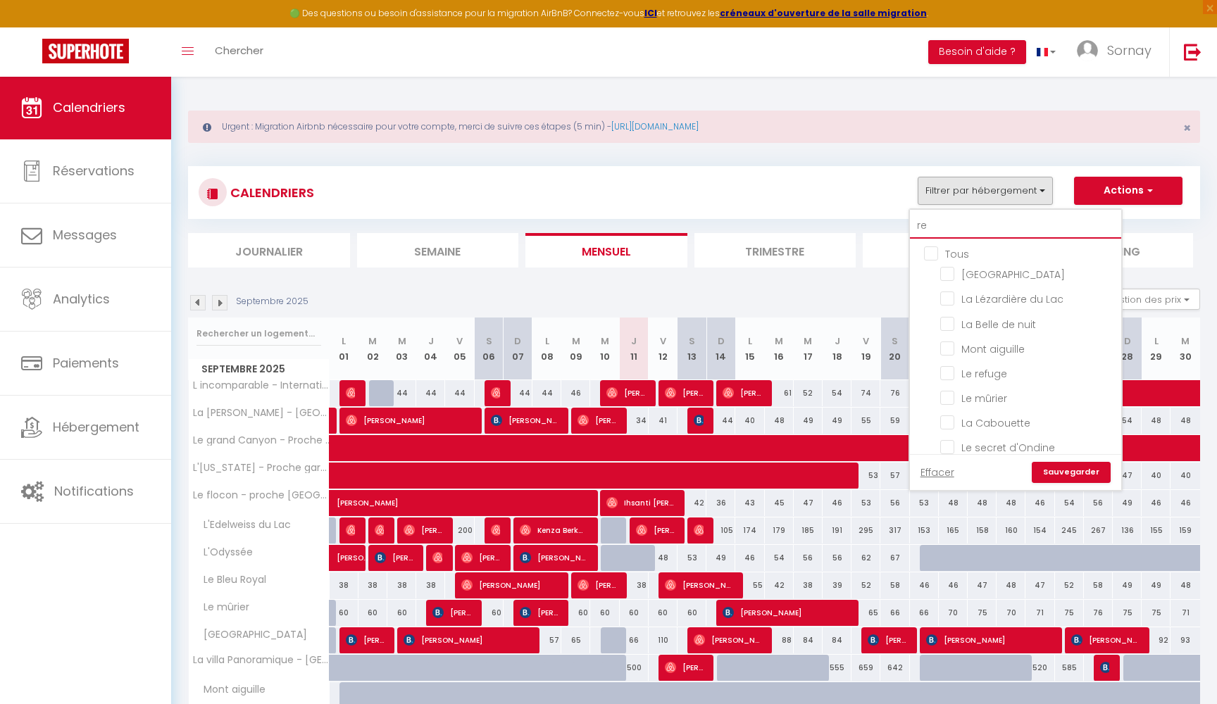
checkbox input "false"
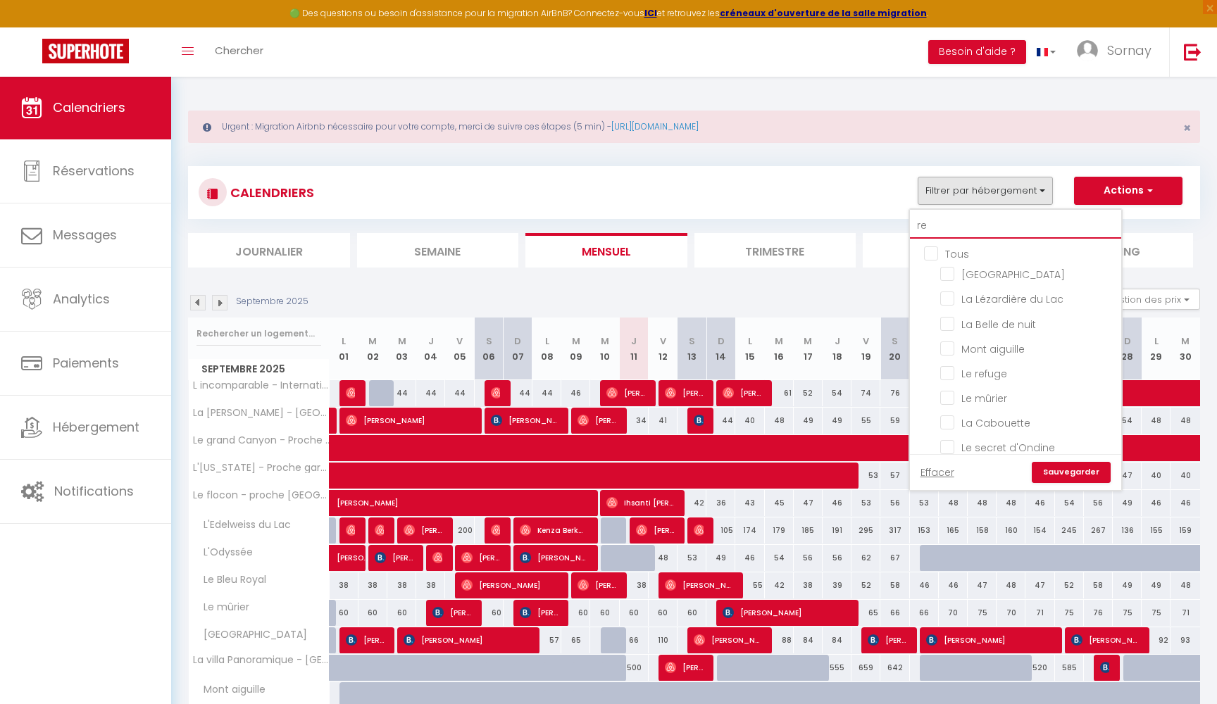
checkbox input "false"
type input "ref"
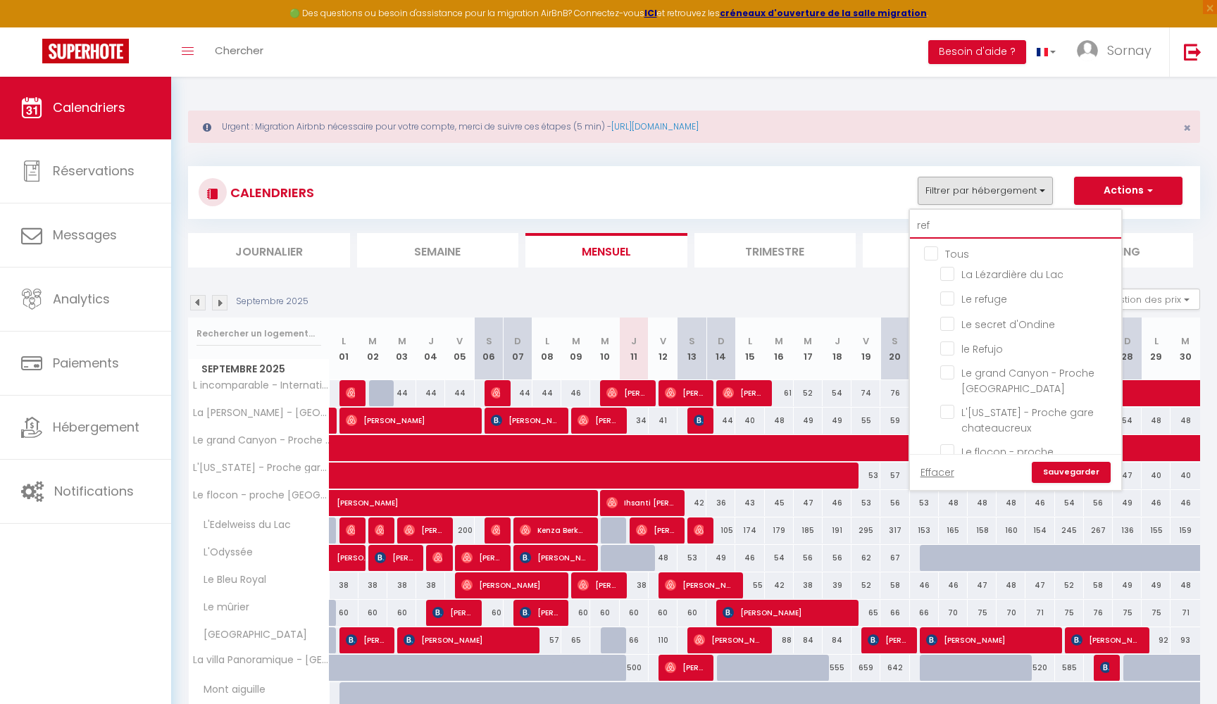
checkbox input "false"
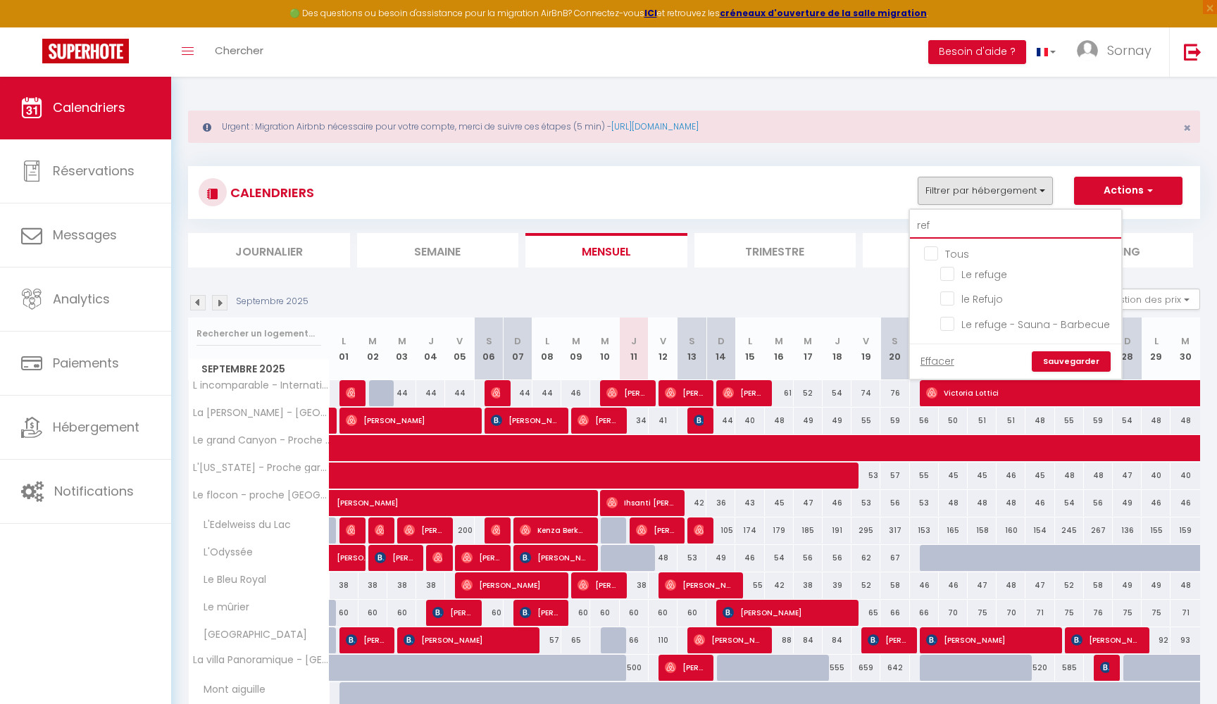
type input "refu"
checkbox input "false"
type input "refu"
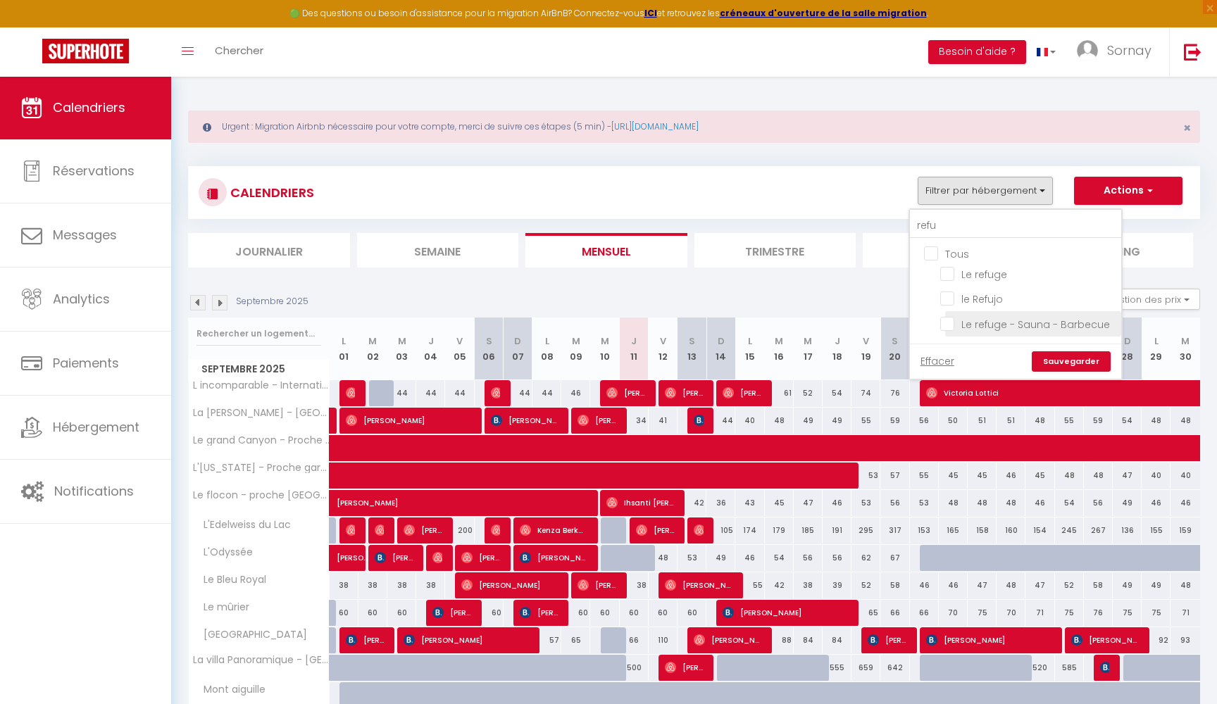
click at [948, 318] on input "Le refuge - Sauna - Barbecue" at bounding box center [1028, 322] width 176 height 14
checkbox input "true"
checkbox input "false"
click at [951, 273] on input "Le refuge" at bounding box center [1028, 273] width 176 height 14
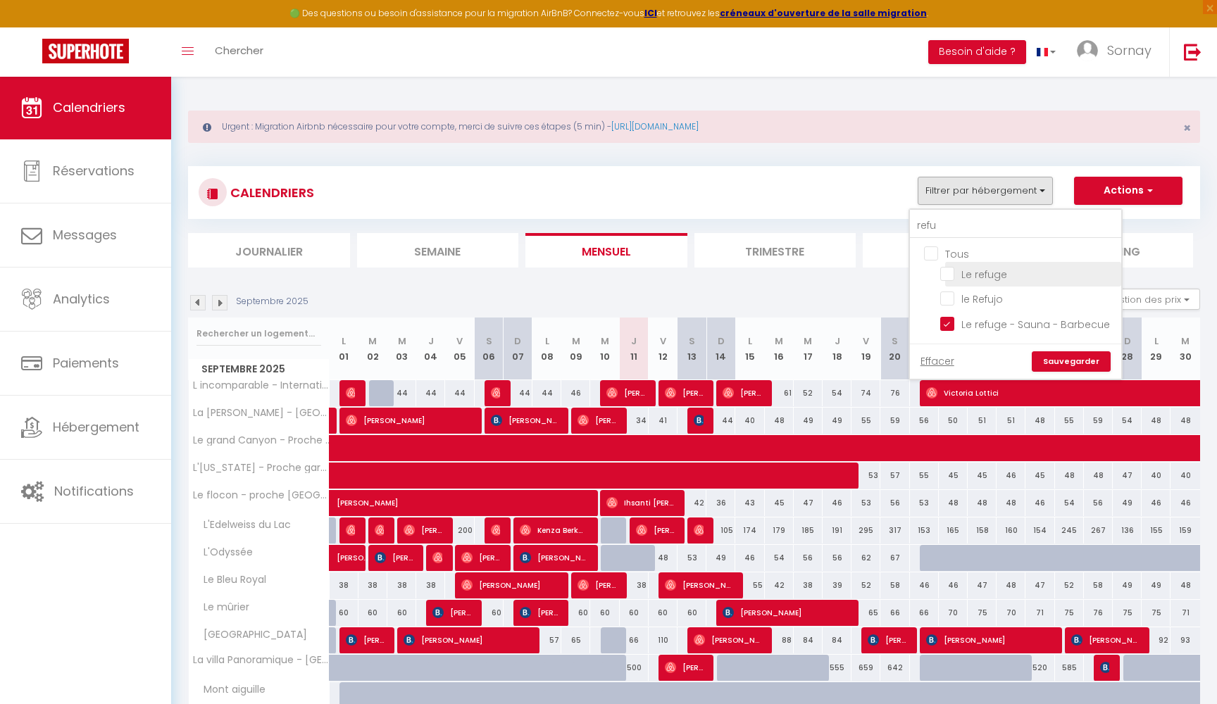
checkbox input "true"
checkbox input "false"
click at [1056, 354] on link "Sauvegarder" at bounding box center [1071, 361] width 79 height 21
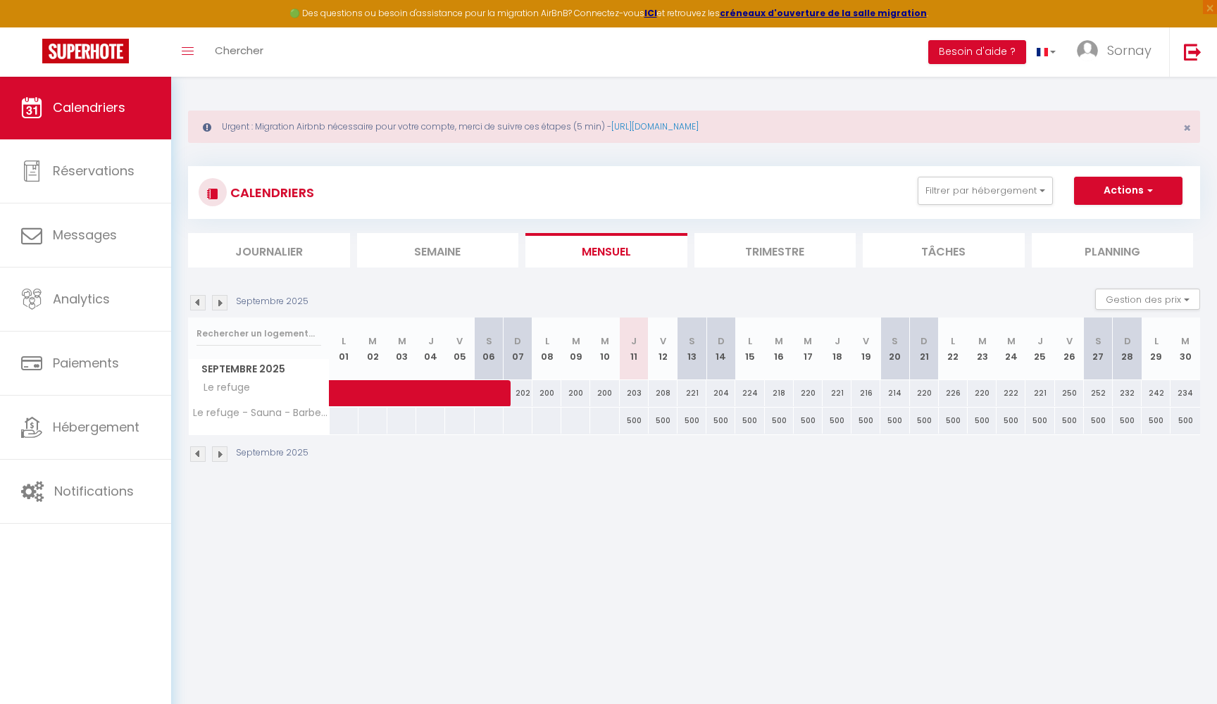
click at [220, 303] on img at bounding box center [219, 302] width 15 height 15
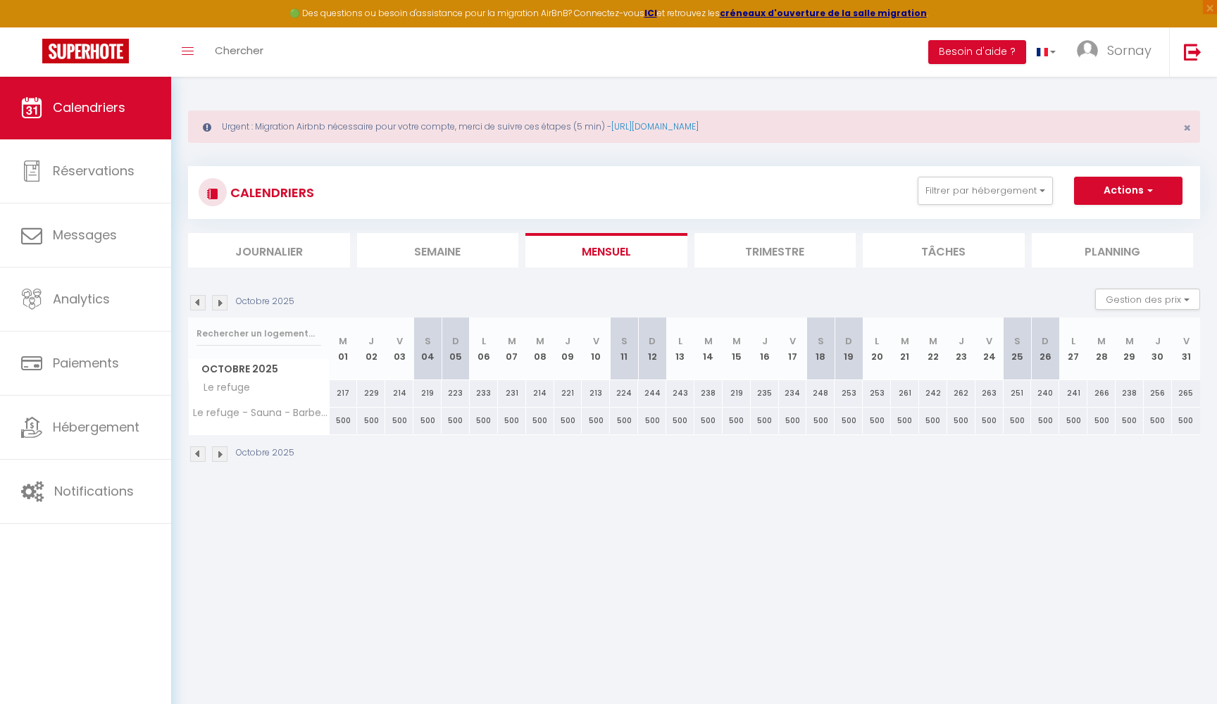
click at [220, 303] on img at bounding box center [219, 302] width 15 height 15
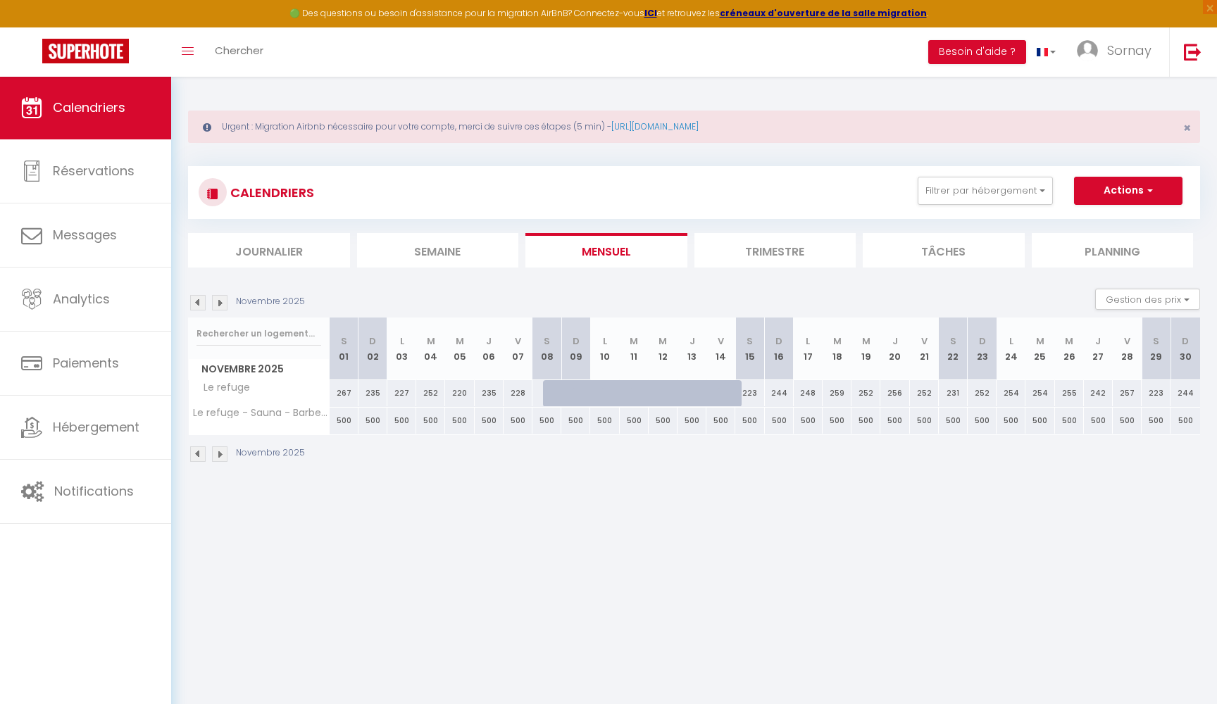
click at [544, 421] on div "500" at bounding box center [546, 421] width 29 height 26
type input "500"
type input "[PERSON_NAME] 08 Novembre 2025"
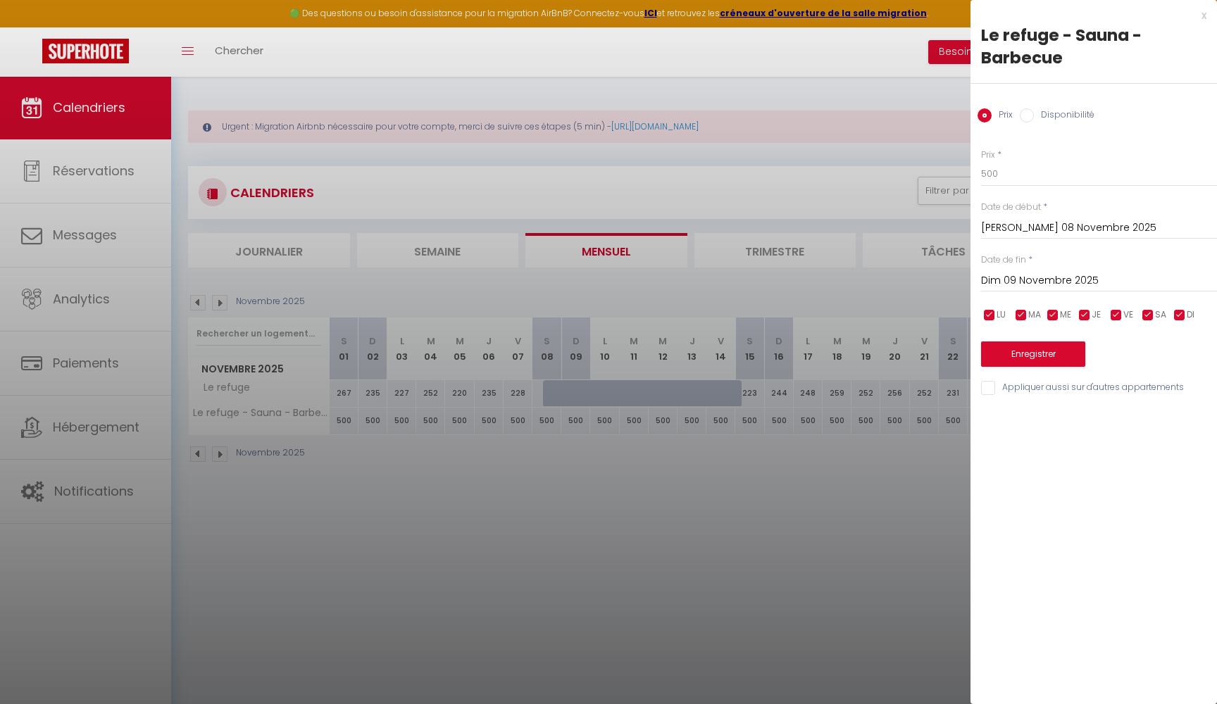
click at [1027, 277] on input "Dim 09 Novembre 2025" at bounding box center [1099, 281] width 236 height 18
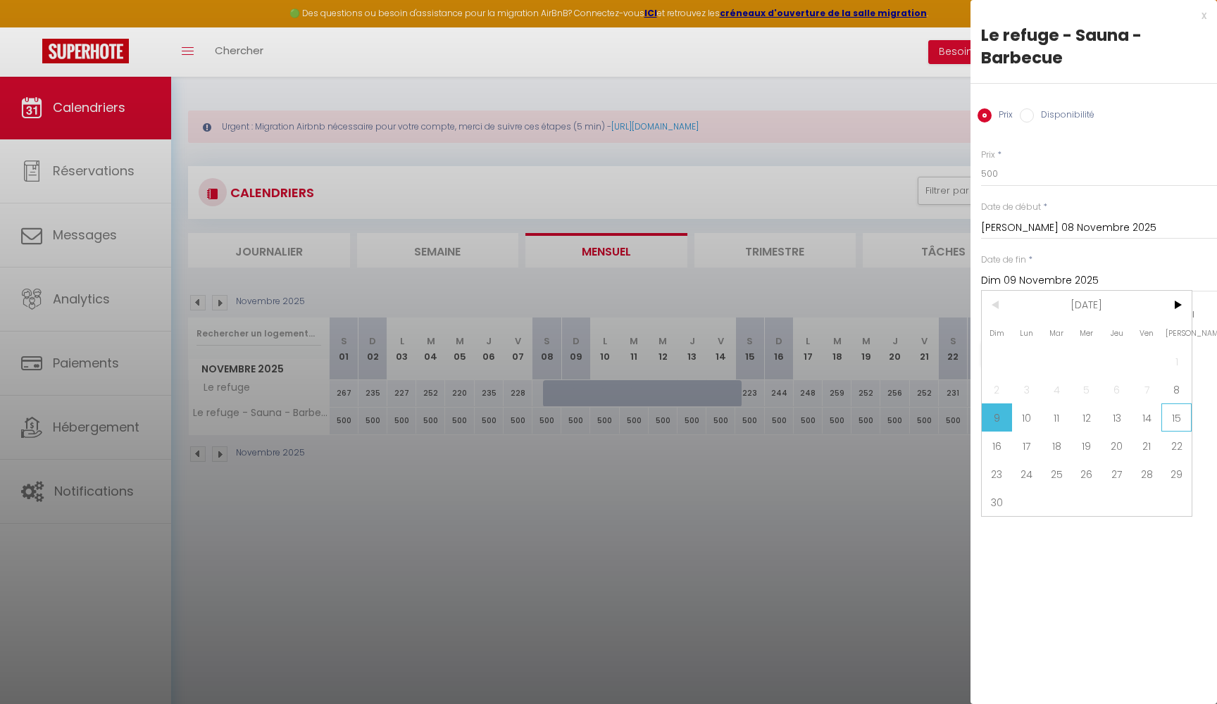
click at [1171, 417] on span "15" at bounding box center [1176, 417] width 30 height 28
type input "[PERSON_NAME] 15 Novembre 2025"
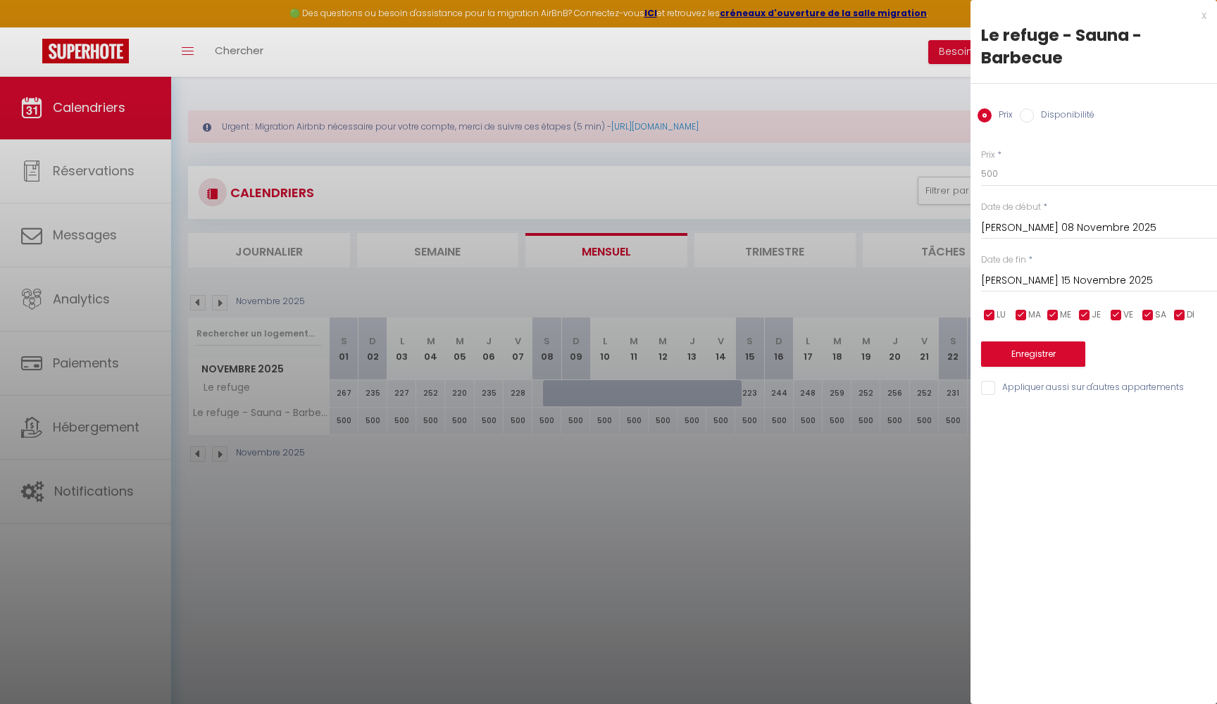
click at [1027, 116] on input "Disponibilité" at bounding box center [1027, 115] width 14 height 14
radio input "true"
radio input "false"
select select "0"
click at [1029, 356] on button "Enregistrer" at bounding box center [1033, 355] width 104 height 25
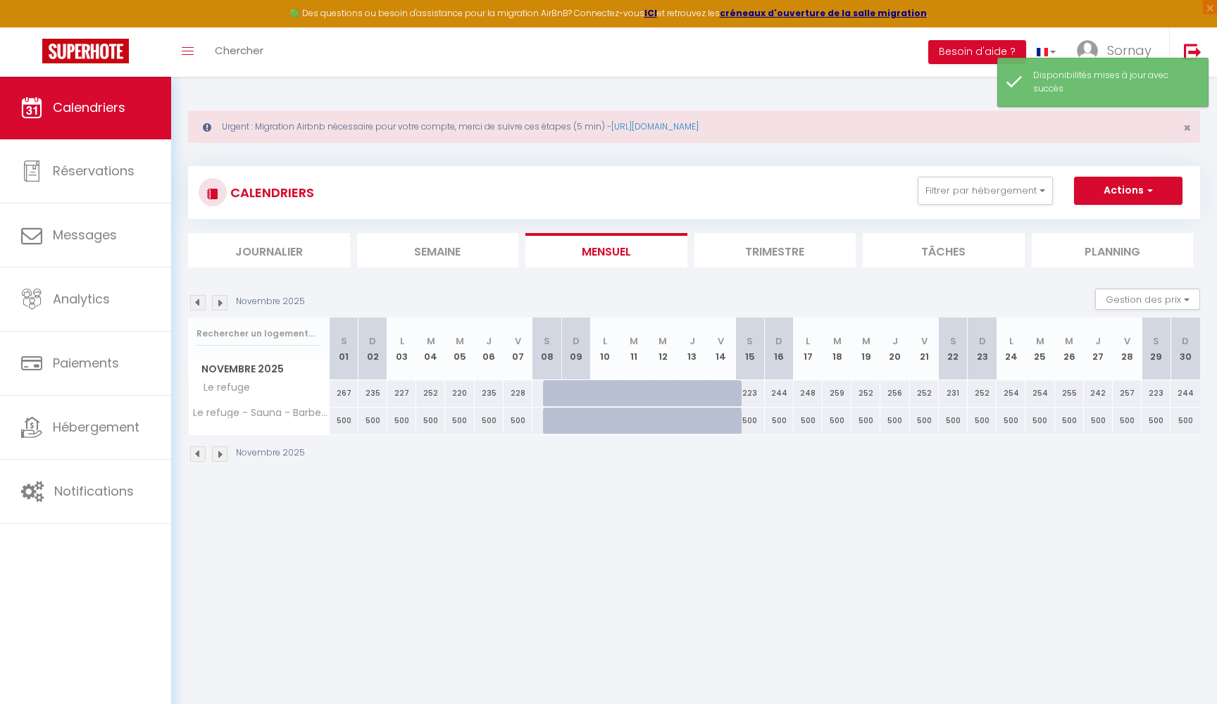
click at [220, 298] on img at bounding box center [219, 302] width 15 height 15
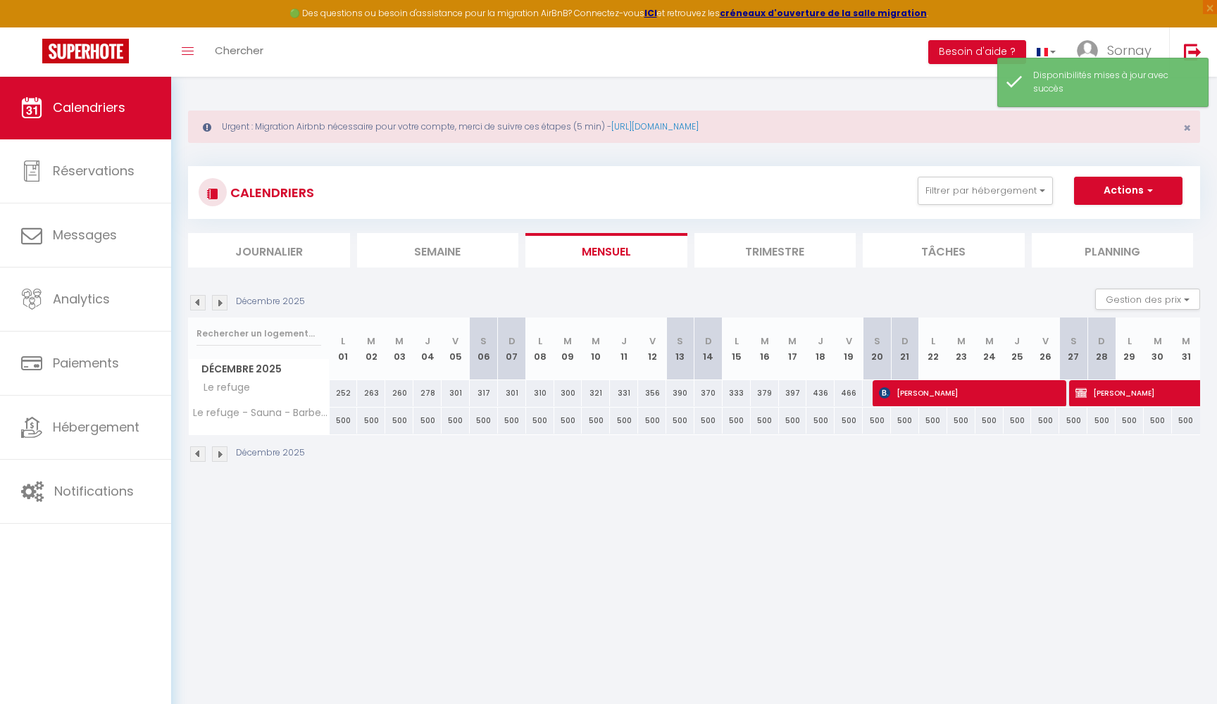
click at [880, 421] on div "500" at bounding box center [877, 421] width 28 height 26
select select "1"
type input "[PERSON_NAME] 20 Décembre 2025"
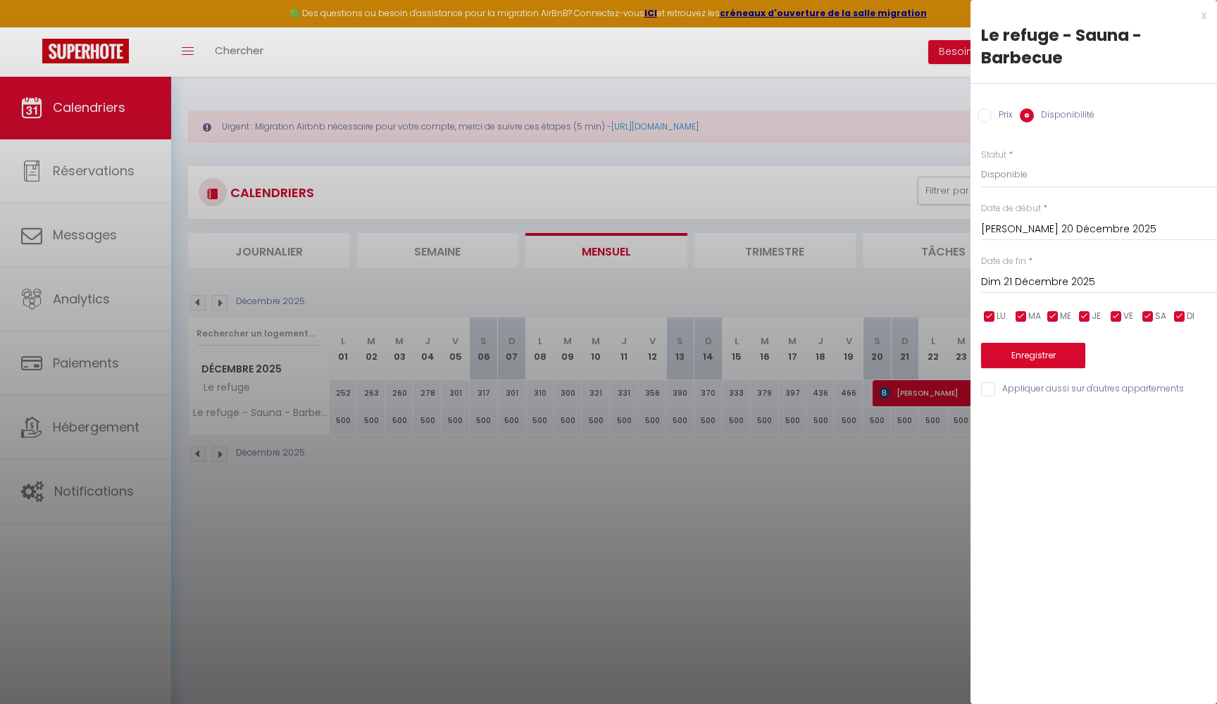
click at [1021, 280] on input "Dim 21 Décembre 2025" at bounding box center [1099, 282] width 236 height 18
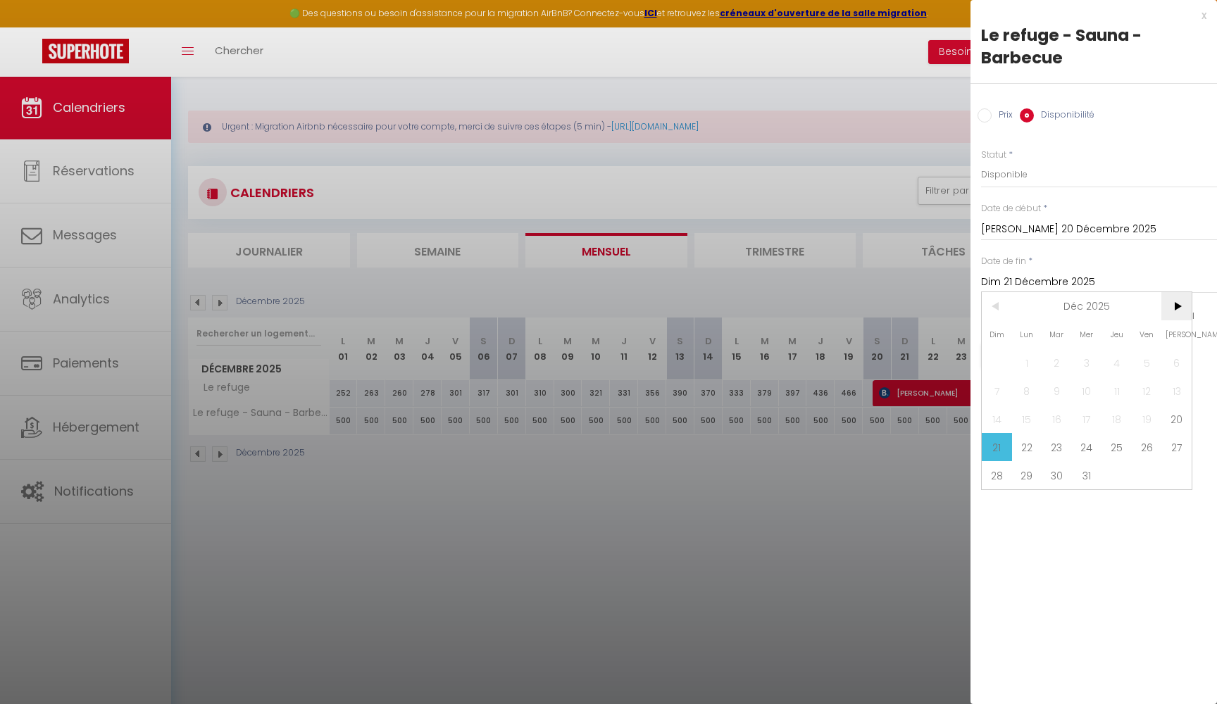
click at [1177, 307] on span ">" at bounding box center [1176, 306] width 30 height 28
click at [1175, 358] on span "3" at bounding box center [1176, 363] width 30 height 28
type input "[PERSON_NAME] 03 Janvier 2026"
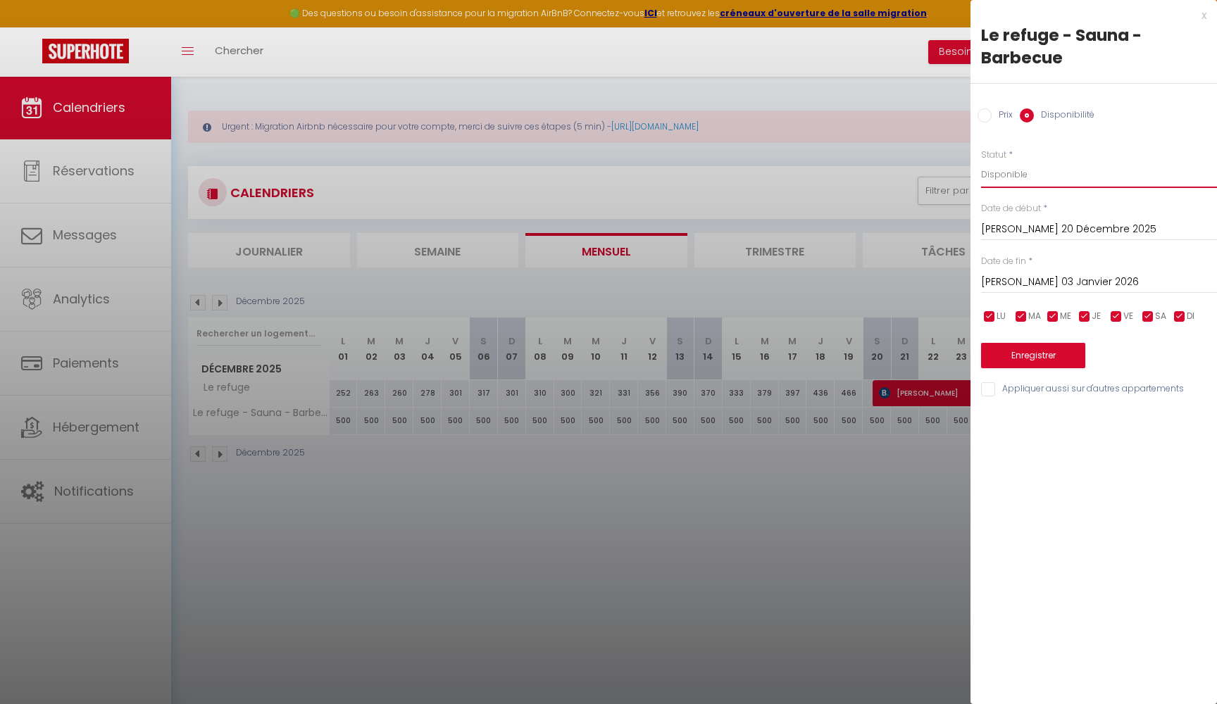
select select "0"
click at [1022, 348] on button "Enregistrer" at bounding box center [1033, 355] width 104 height 25
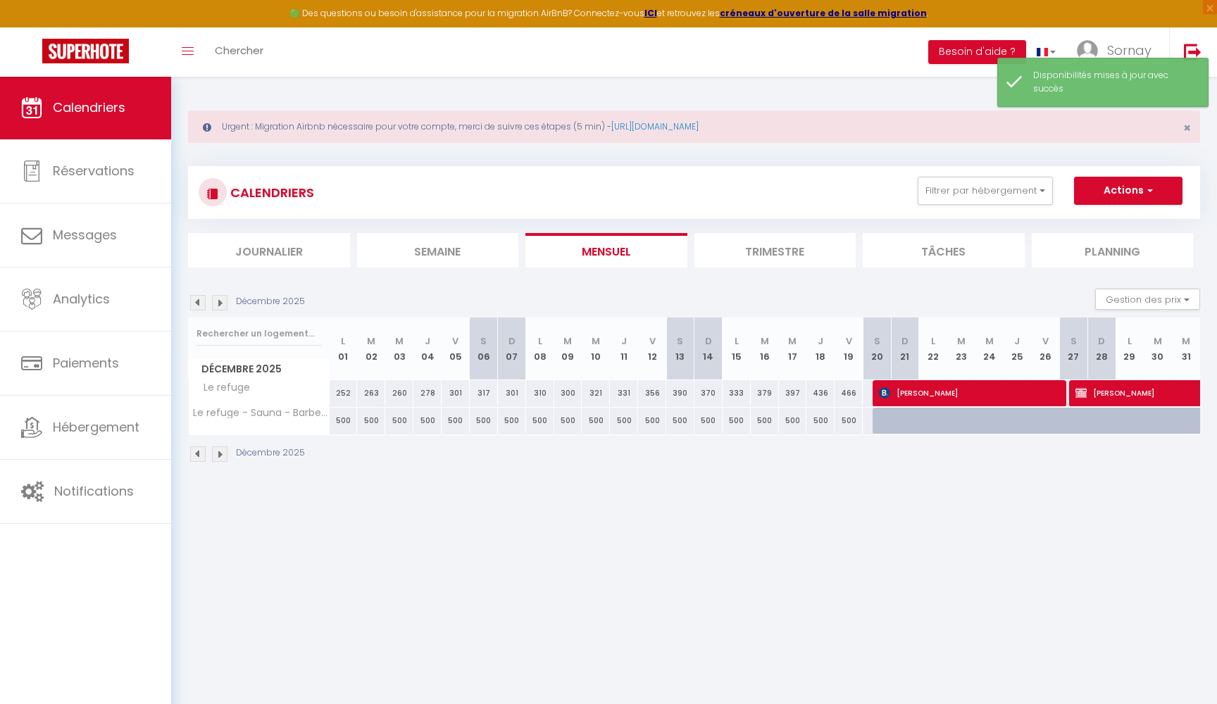
click at [222, 303] on img at bounding box center [219, 302] width 15 height 15
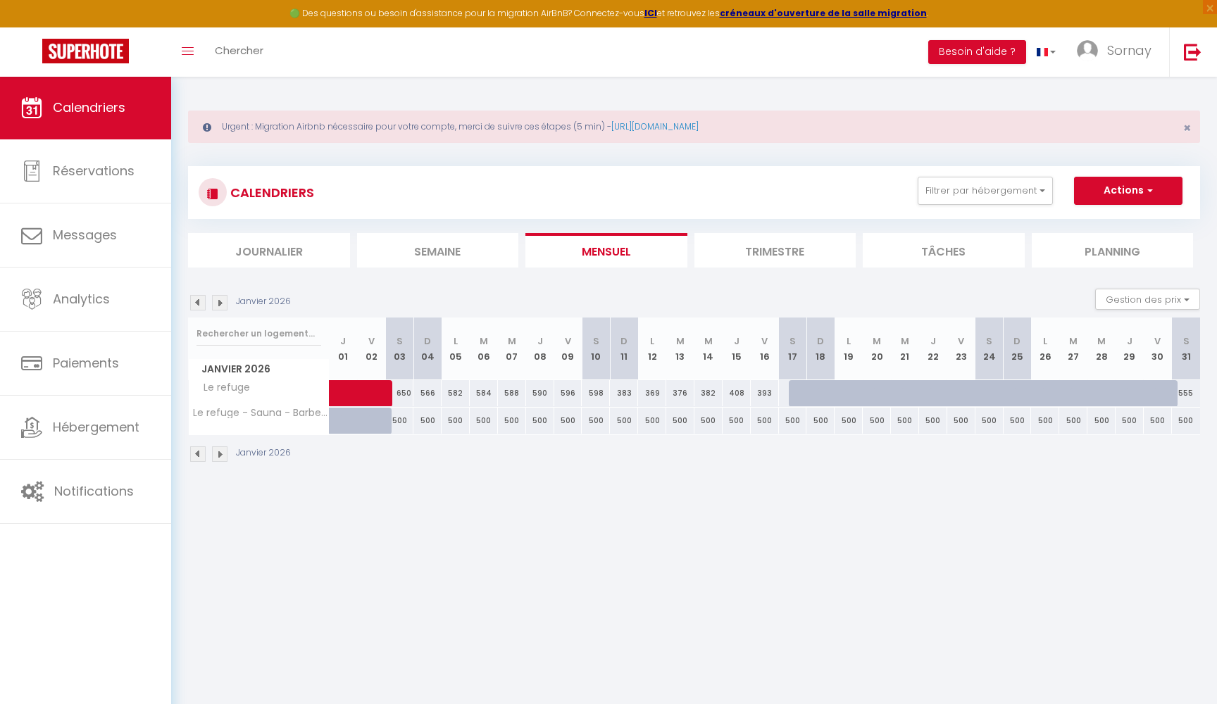
click at [797, 420] on div "500" at bounding box center [793, 421] width 28 height 26
select select "1"
type input "[PERSON_NAME] 17 Janvier 2026"
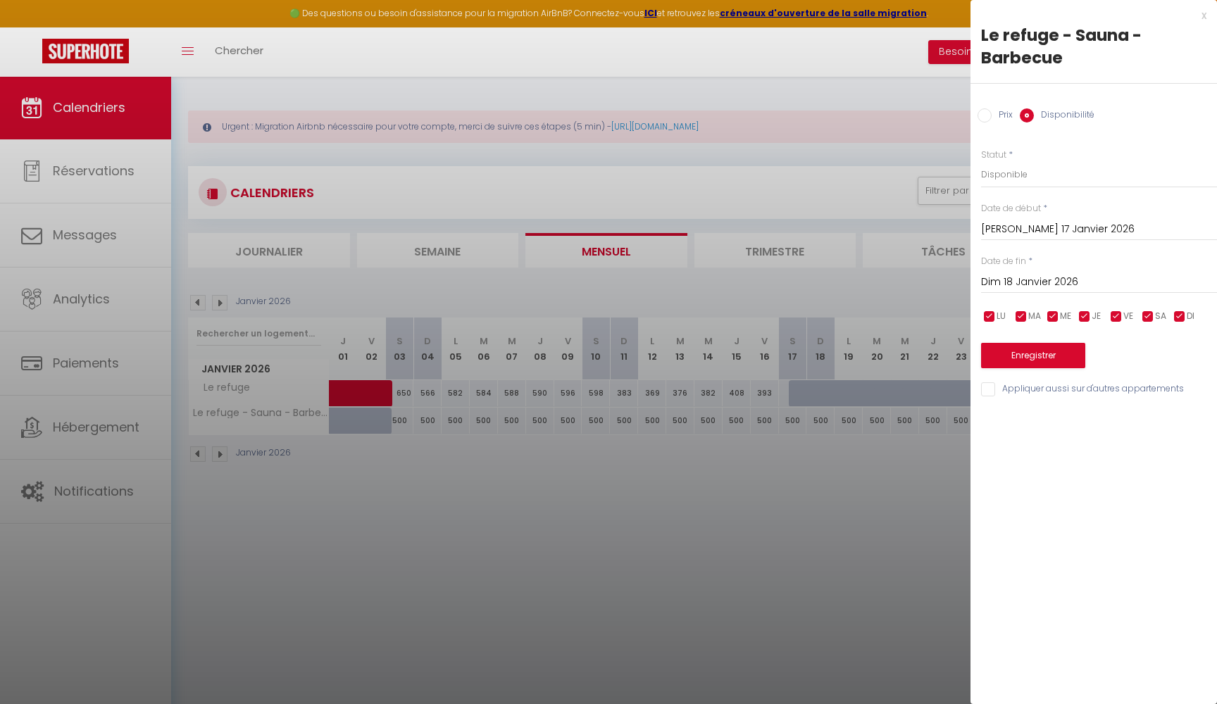
click at [1022, 278] on input "Dim 18 Janvier 2026" at bounding box center [1099, 282] width 236 height 18
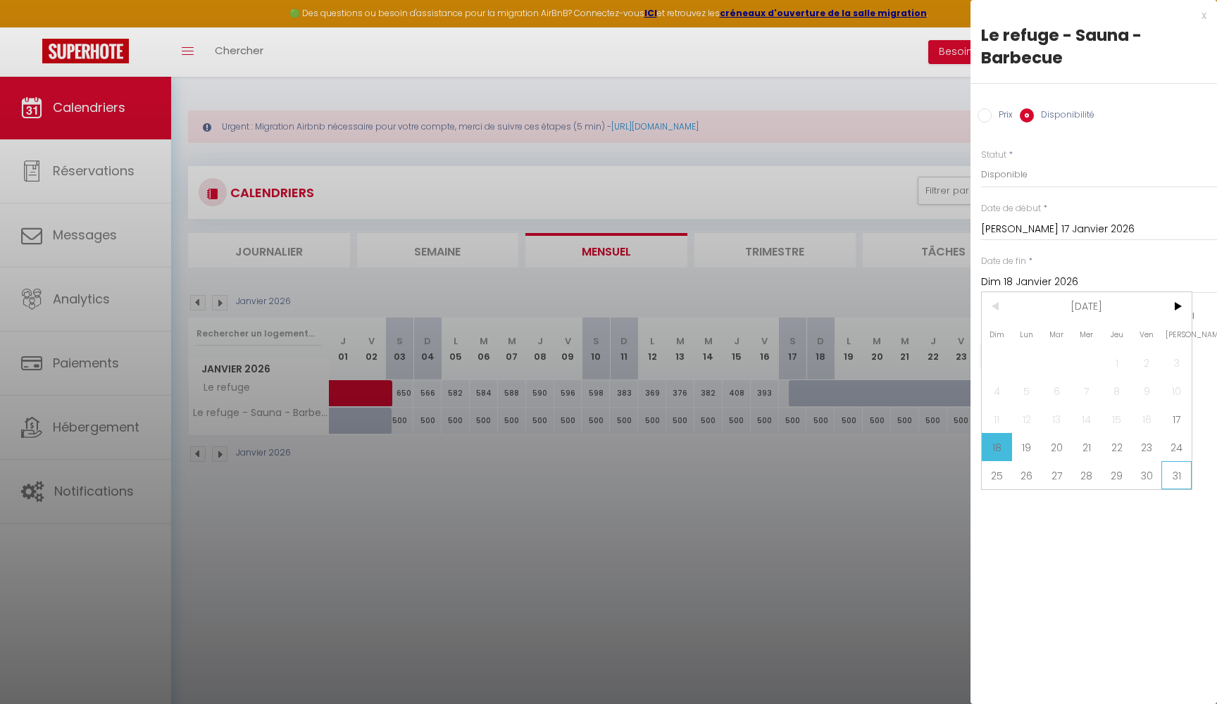
click at [1175, 472] on span "31" at bounding box center [1176, 475] width 30 height 28
type input "[PERSON_NAME] 31 Janvier 2026"
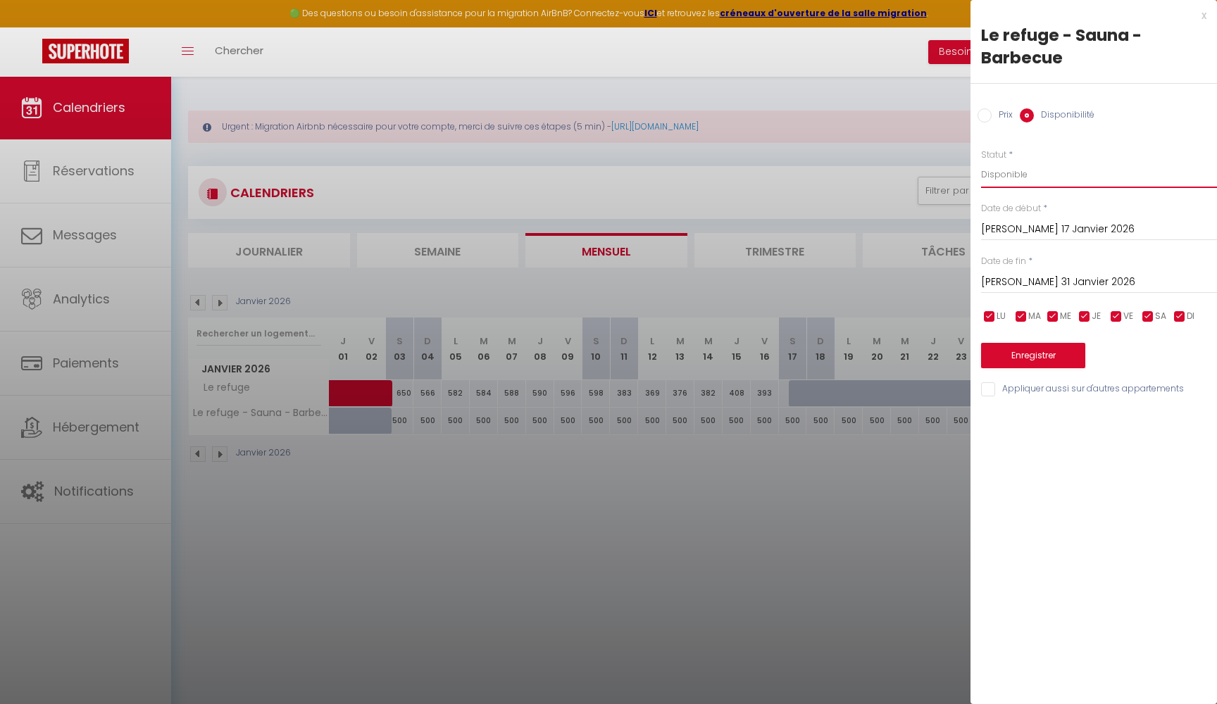
select select "0"
click at [1037, 345] on button "Enregistrer" at bounding box center [1033, 355] width 104 height 25
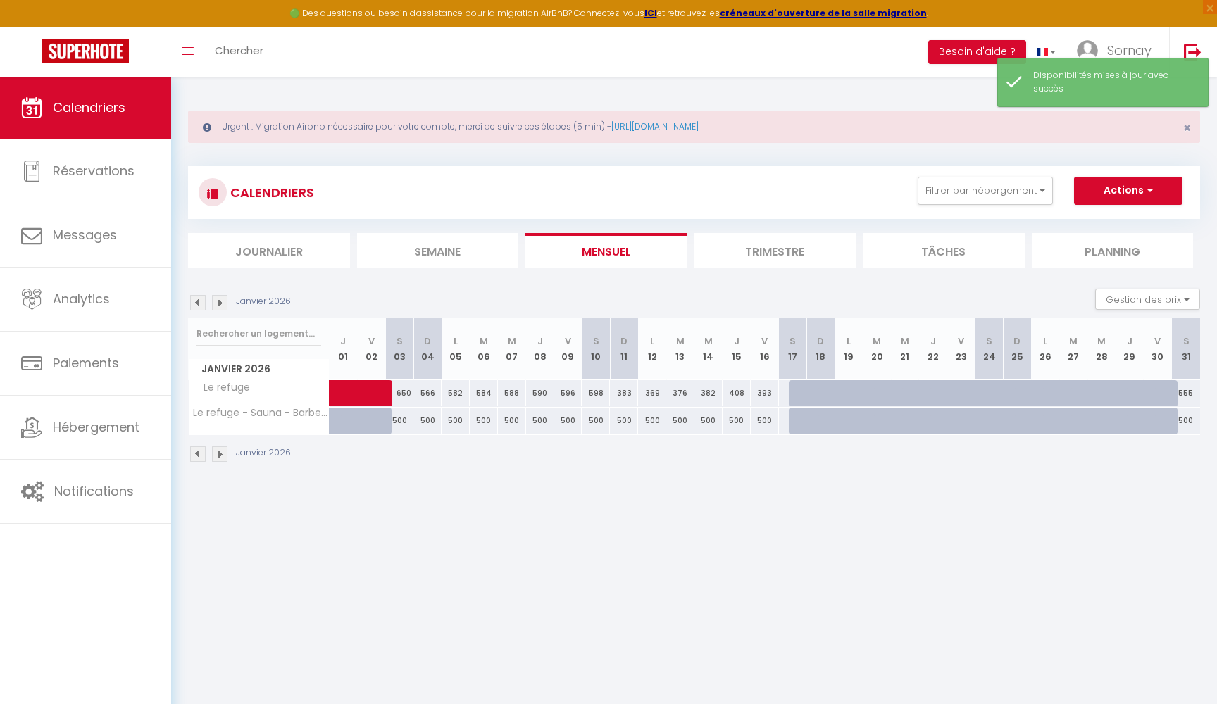
click at [220, 303] on img at bounding box center [219, 302] width 15 height 15
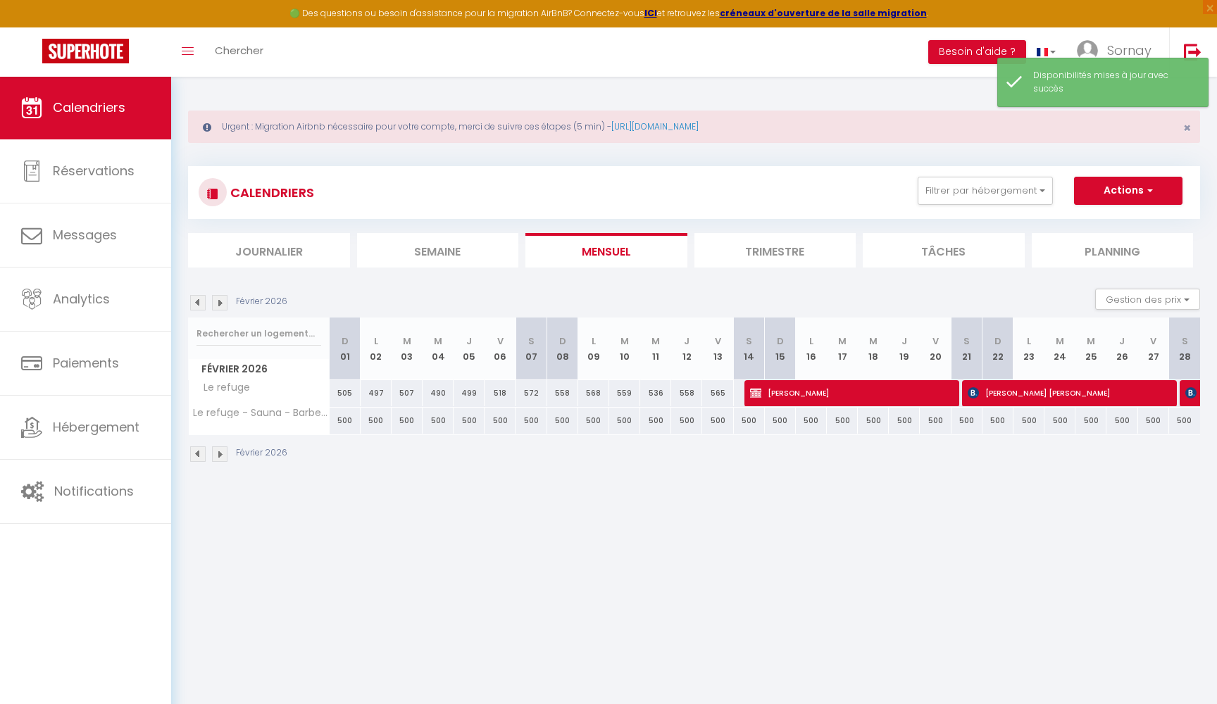
click at [752, 419] on div "500" at bounding box center [749, 421] width 31 height 26
select select "1"
type input "[PERSON_NAME] 14 Février 2026"
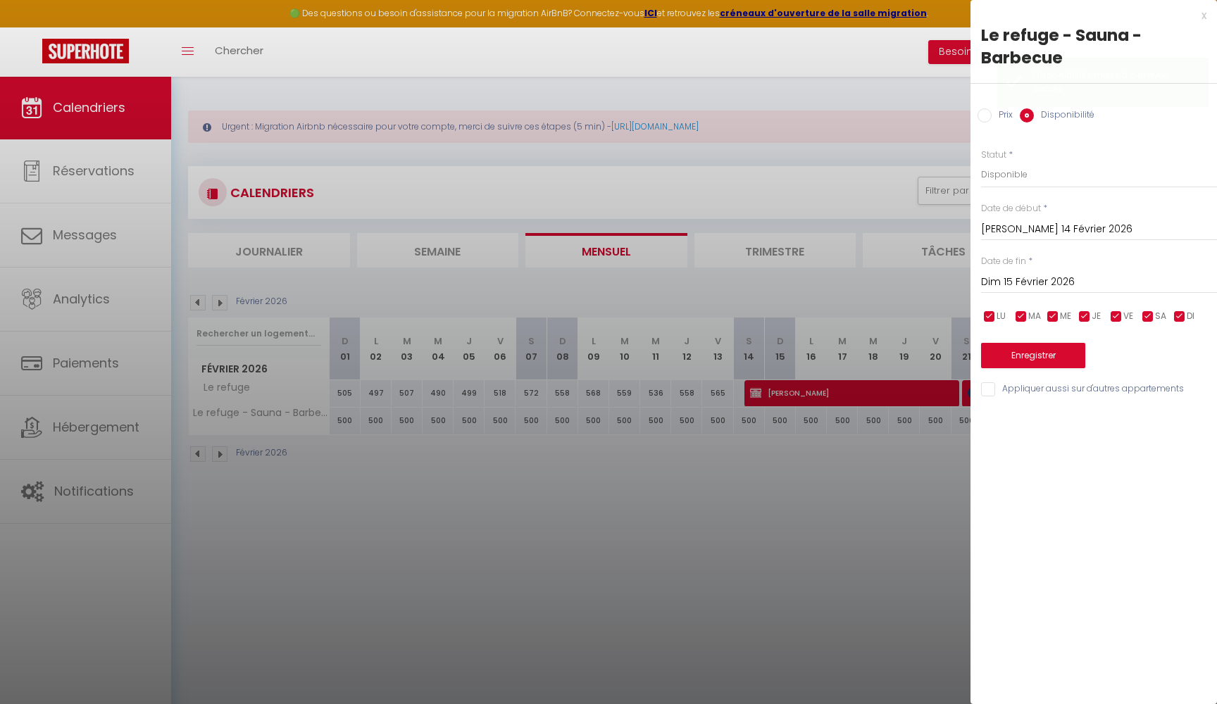
click at [1033, 278] on input "Dim 15 Février 2026" at bounding box center [1099, 282] width 236 height 18
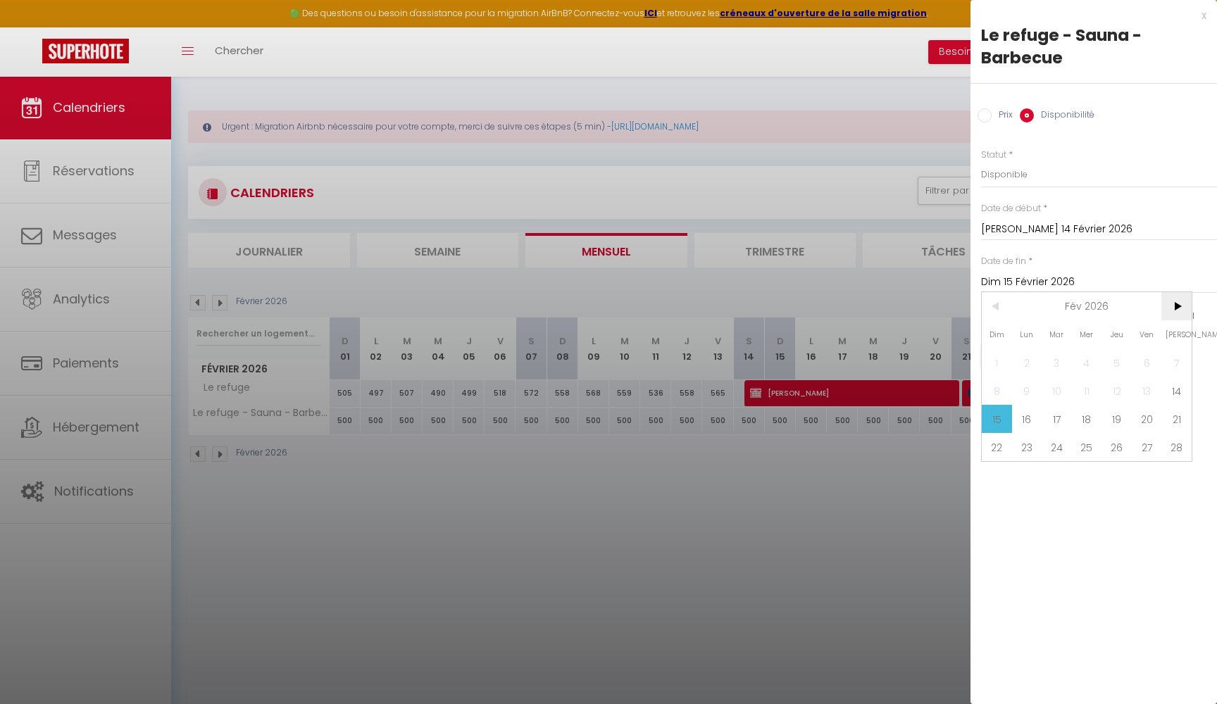
click at [1184, 306] on span ">" at bounding box center [1176, 306] width 30 height 28
click at [1180, 364] on span "7" at bounding box center [1176, 363] width 30 height 28
type input "[PERSON_NAME] 07 Mars 2026"
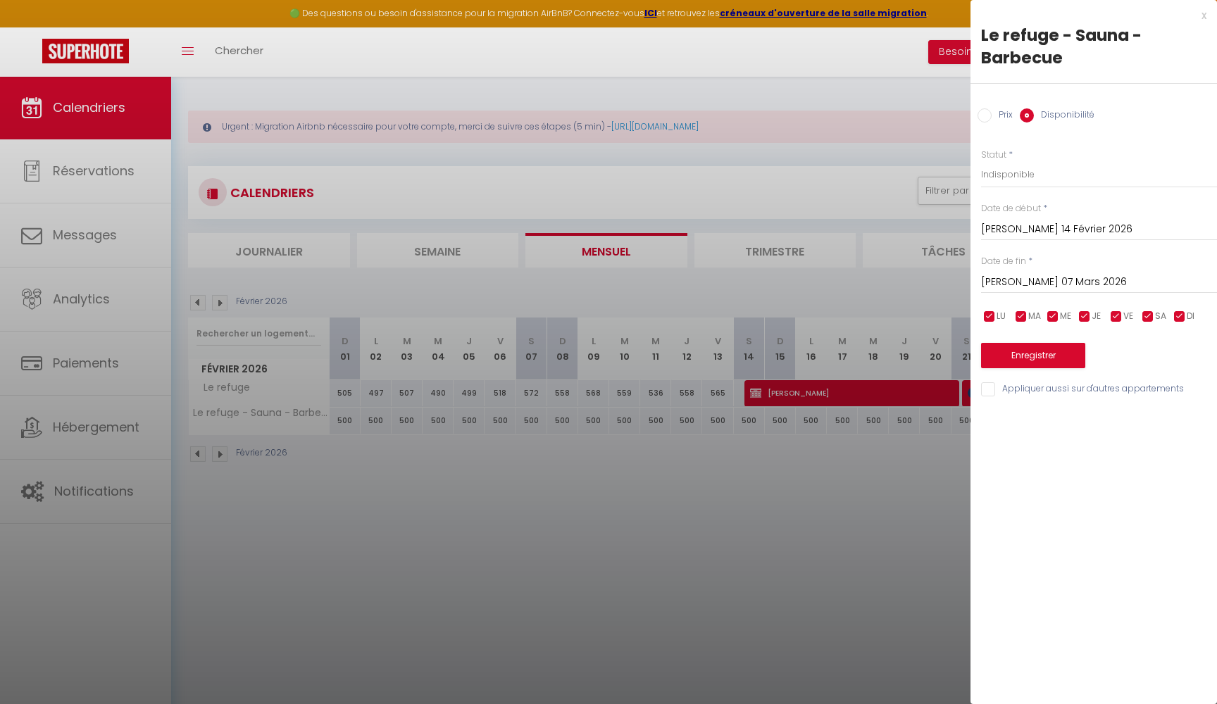
click at [1037, 350] on button "Enregistrer" at bounding box center [1033, 355] width 104 height 25
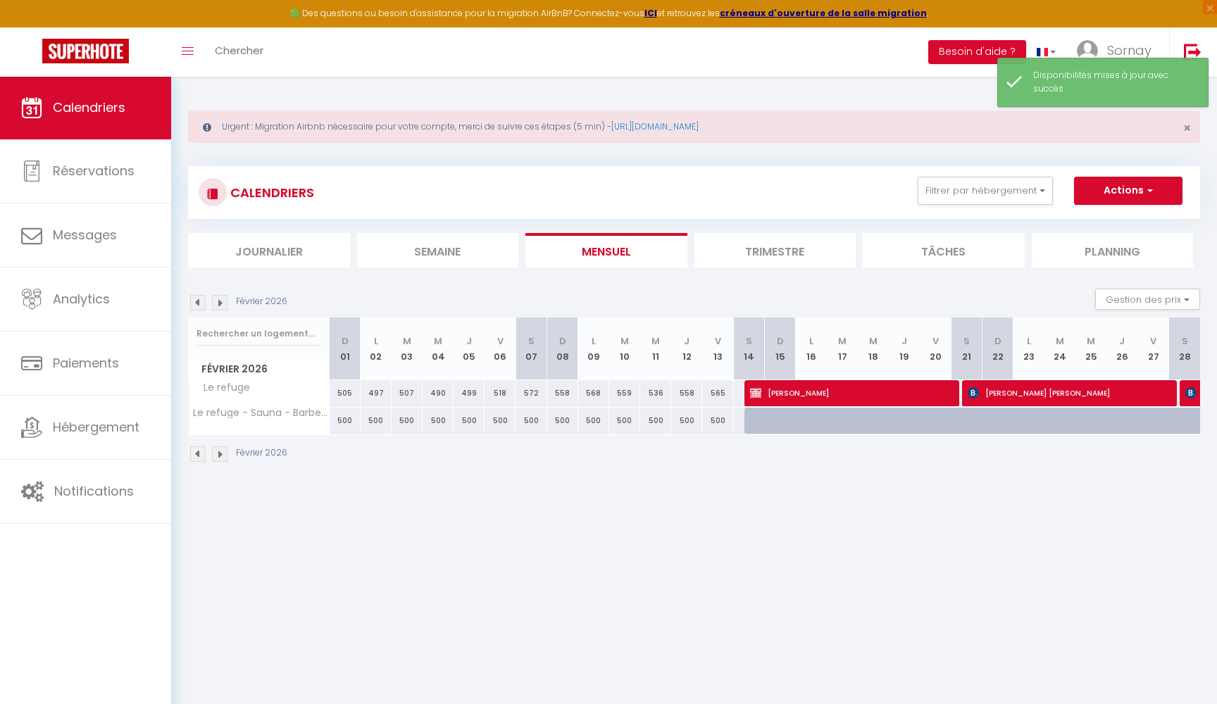
click at [223, 306] on img at bounding box center [219, 302] width 15 height 15
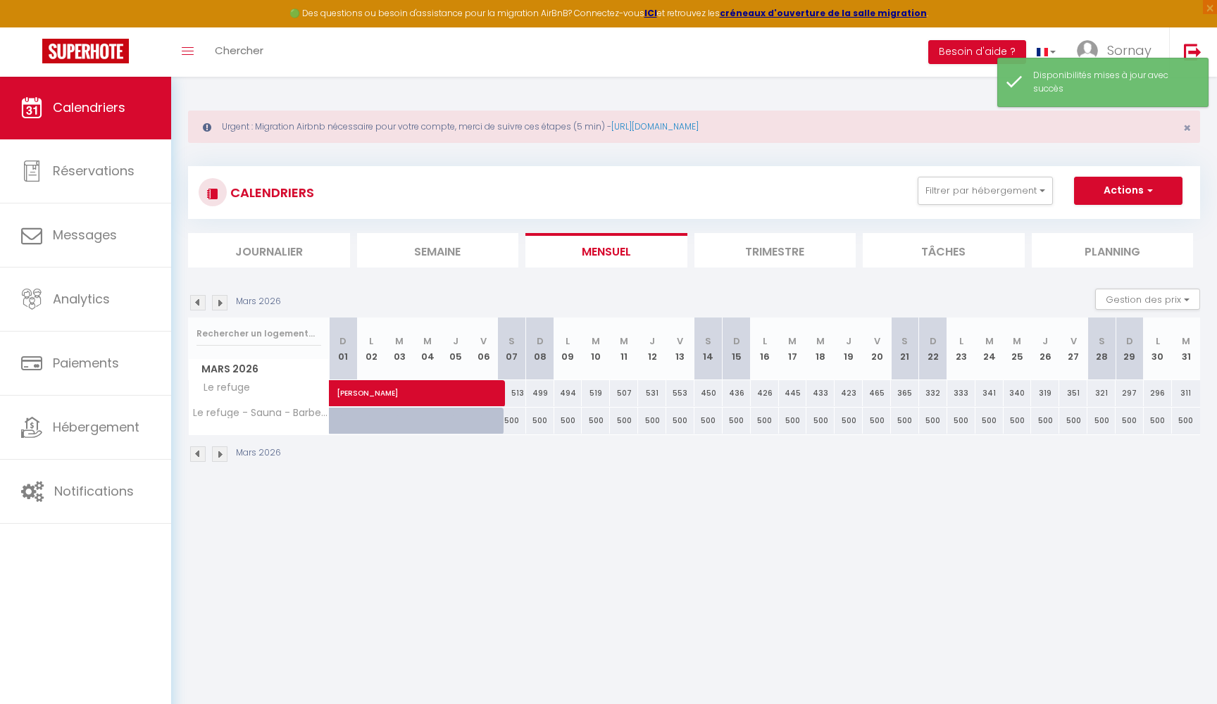
click at [223, 305] on img at bounding box center [219, 302] width 15 height 15
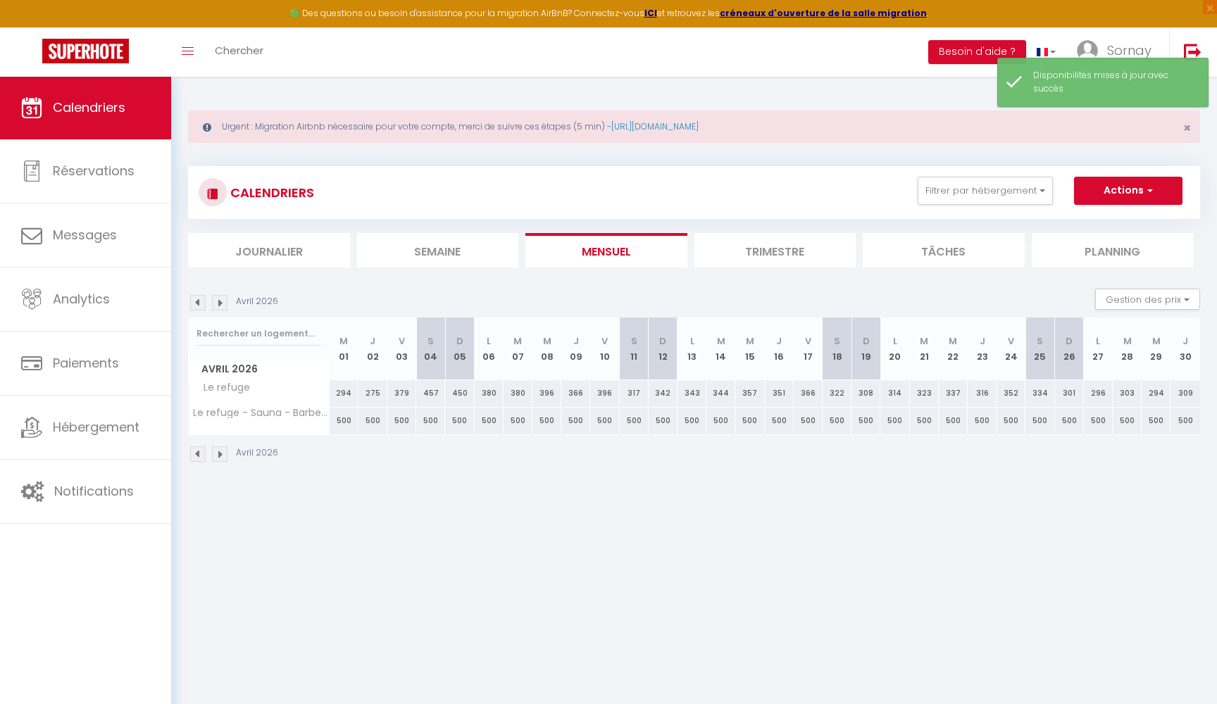
click at [222, 304] on img at bounding box center [219, 302] width 15 height 15
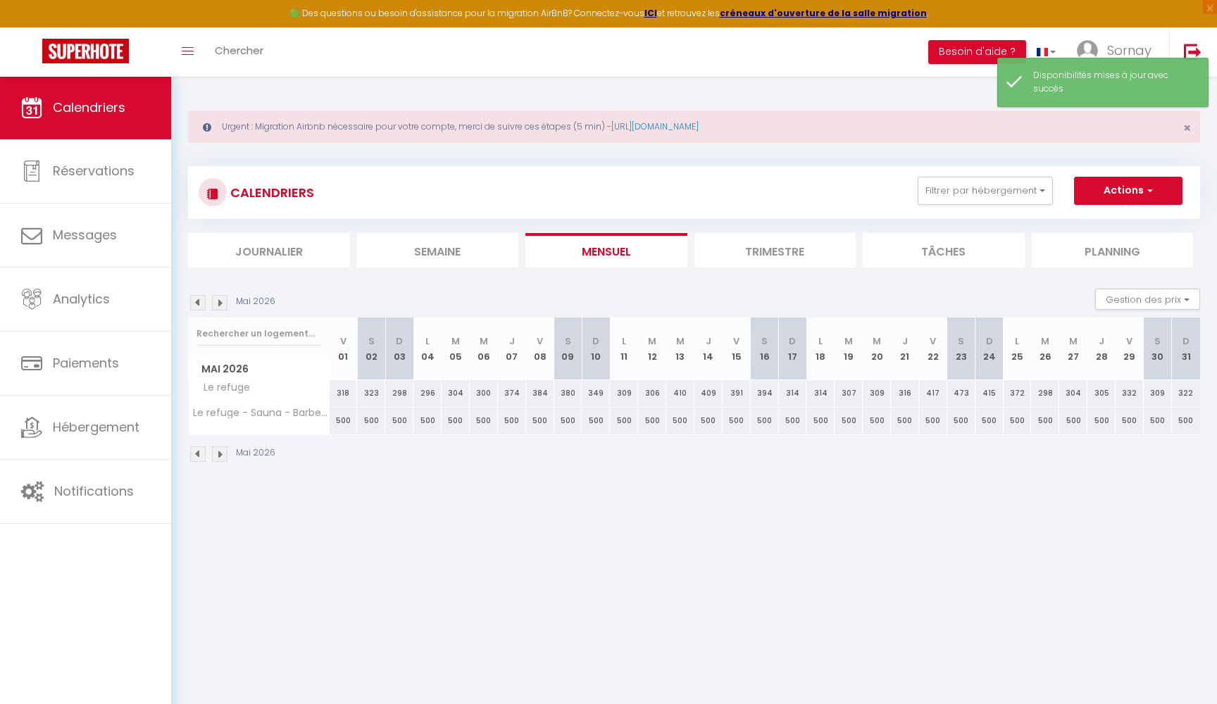
click at [202, 301] on img at bounding box center [197, 302] width 15 height 15
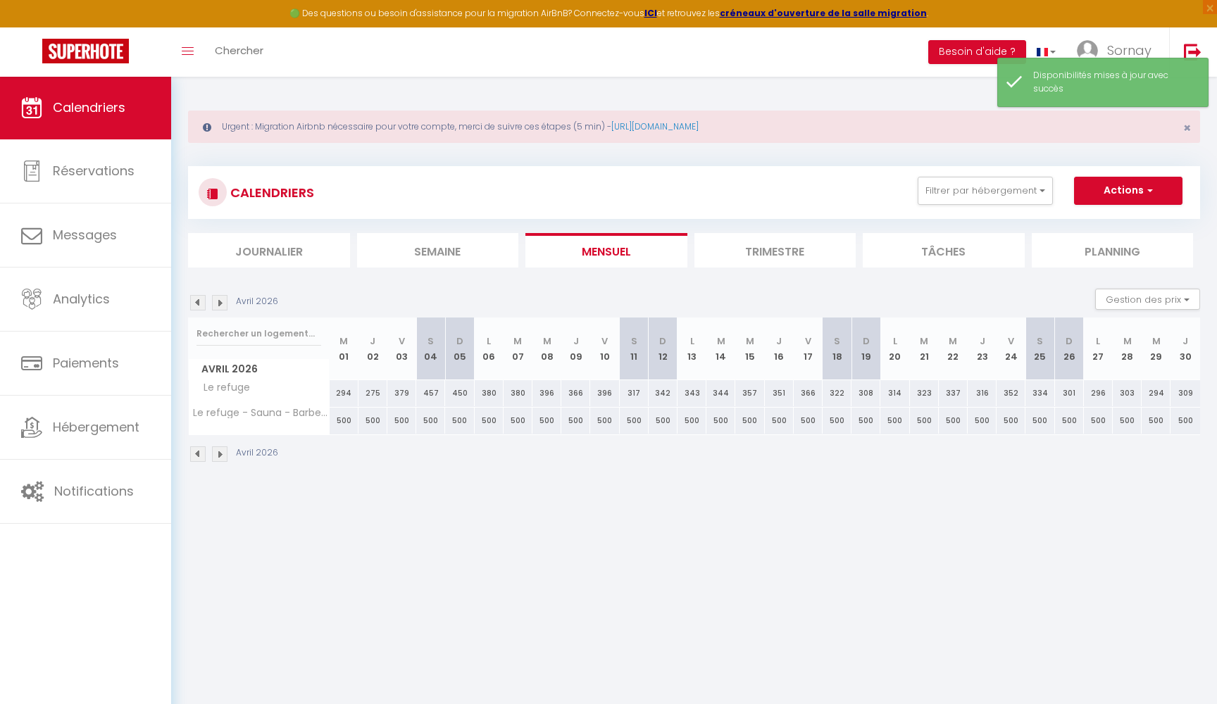
click at [202, 301] on img at bounding box center [197, 302] width 15 height 15
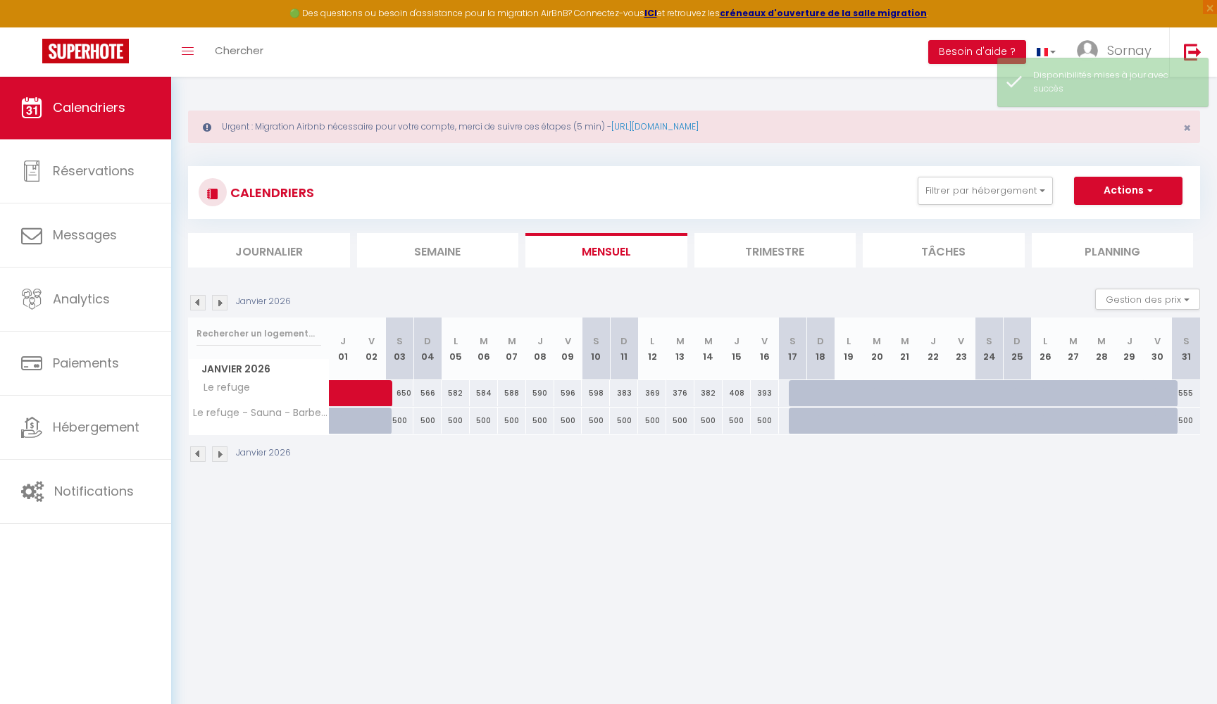
click at [202, 301] on img at bounding box center [197, 302] width 15 height 15
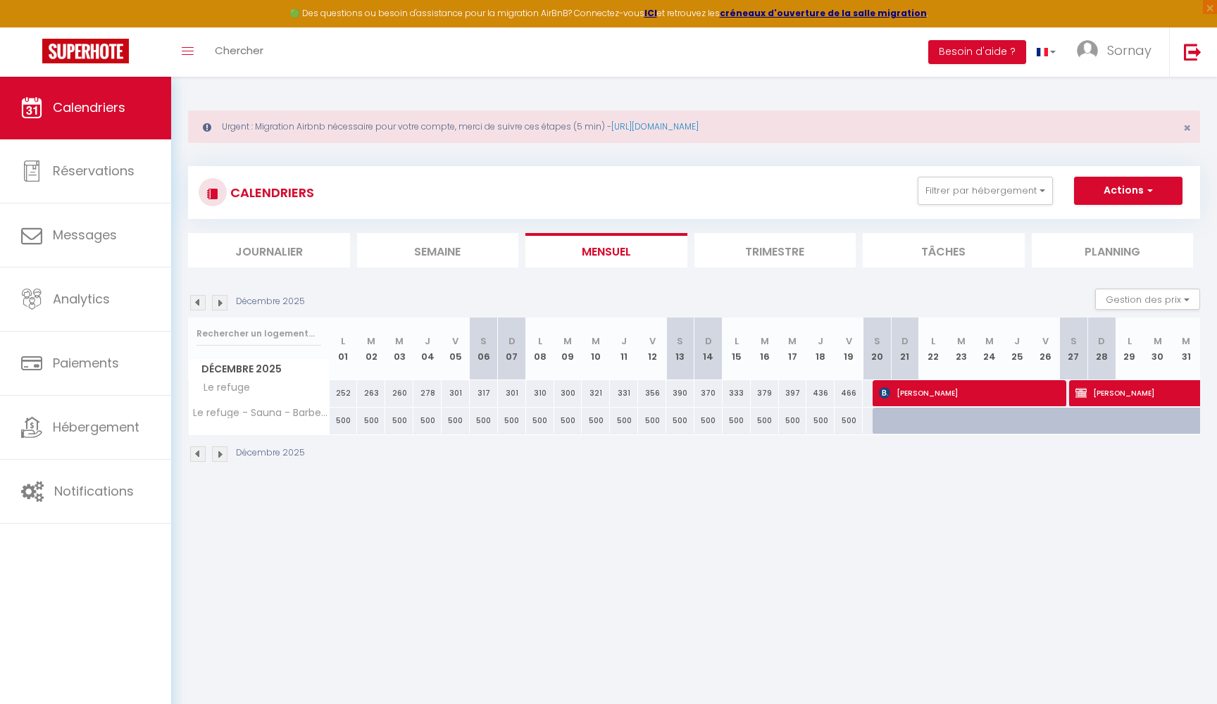
click at [203, 301] on img at bounding box center [197, 302] width 15 height 15
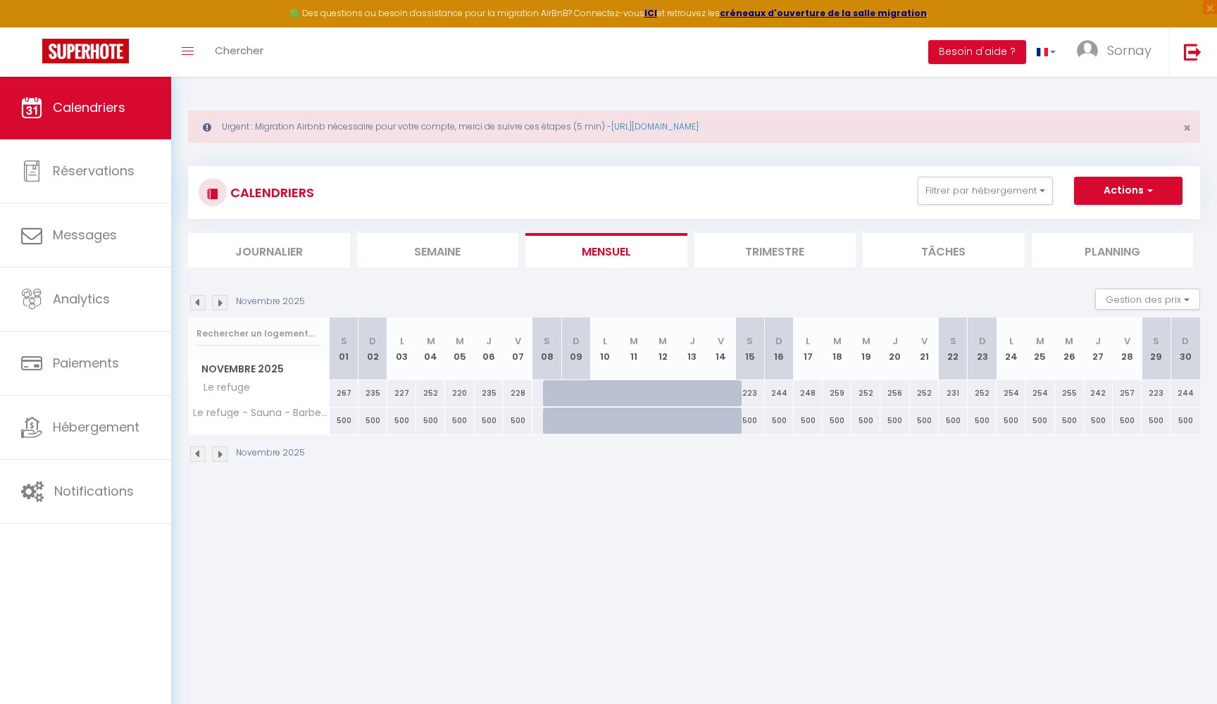
click at [203, 301] on img at bounding box center [197, 302] width 15 height 15
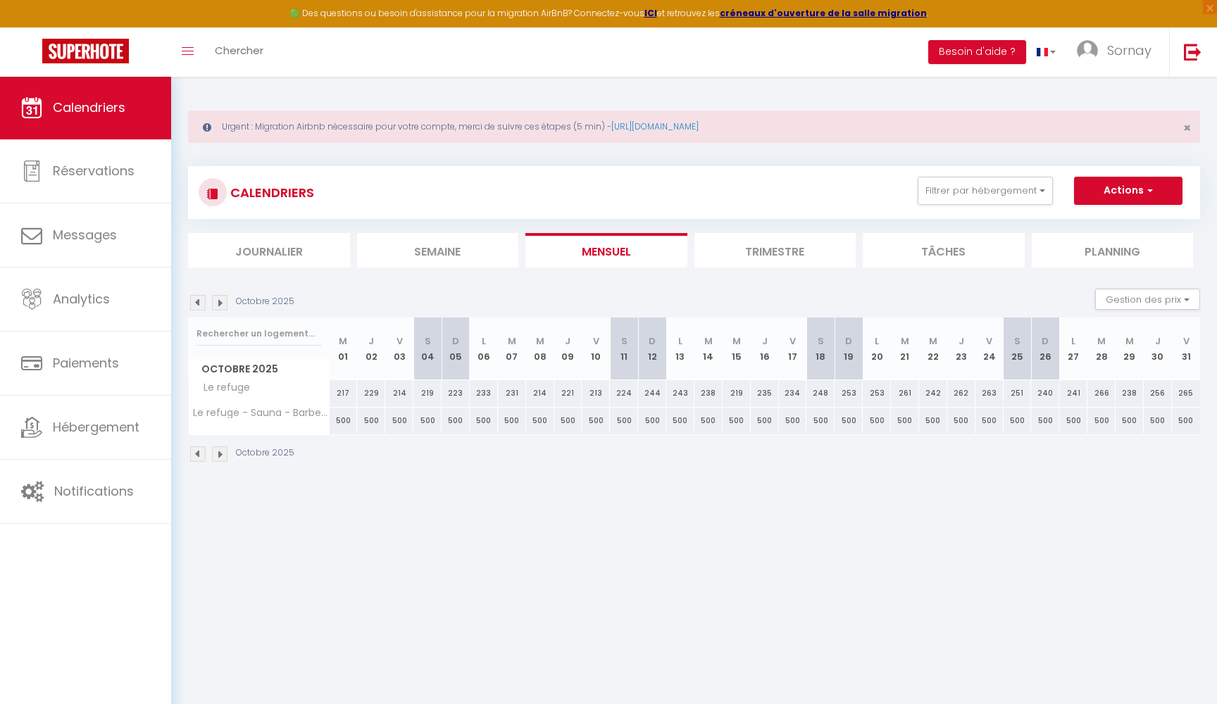
click at [218, 302] on img at bounding box center [219, 302] width 15 height 15
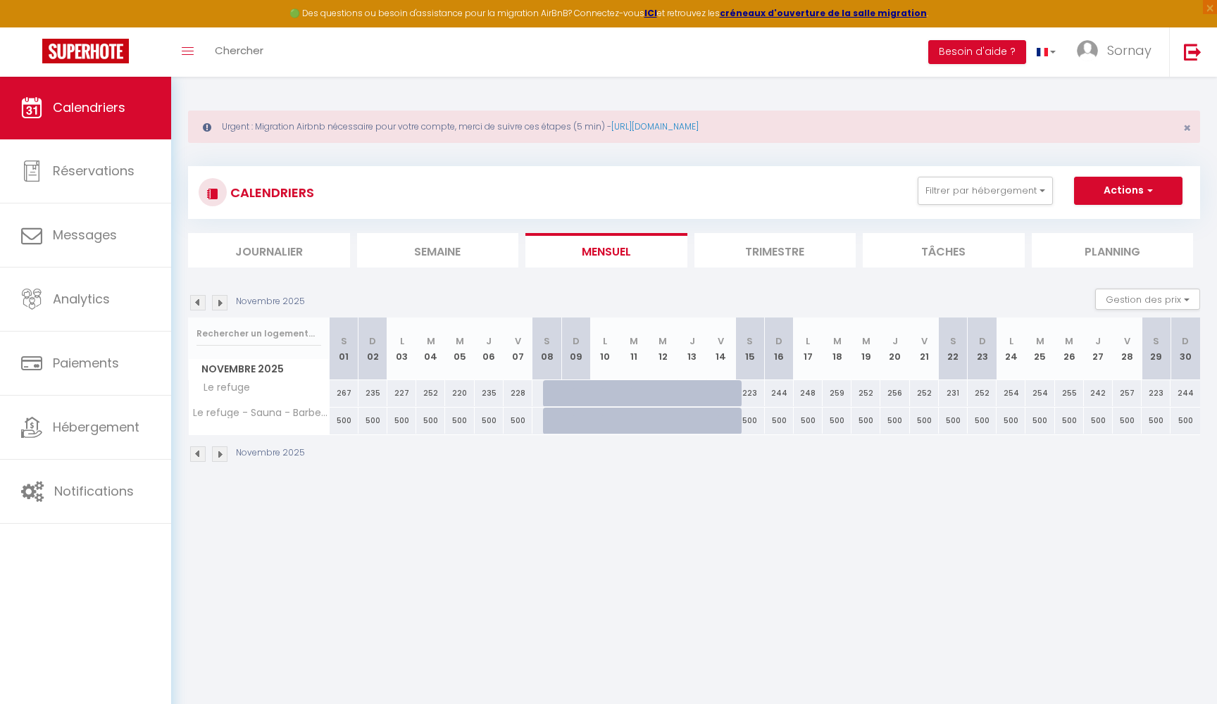
click at [201, 303] on img at bounding box center [197, 302] width 15 height 15
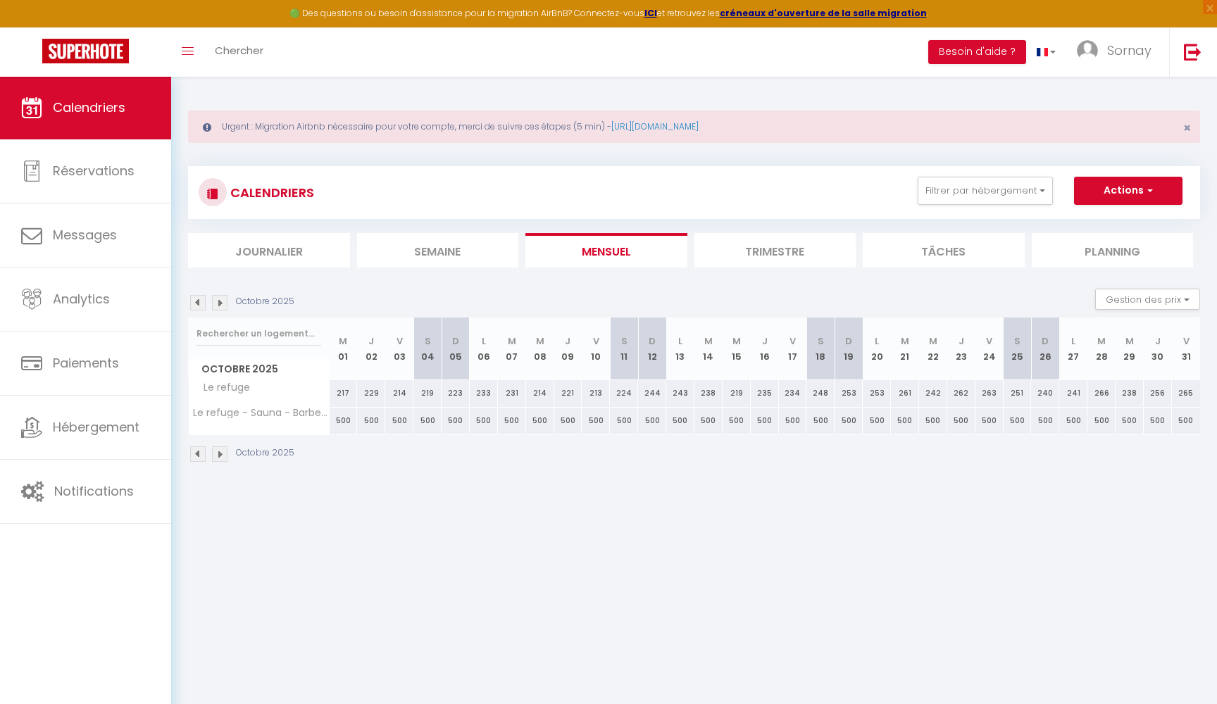
click at [201, 303] on img at bounding box center [197, 302] width 15 height 15
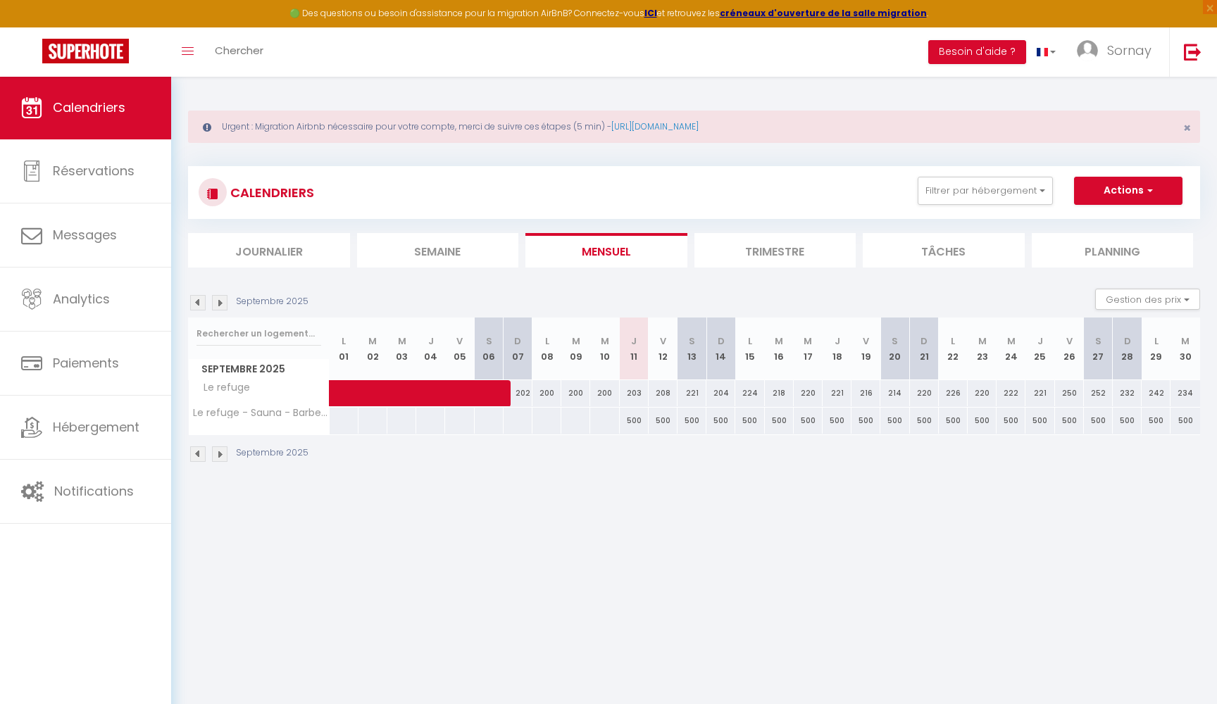
click at [634, 391] on div "203" at bounding box center [634, 393] width 29 height 26
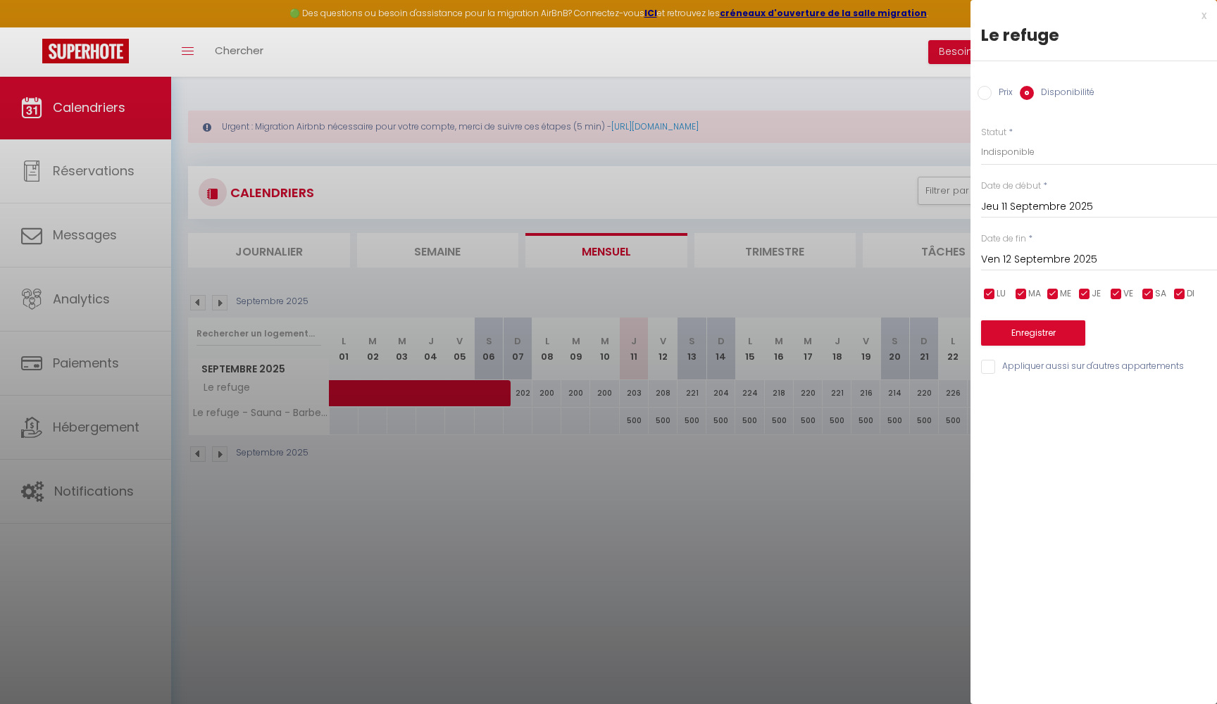
click at [1053, 256] on input "Ven 12 Septembre 2025" at bounding box center [1099, 260] width 236 height 18
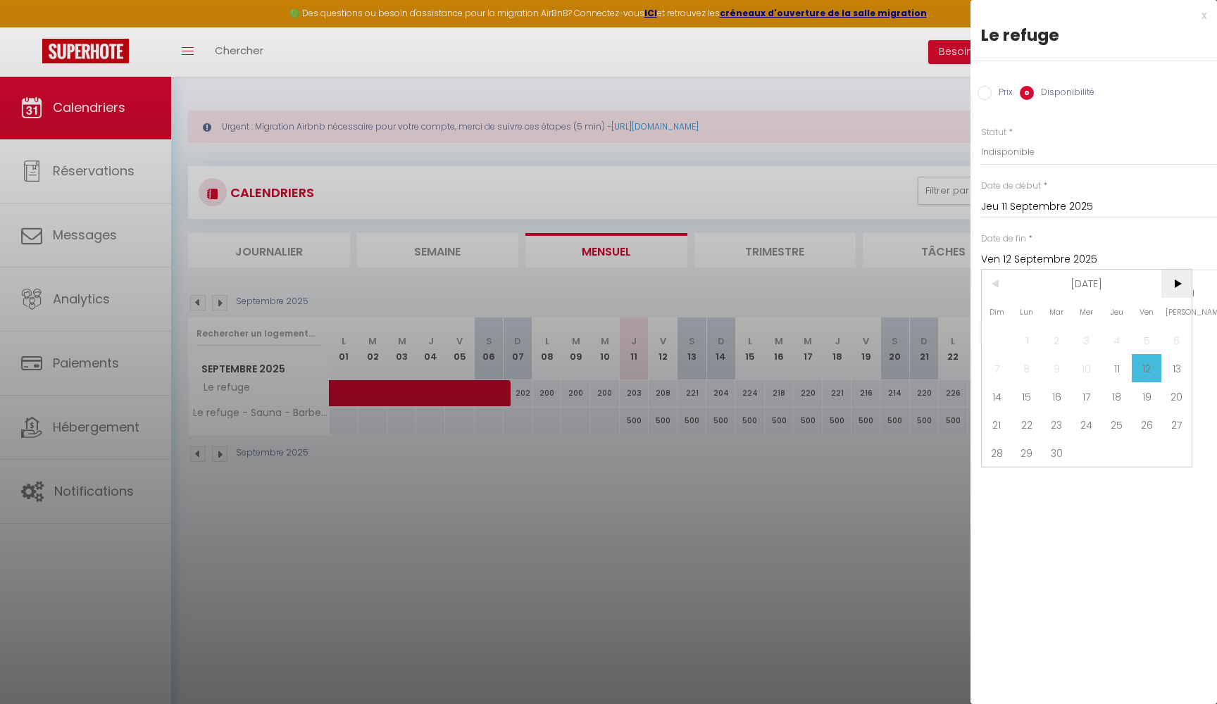
click at [1179, 277] on span ">" at bounding box center [1176, 284] width 30 height 28
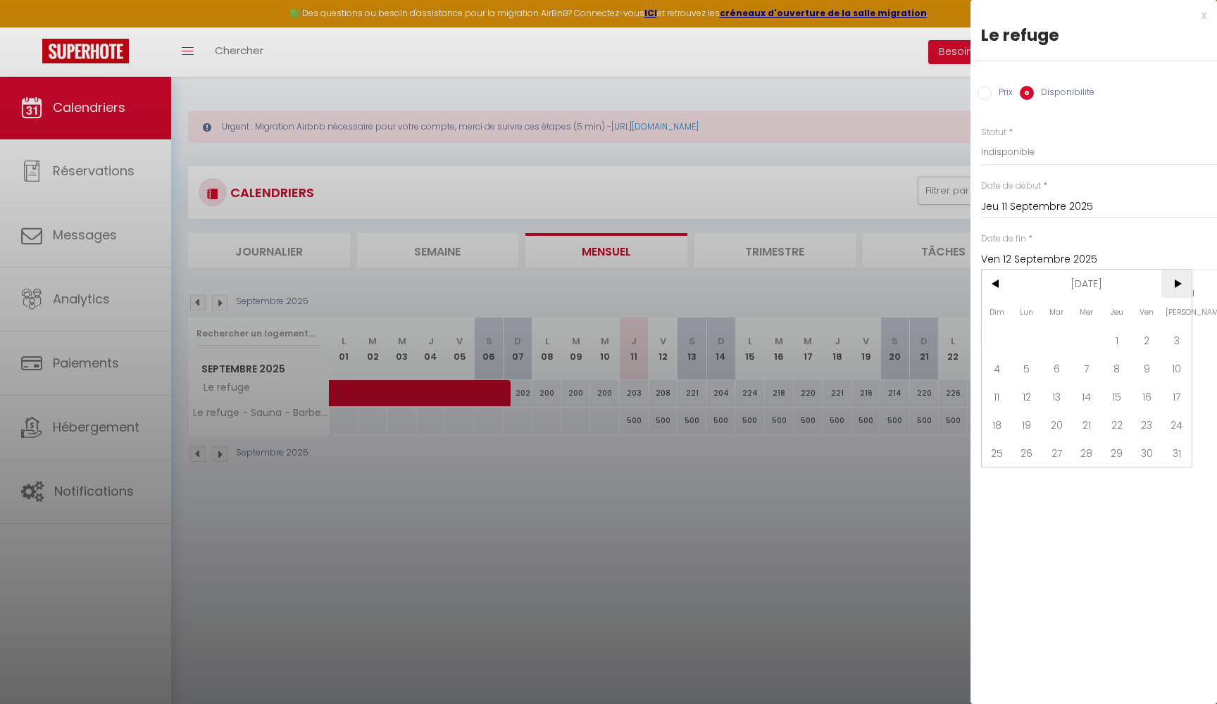
click at [1179, 277] on span ">" at bounding box center [1176, 284] width 30 height 28
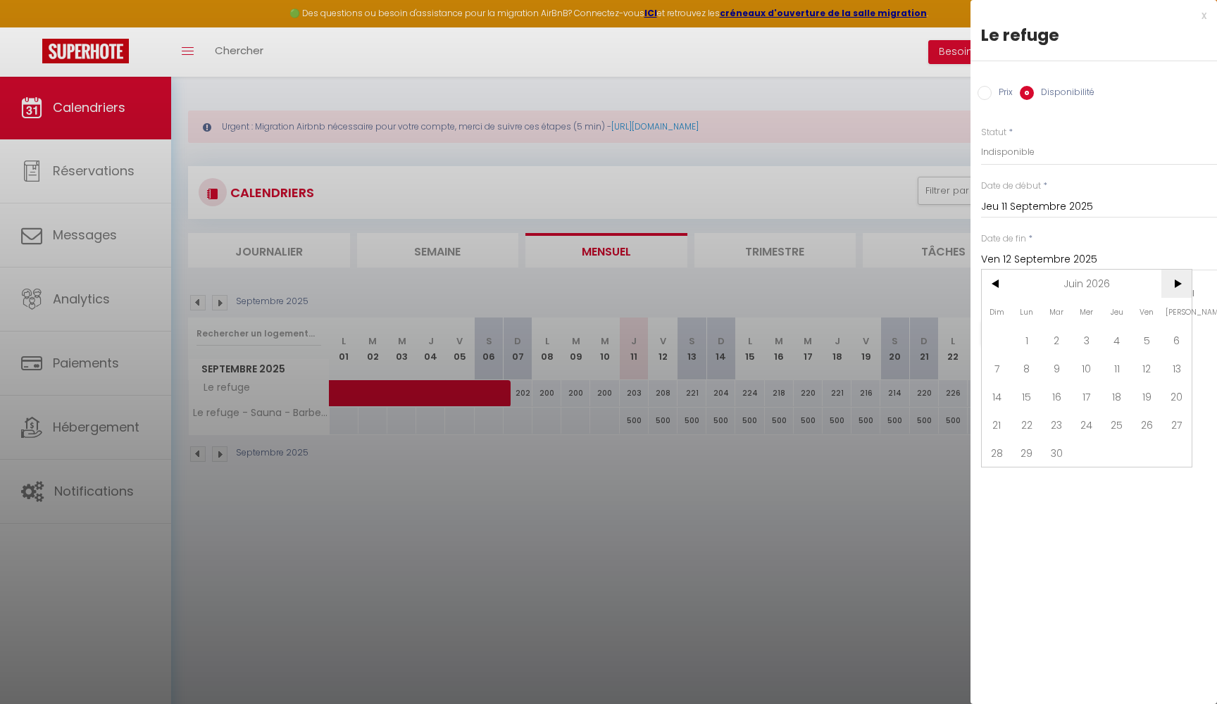
click at [1179, 277] on span ">" at bounding box center [1176, 284] width 30 height 28
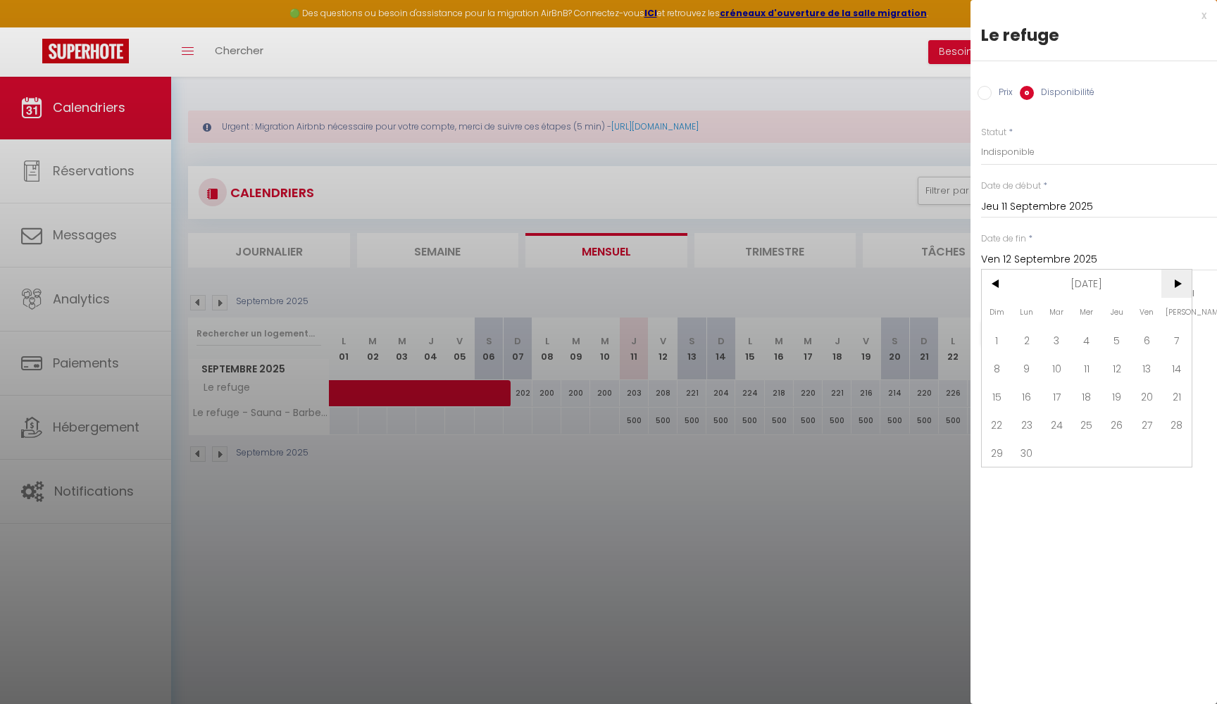
click at [1179, 277] on span ">" at bounding box center [1176, 284] width 30 height 28
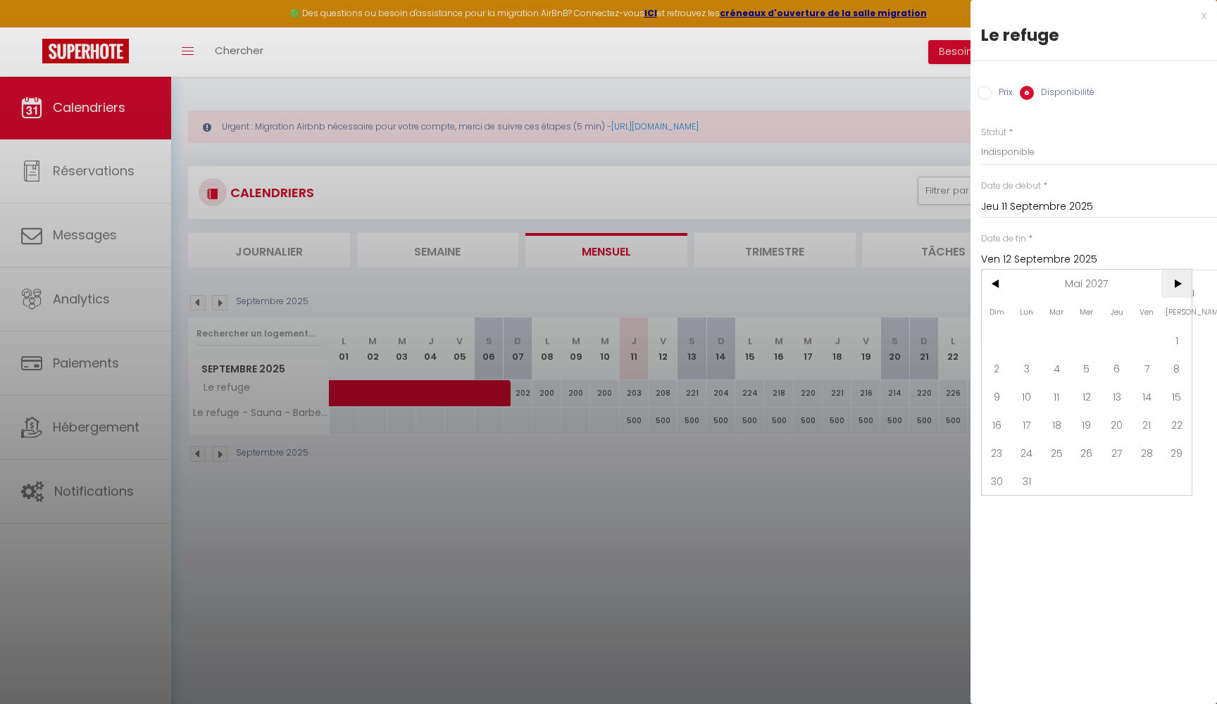
click at [1179, 277] on span ">" at bounding box center [1176, 284] width 30 height 28
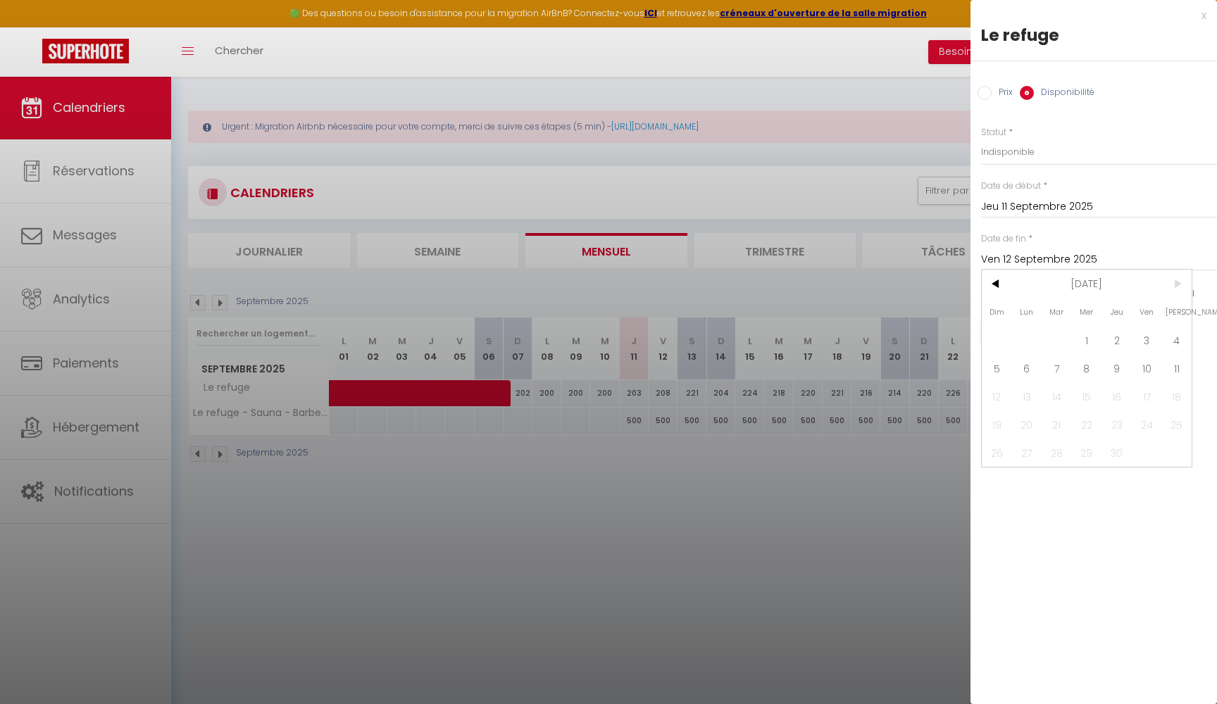
click at [1179, 277] on span ">" at bounding box center [1176, 284] width 30 height 28
click at [1174, 362] on span "11" at bounding box center [1176, 368] width 30 height 28
click at [1038, 333] on button "Enregistrer" at bounding box center [1033, 332] width 104 height 25
